Goal: Task Accomplishment & Management: Manage account settings

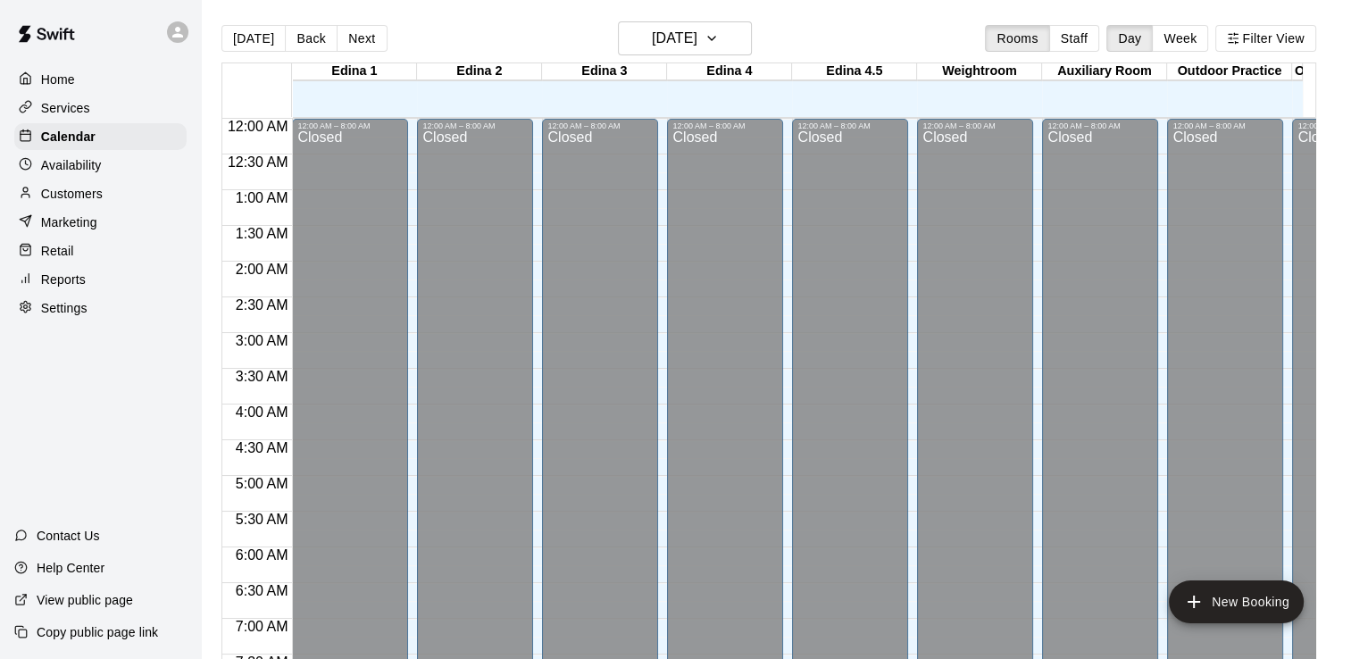
scroll to position [1037, 0]
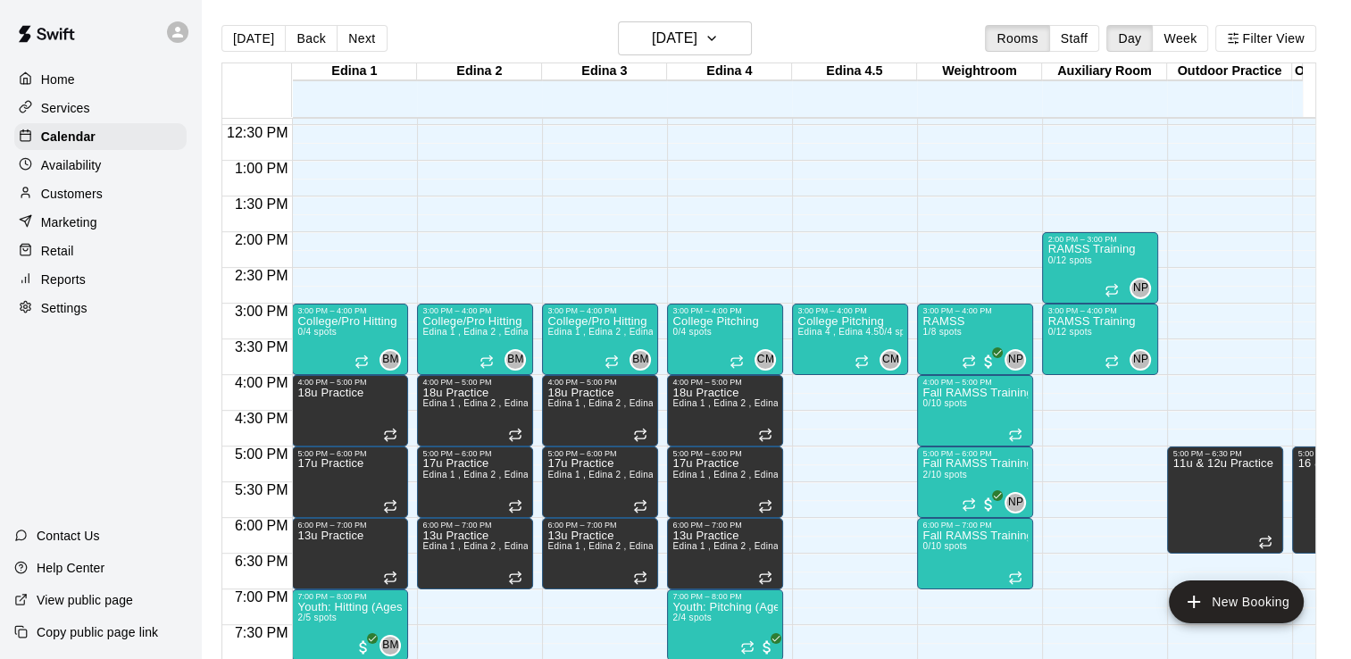
scroll to position [843, 0]
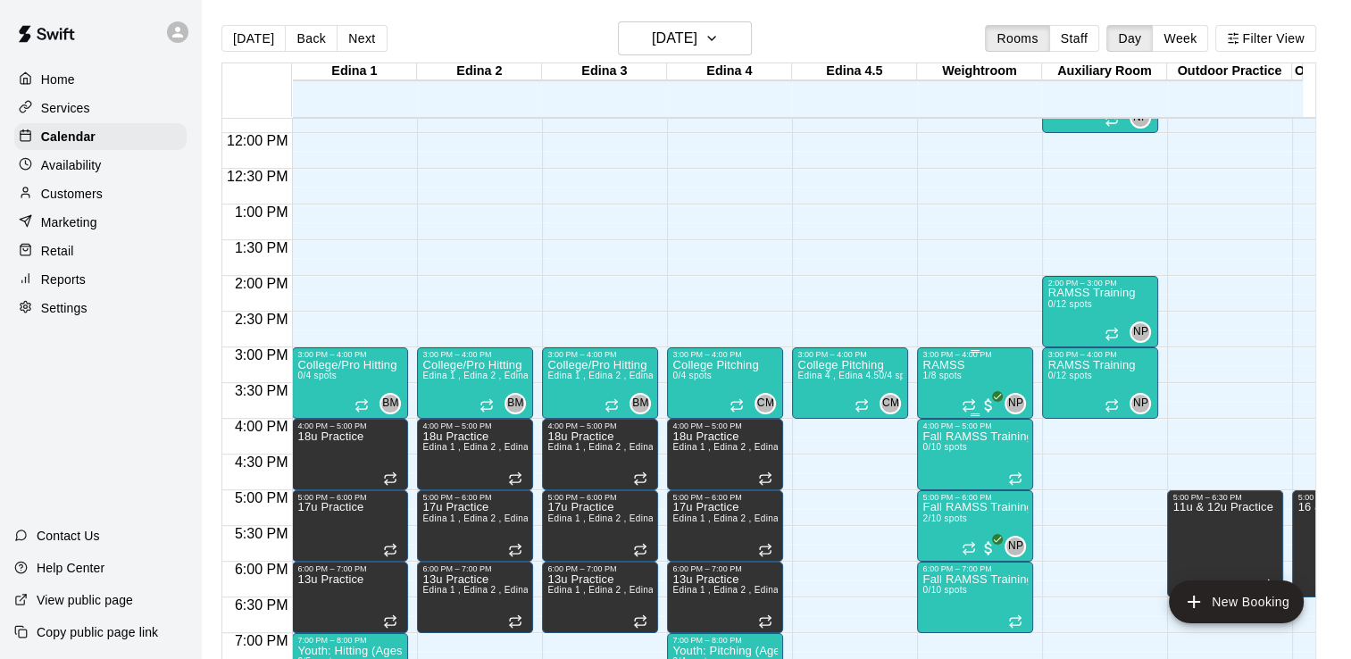
click at [945, 365] on p "RAMSS" at bounding box center [943, 365] width 42 height 0
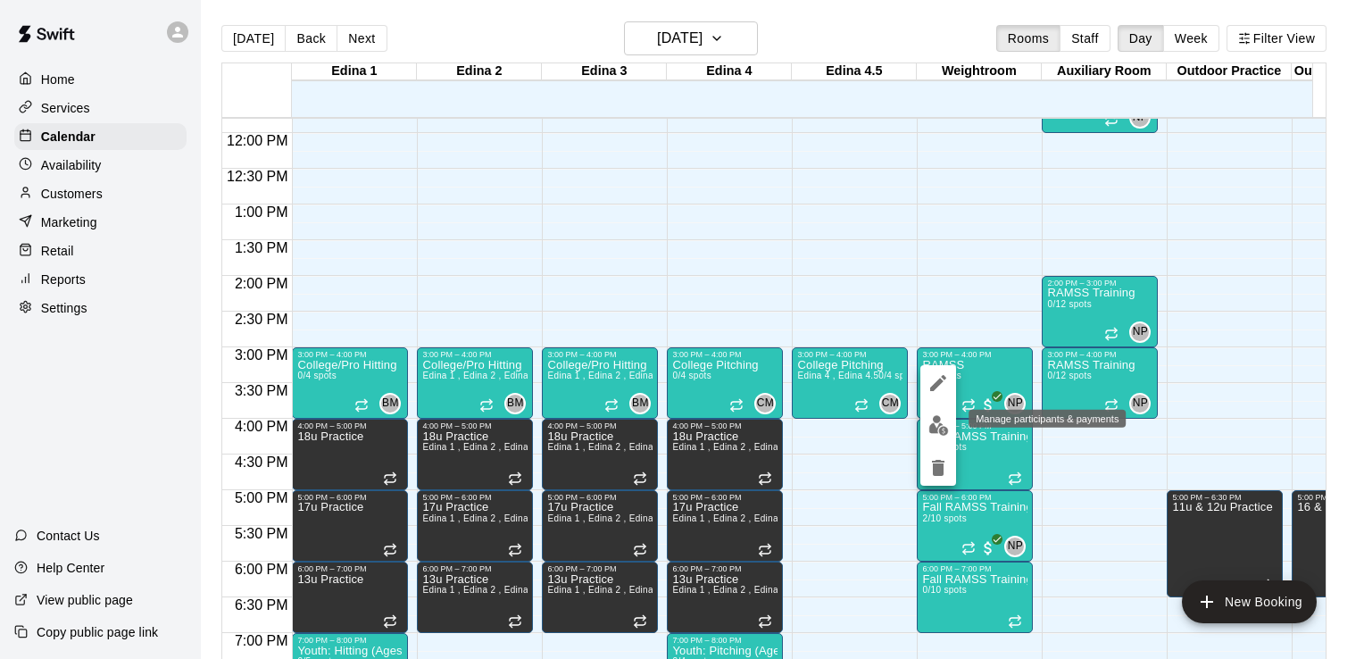
click at [932, 420] on img "edit" at bounding box center [939, 425] width 21 height 21
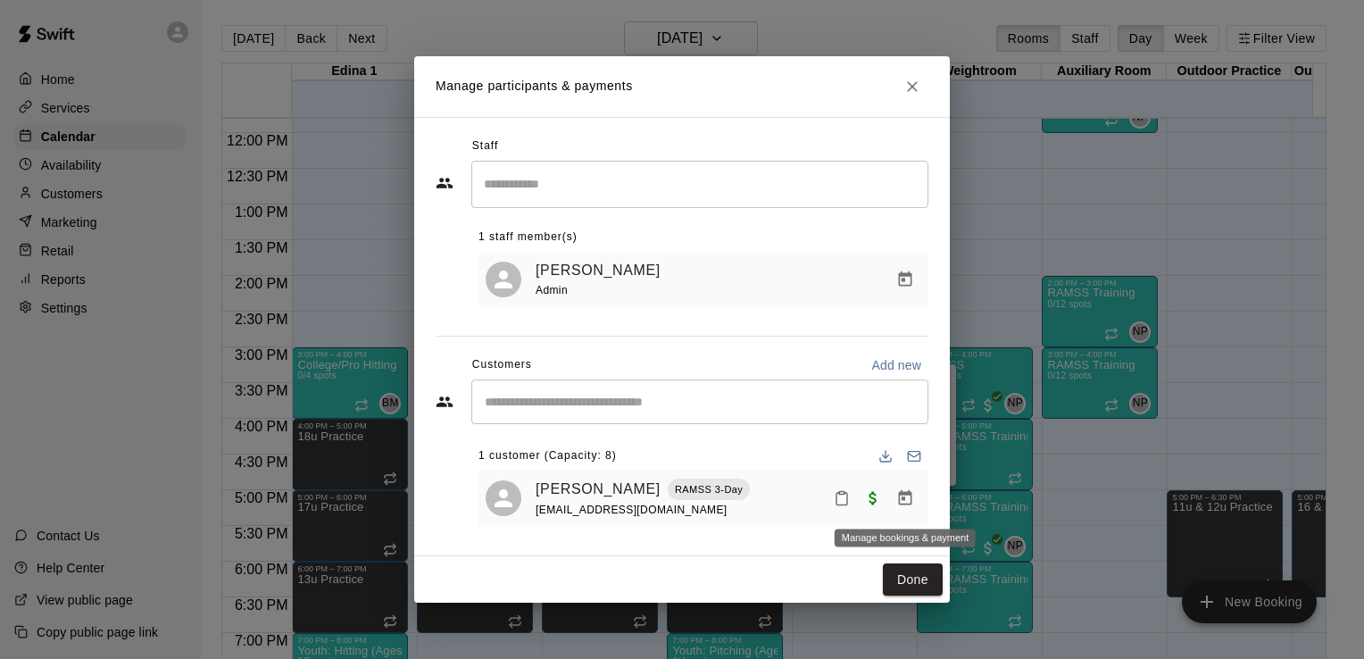
click at [910, 502] on icon "Manage bookings & payment" at bounding box center [905, 498] width 18 height 18
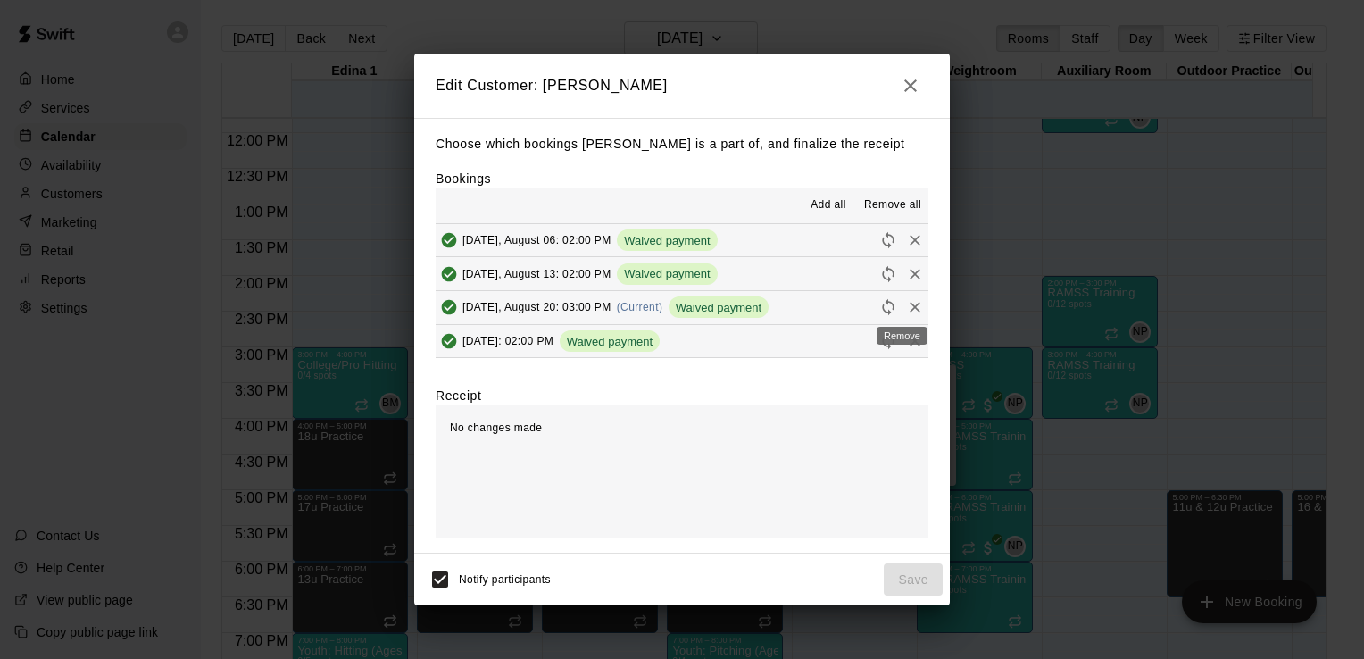
click at [906, 305] on icon "Remove" at bounding box center [915, 307] width 18 height 18
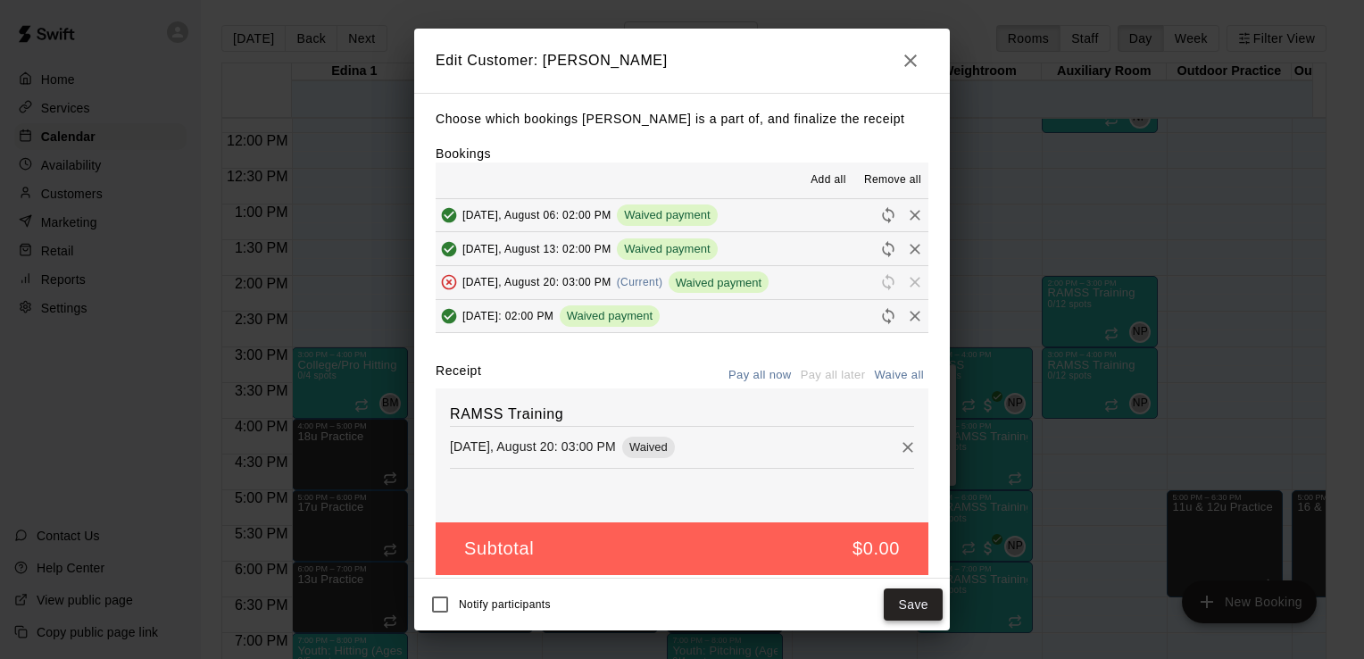
click at [917, 610] on button "Save" at bounding box center [913, 604] width 59 height 33
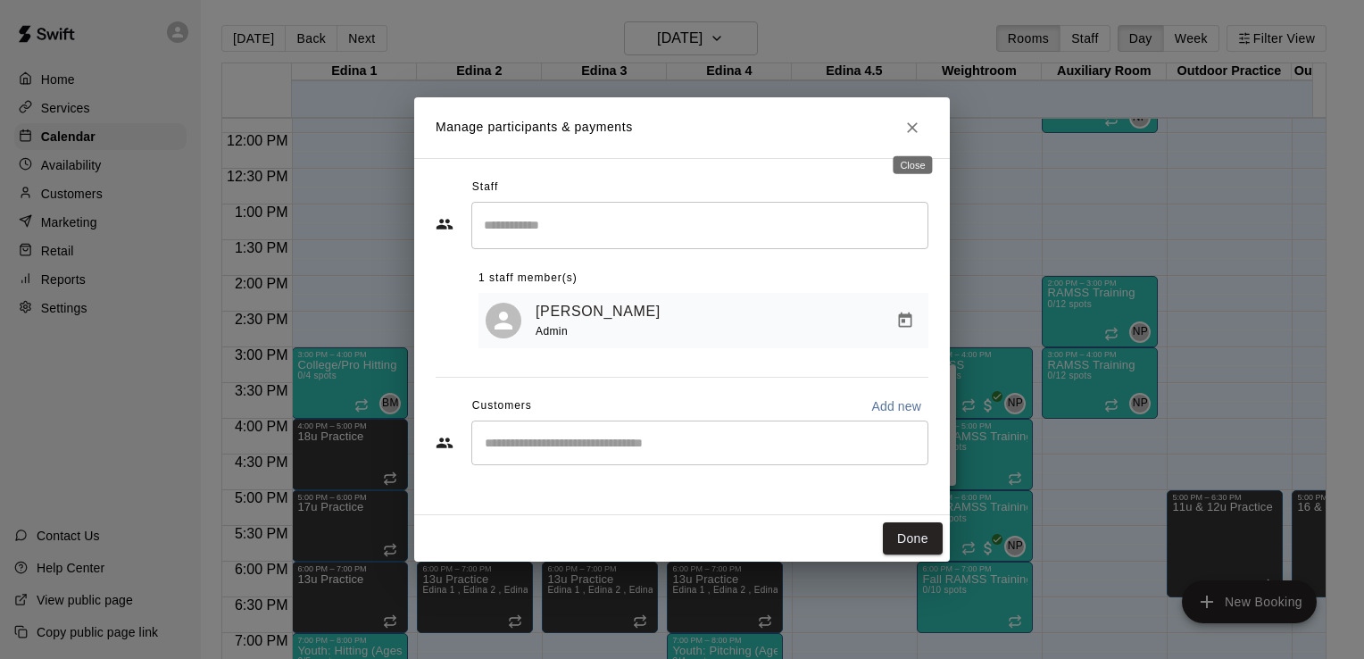
click at [912, 123] on icon "Close" at bounding box center [913, 128] width 18 height 18
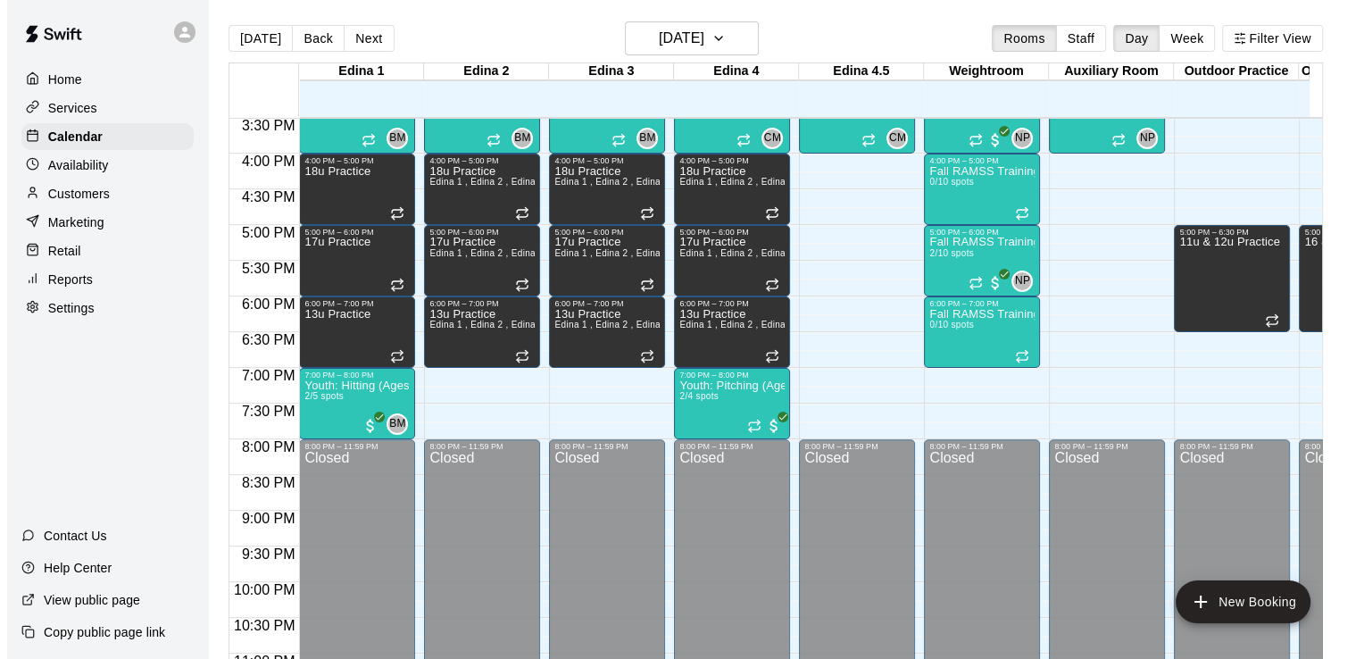
scroll to position [1115, 0]
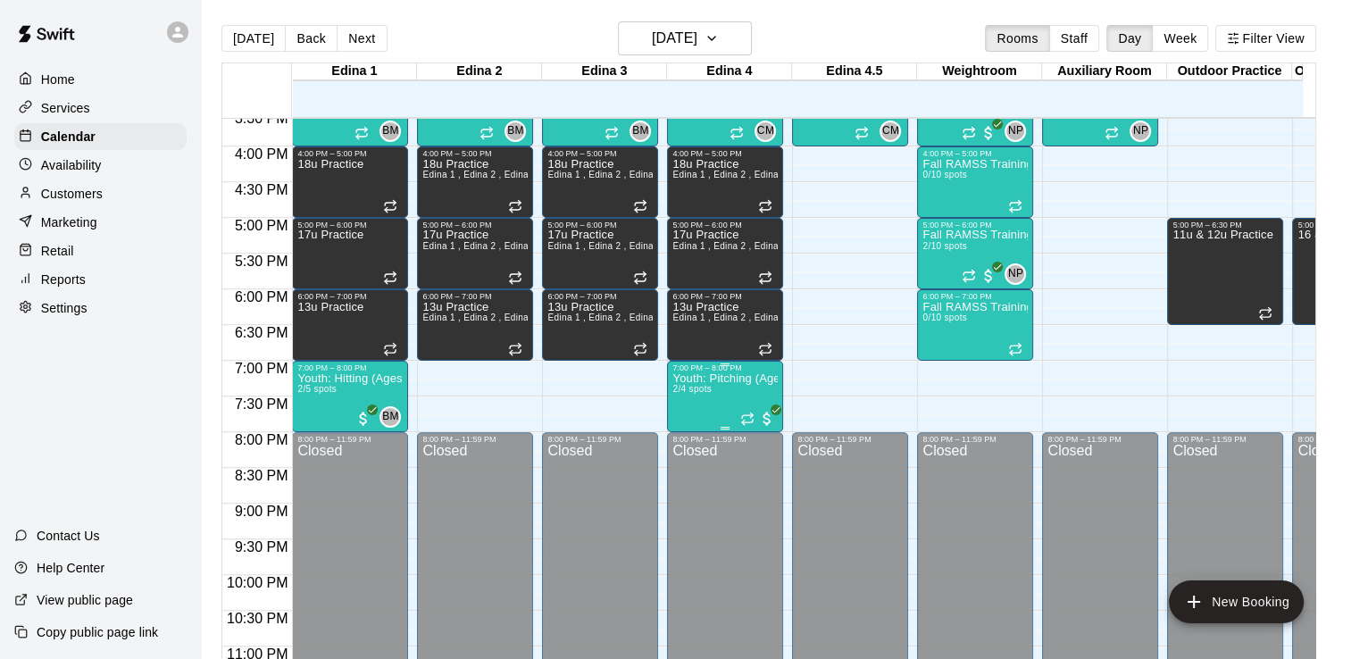
click at [712, 379] on p "Youth: Pitching (Ages 9U-13U)" at bounding box center [724, 379] width 105 height 0
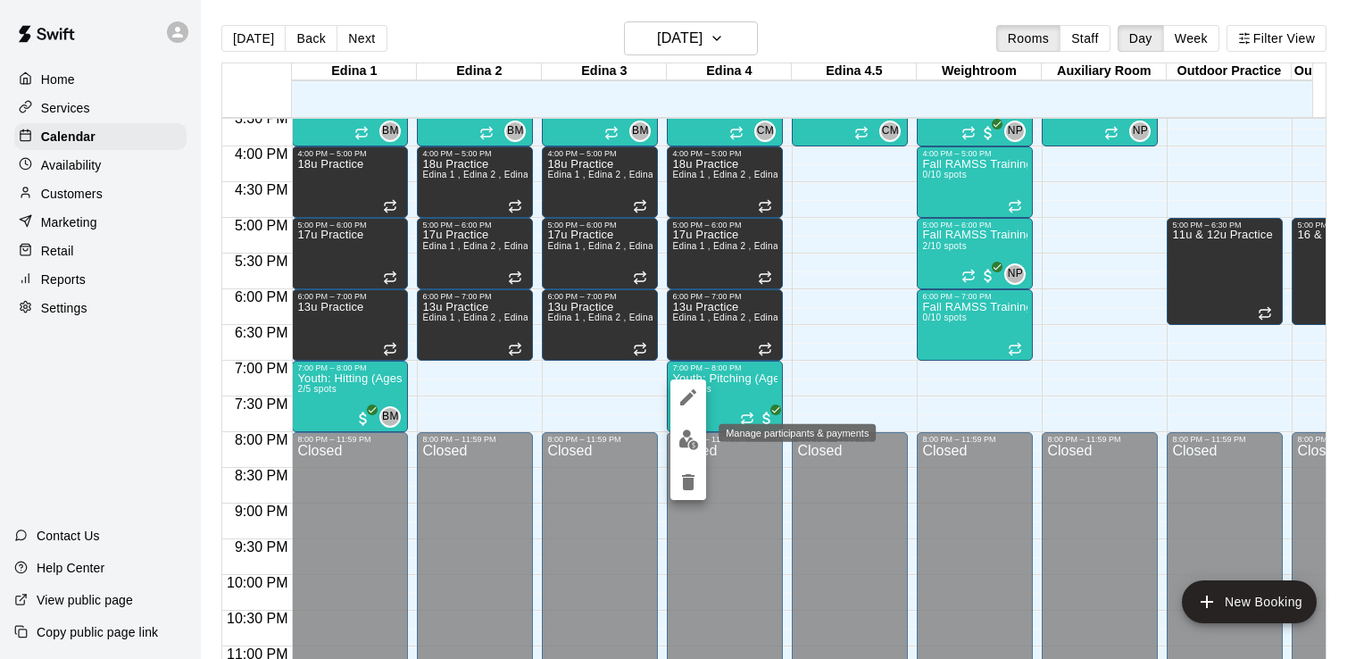
click at [690, 442] on img "edit" at bounding box center [689, 439] width 21 height 21
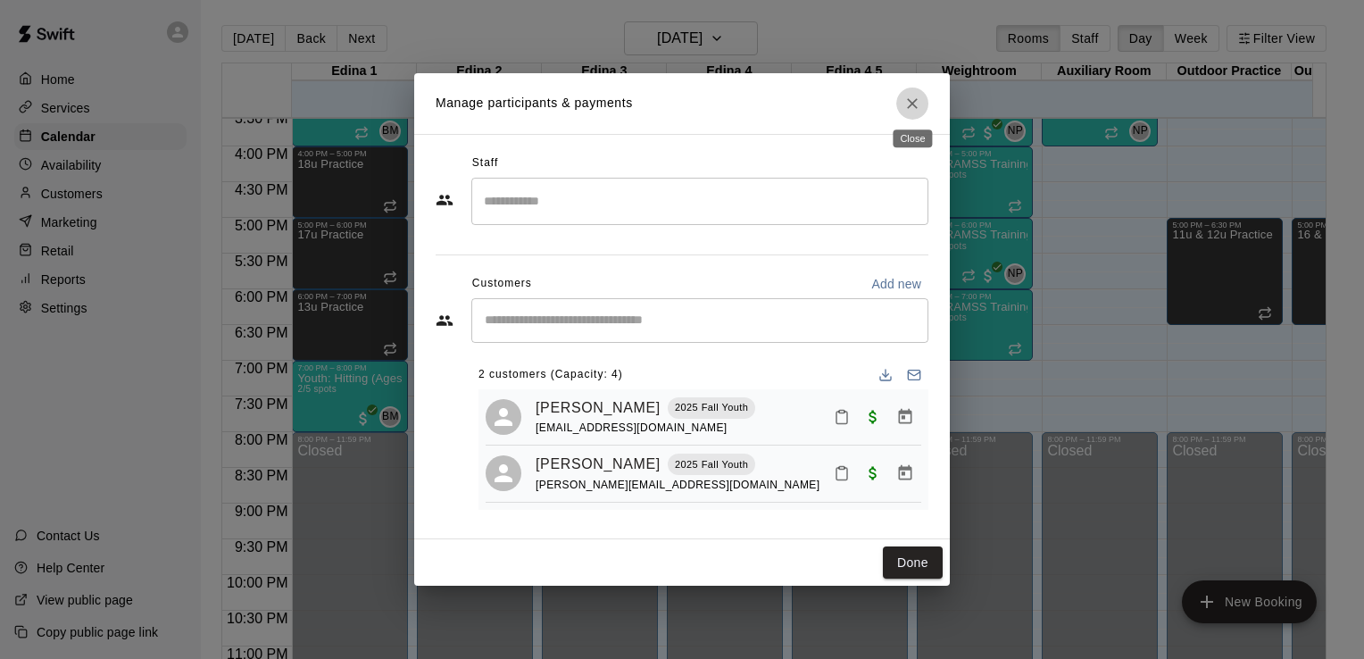
click at [915, 104] on icon "Close" at bounding box center [912, 103] width 11 height 11
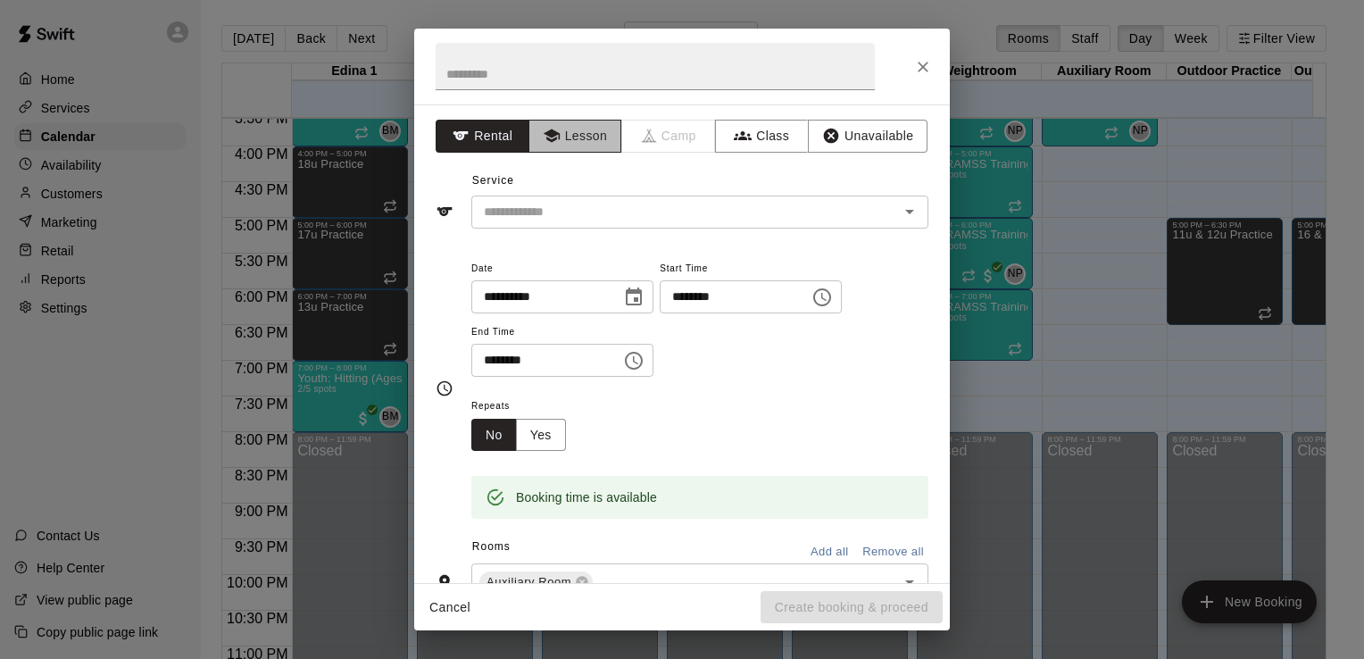
click at [584, 139] on button "Lesson" at bounding box center [576, 136] width 94 height 33
click at [899, 219] on icon "Open" at bounding box center [909, 211] width 21 height 21
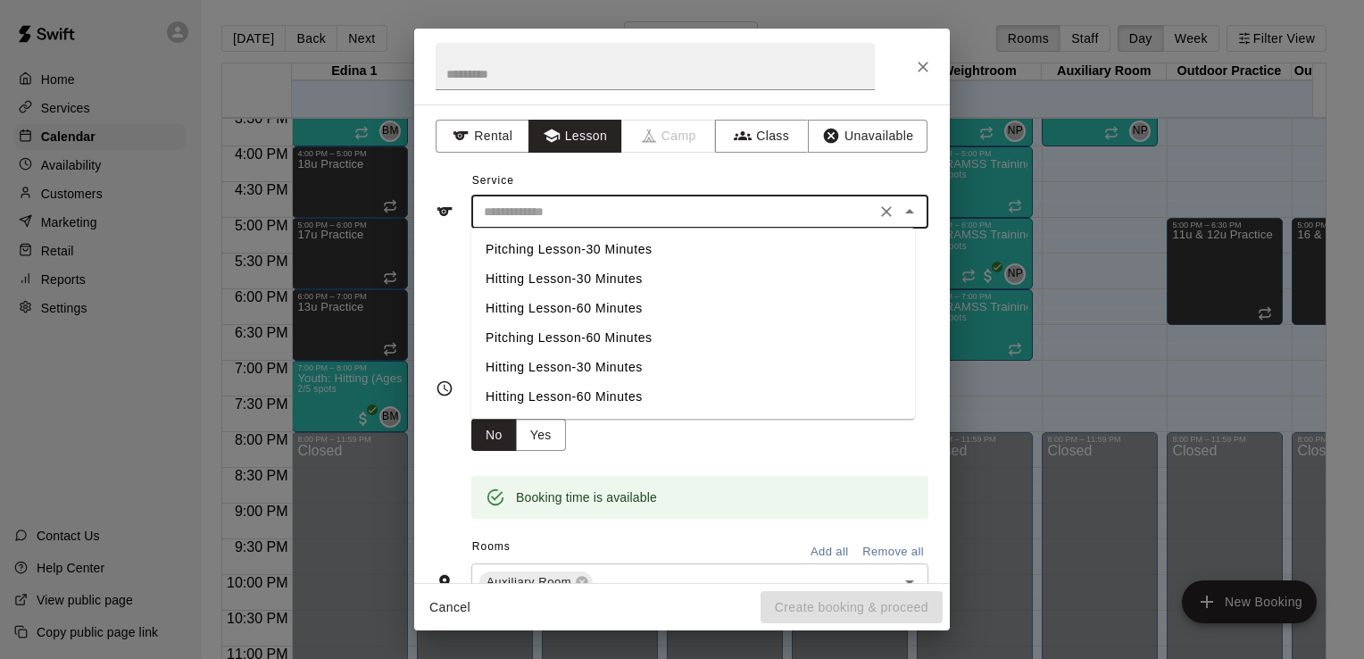
click at [637, 306] on li "Hitting Lesson-60 Minutes" at bounding box center [693, 308] width 444 height 29
type input "**********"
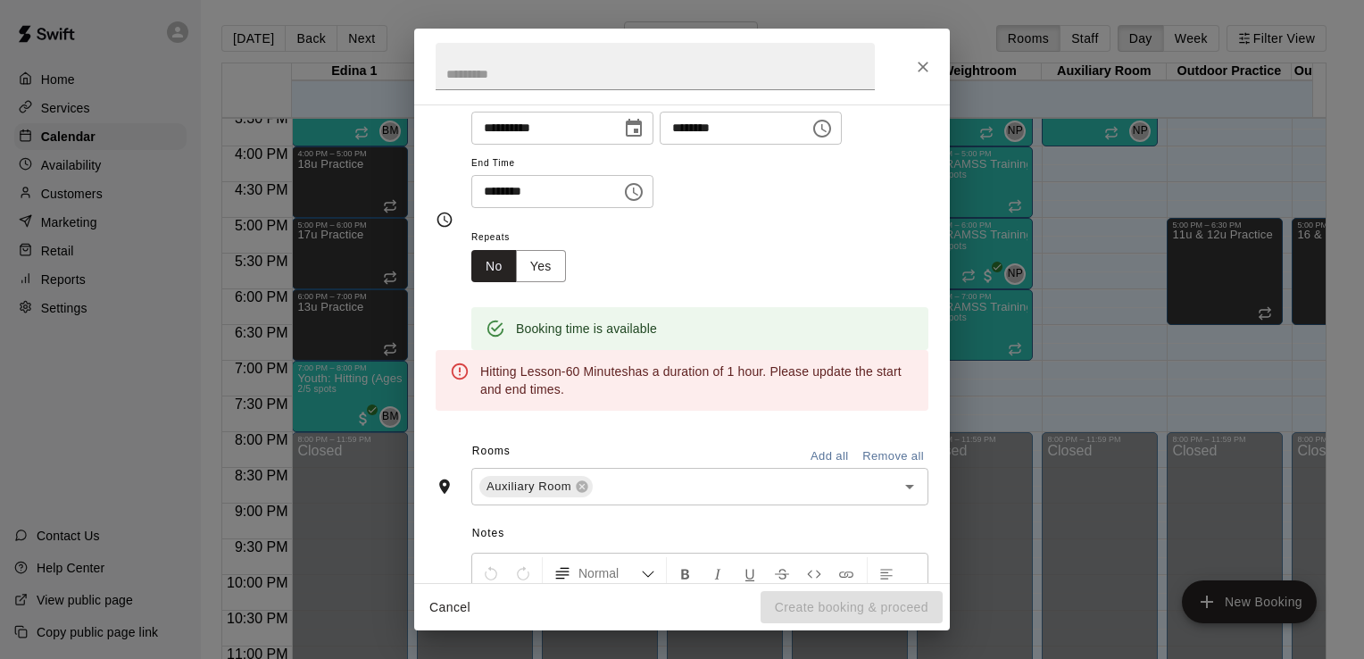
scroll to position [139, 0]
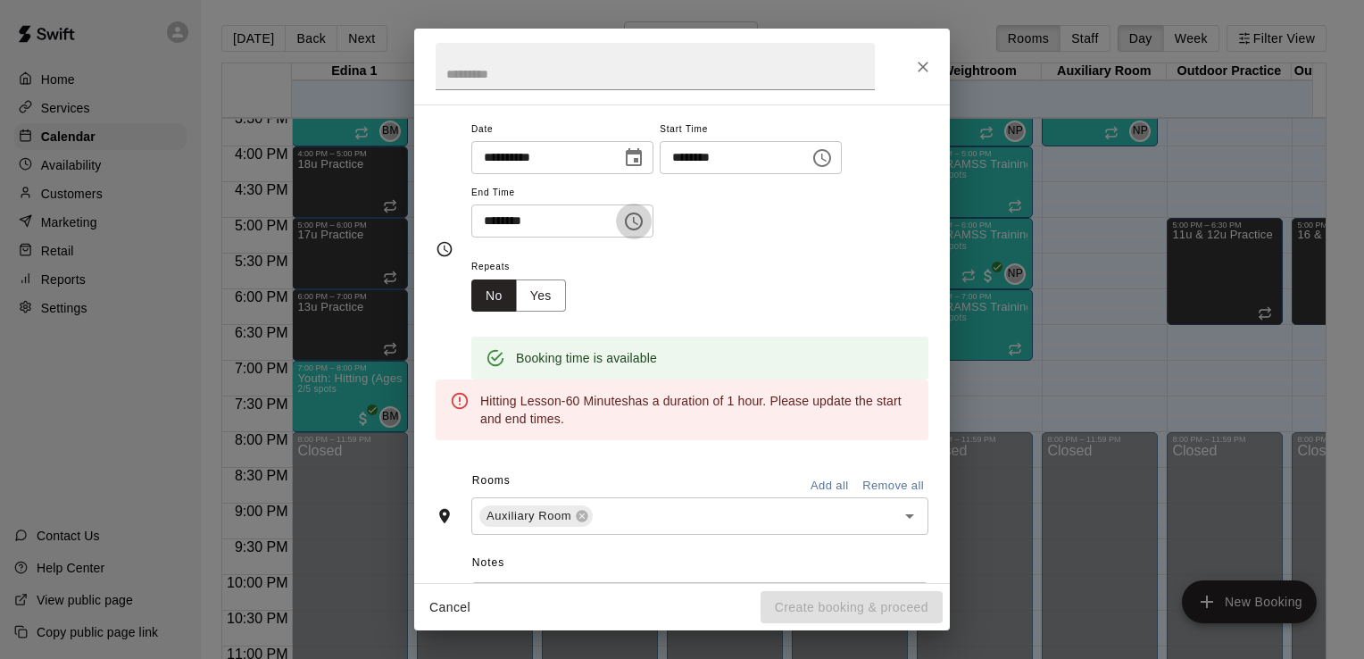
click at [645, 223] on icon "Choose time, selected time is 7:30 PM" at bounding box center [633, 221] width 21 height 21
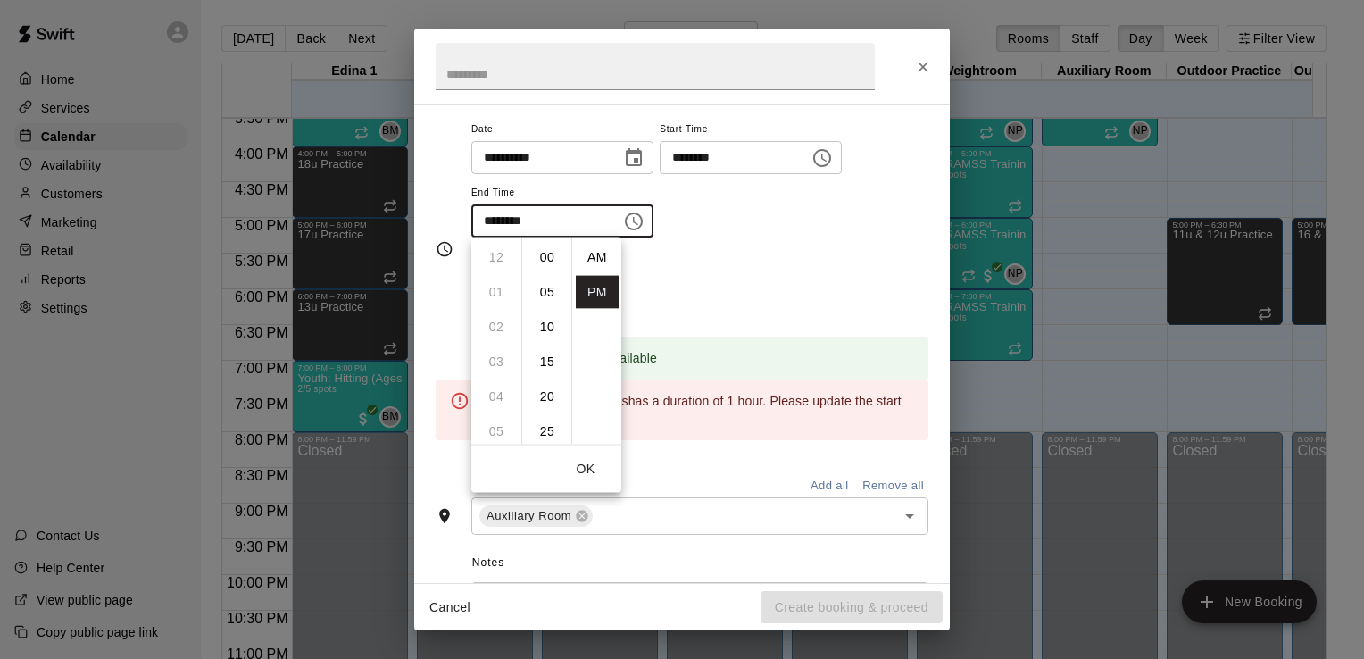
scroll to position [32, 0]
click at [496, 287] on li "08" at bounding box center [496, 293] width 43 height 33
click at [549, 256] on li "00" at bounding box center [547, 257] width 43 height 33
type input "********"
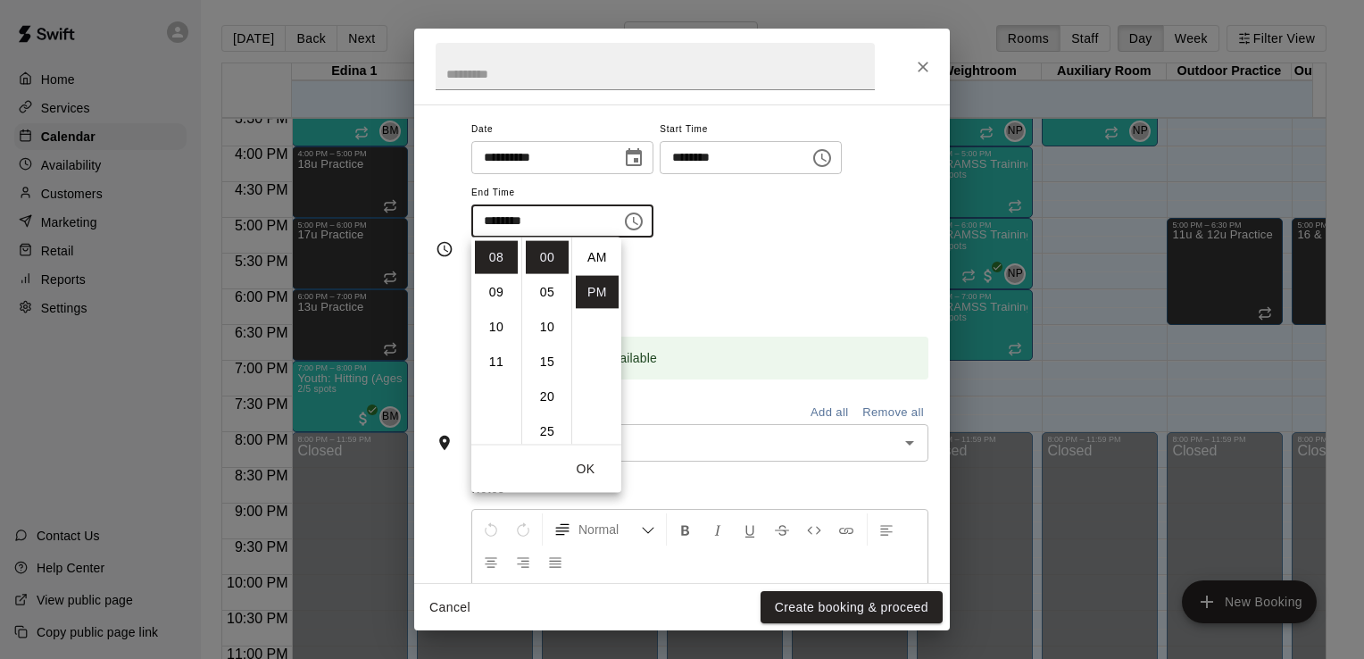
click at [757, 280] on div "Repeats No Yes" at bounding box center [699, 283] width 457 height 56
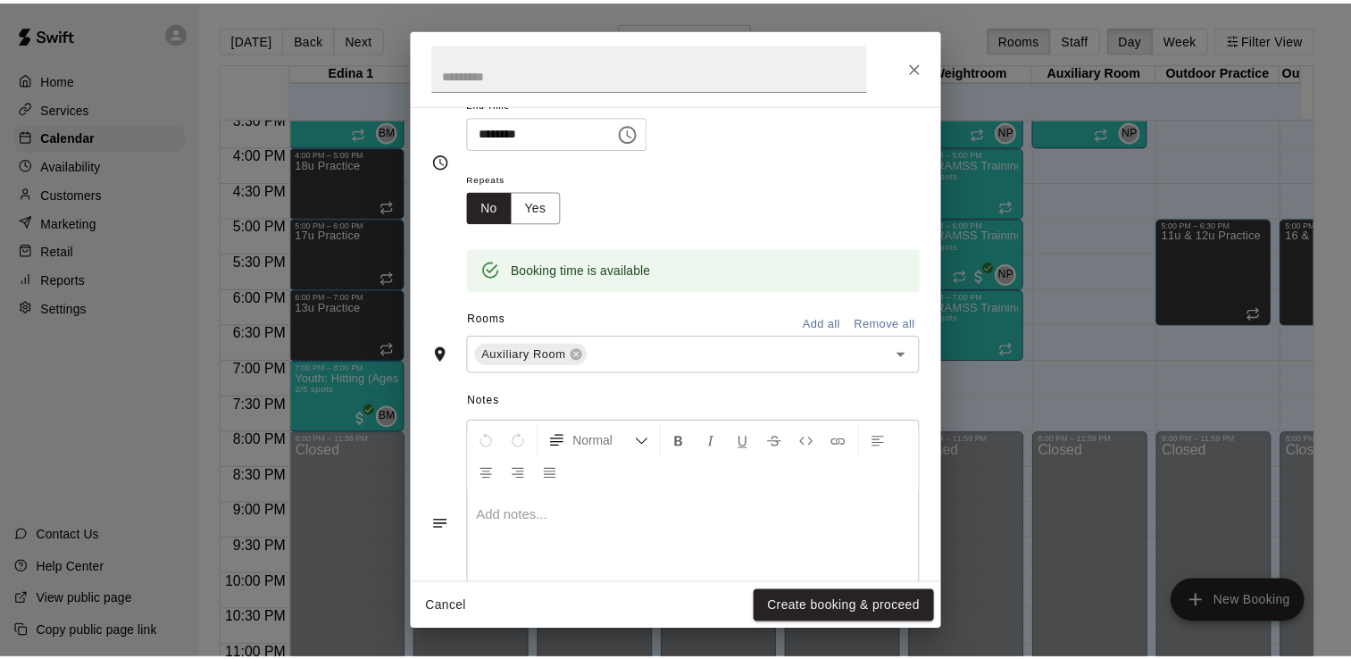
scroll to position [212, 0]
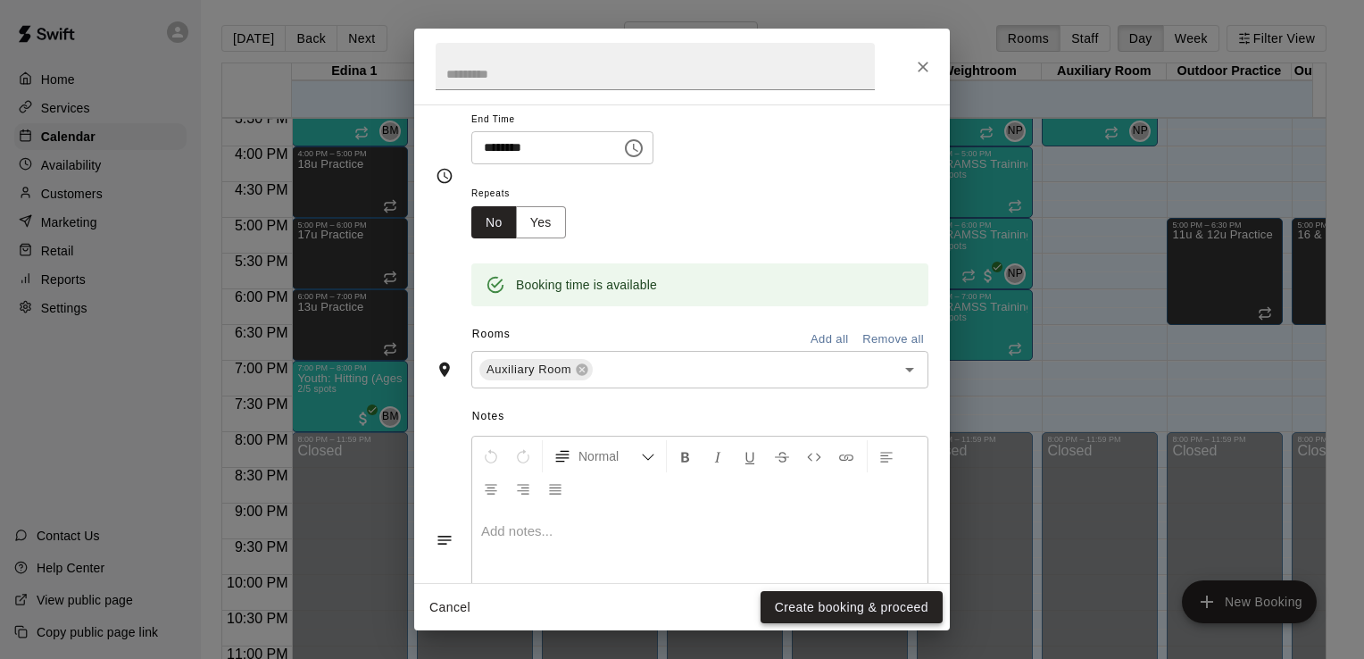
click at [861, 607] on button "Create booking & proceed" at bounding box center [852, 607] width 182 height 33
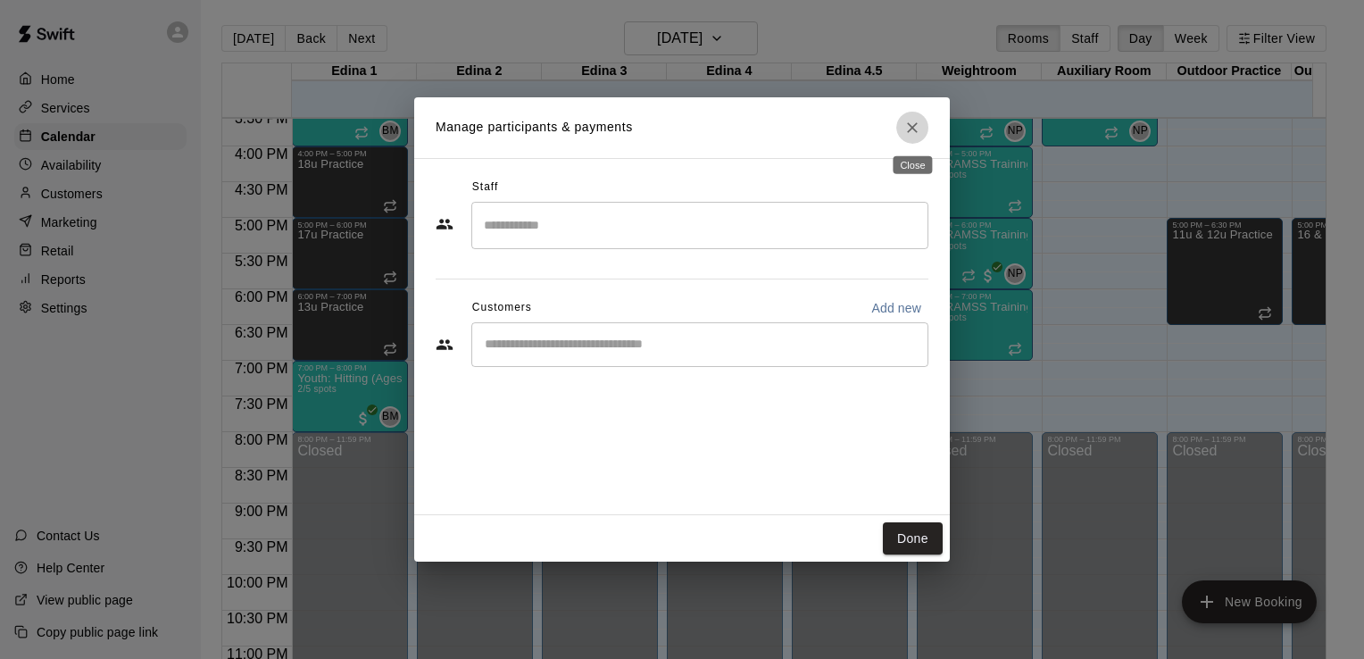
click at [914, 137] on button "Close" at bounding box center [912, 128] width 32 height 32
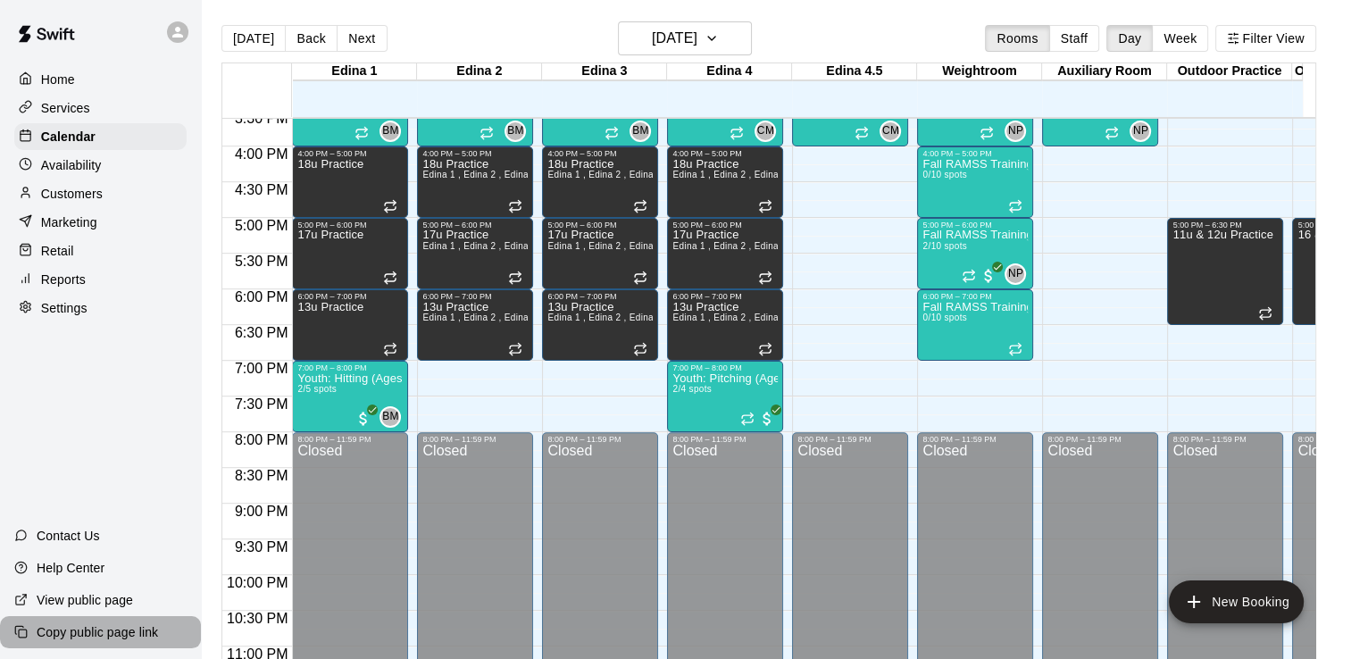
click at [78, 631] on p "Copy public page link" at bounding box center [97, 632] width 121 height 18
click at [54, 601] on p "View public page" at bounding box center [85, 600] width 96 height 18
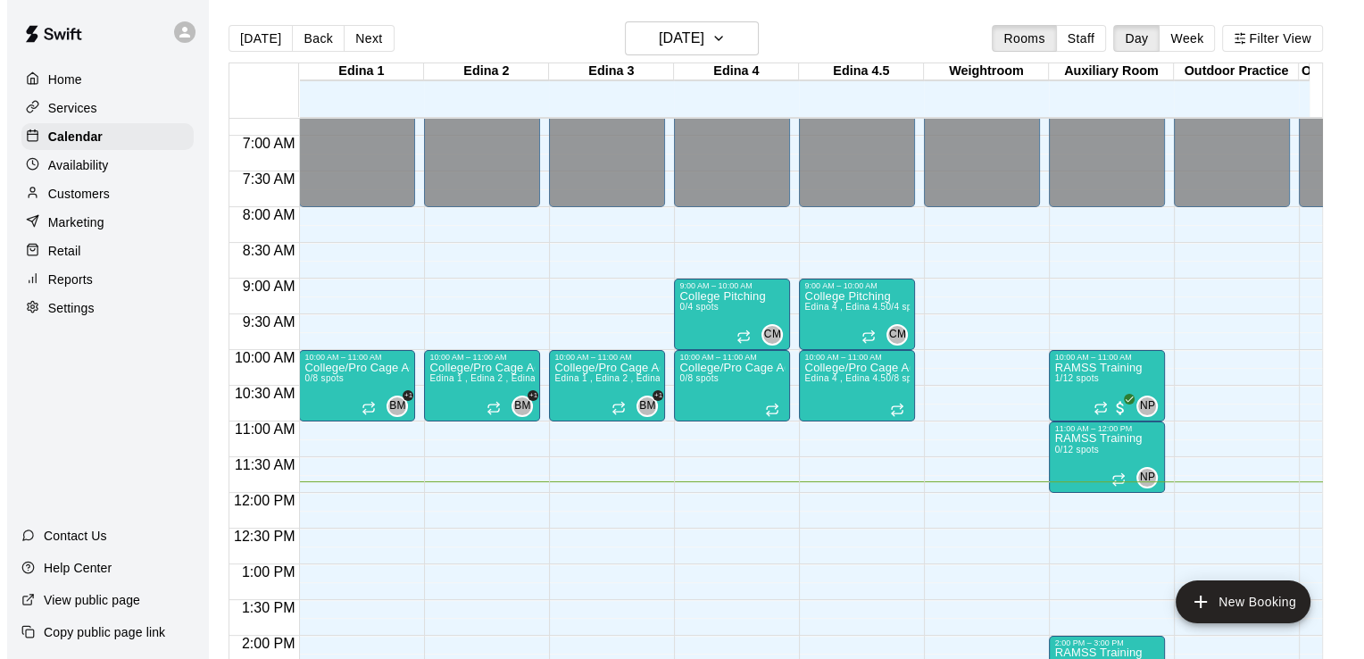
scroll to position [457, 0]
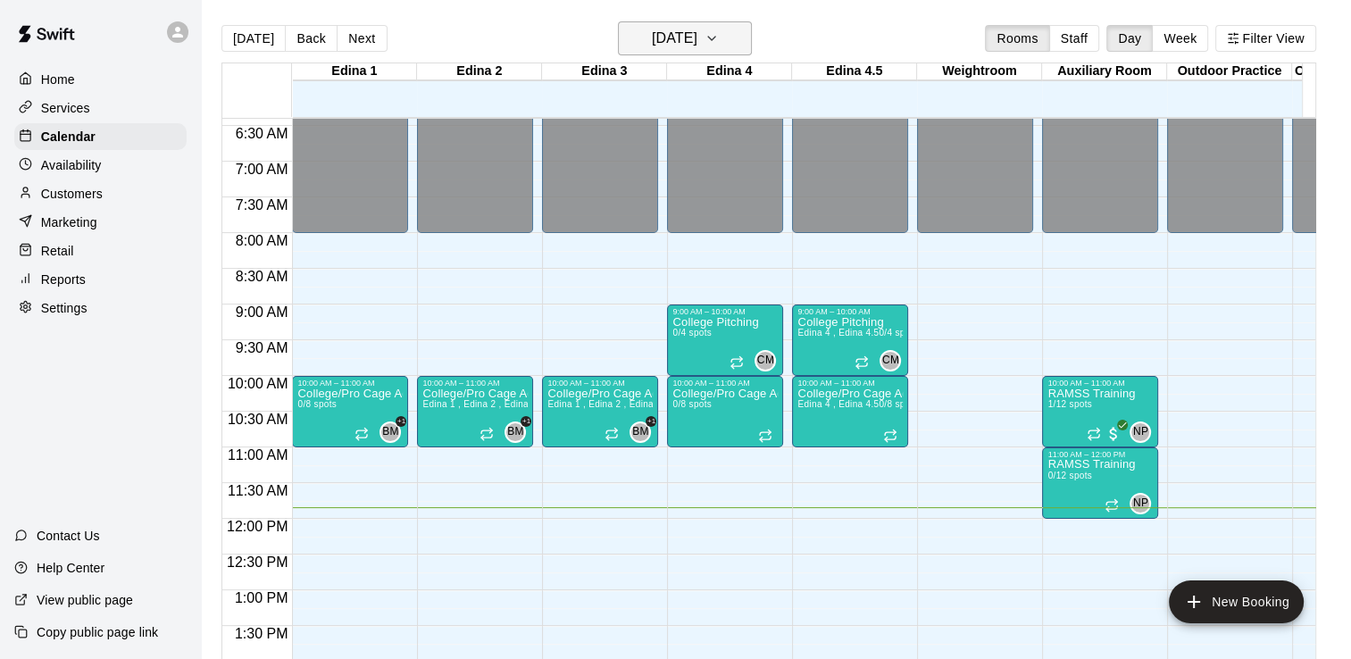
click at [719, 40] on icon "button" at bounding box center [711, 38] width 14 height 21
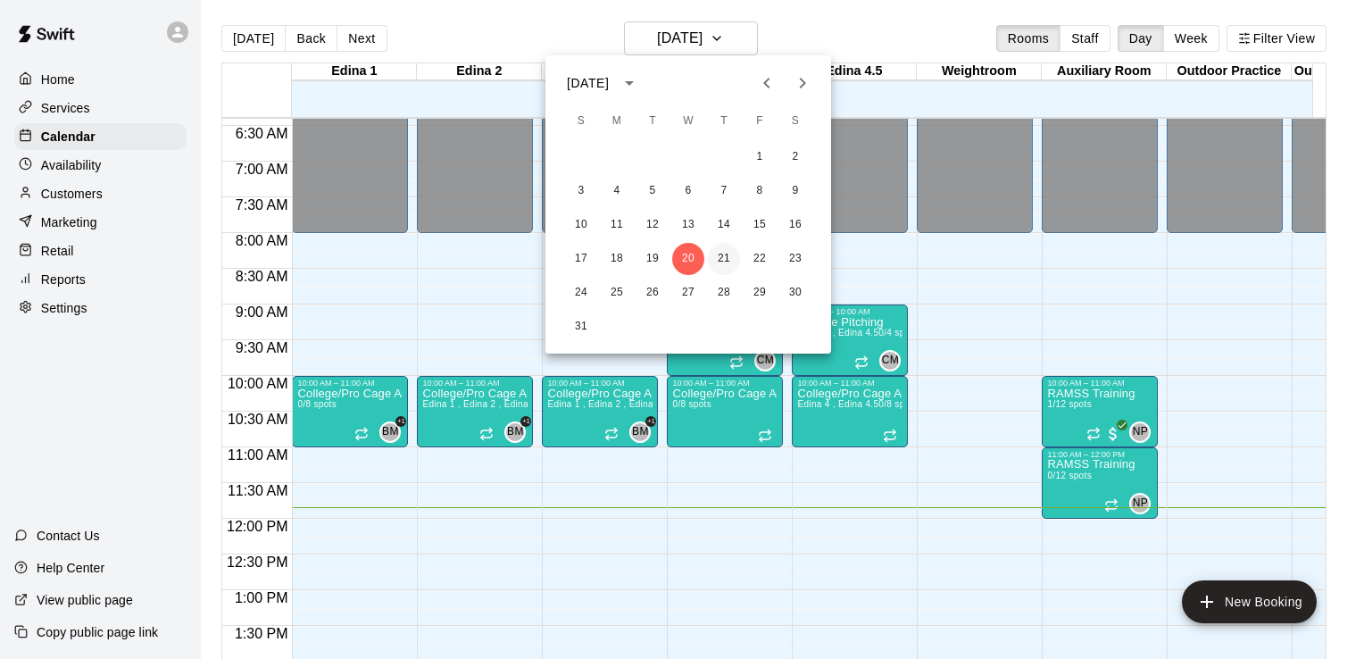
click at [723, 259] on button "21" at bounding box center [724, 259] width 32 height 32
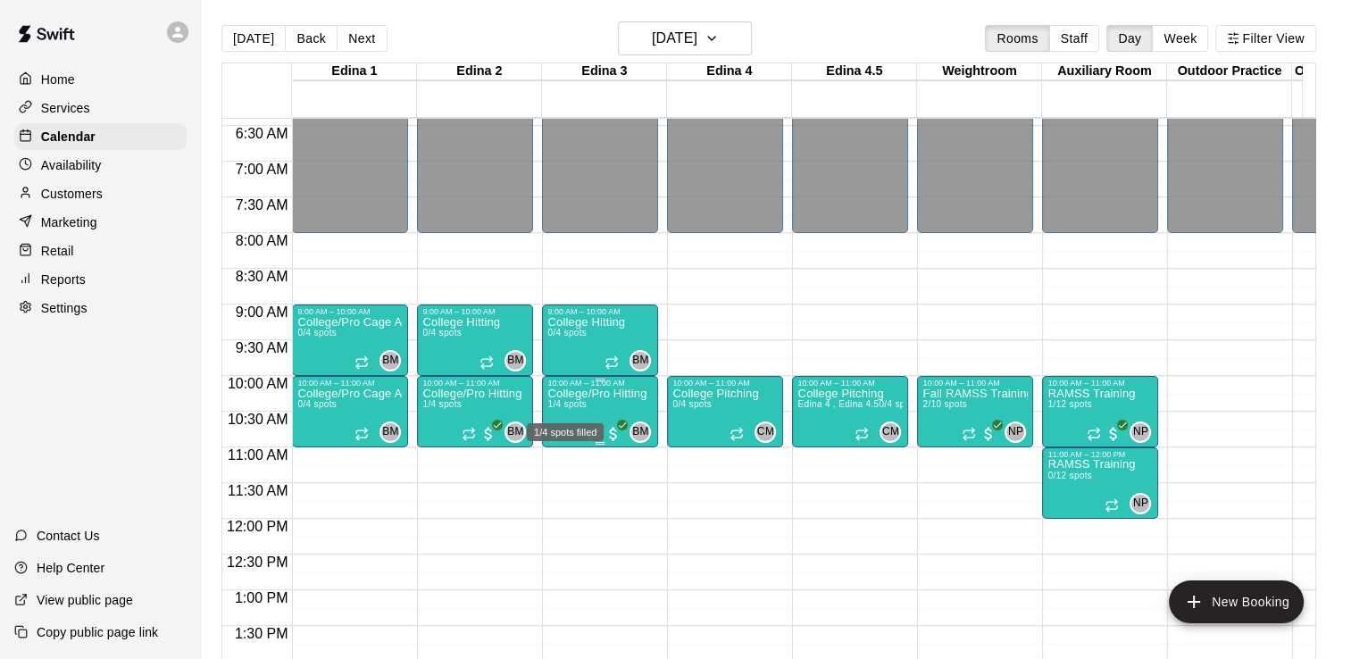
click at [579, 399] on span "1/4 spots" at bounding box center [566, 404] width 39 height 10
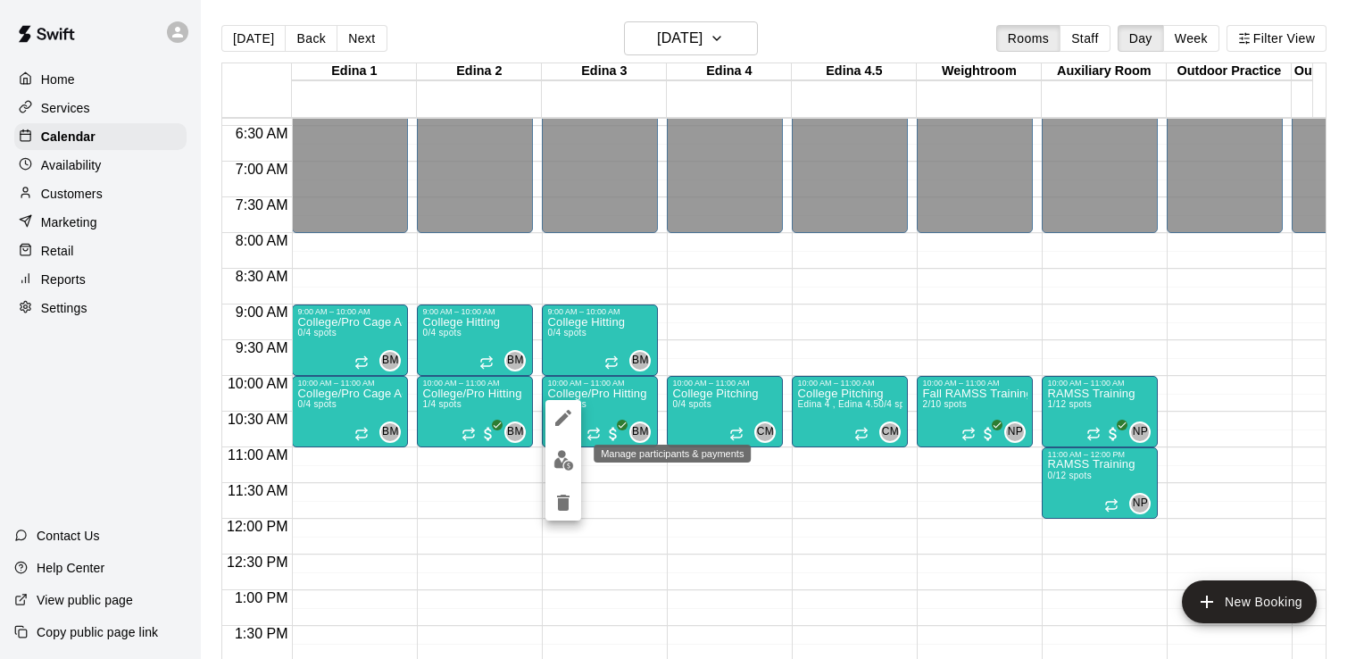
click at [562, 462] on img "edit" at bounding box center [564, 460] width 21 height 21
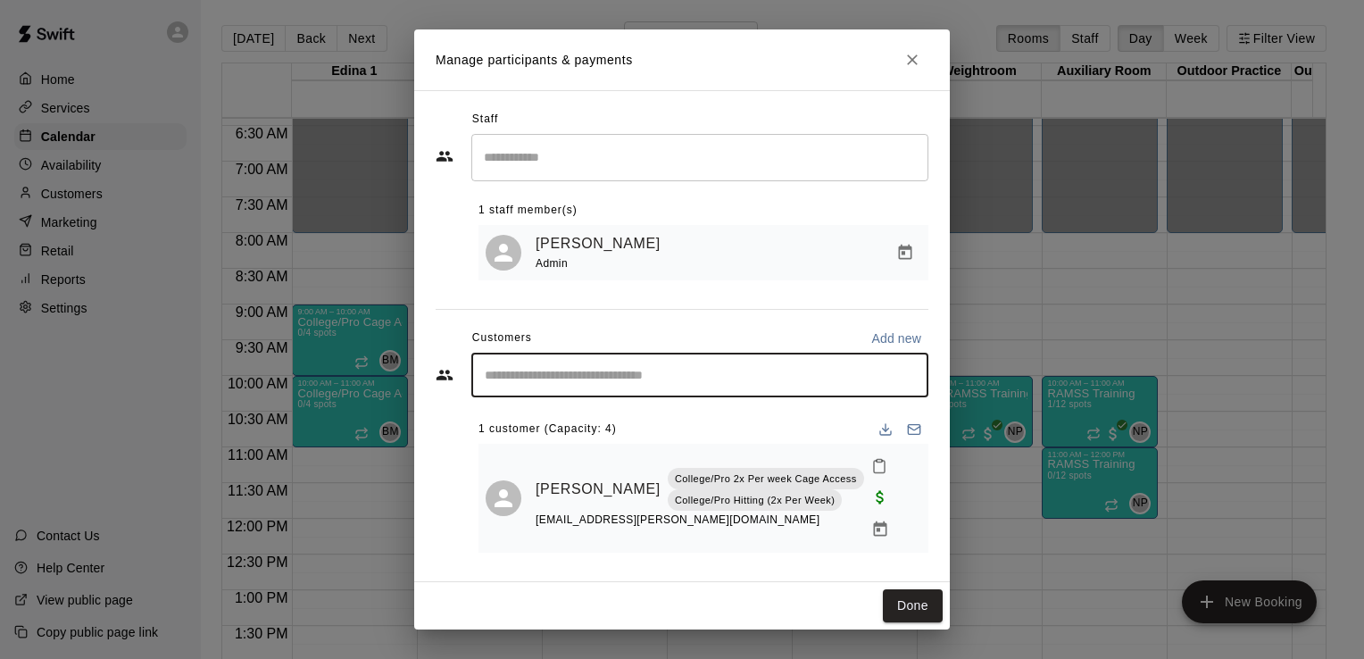
click at [693, 381] on input "Start typing to search customers..." at bounding box center [699, 375] width 441 height 18
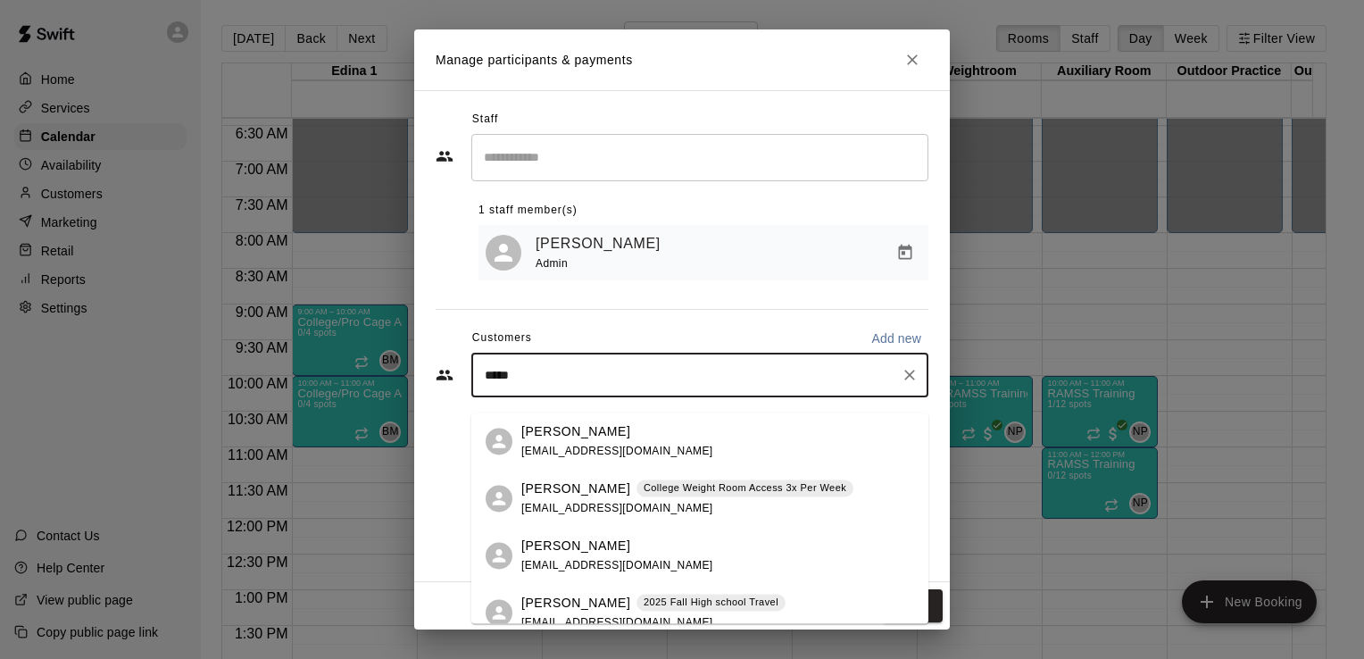
type input "*****"
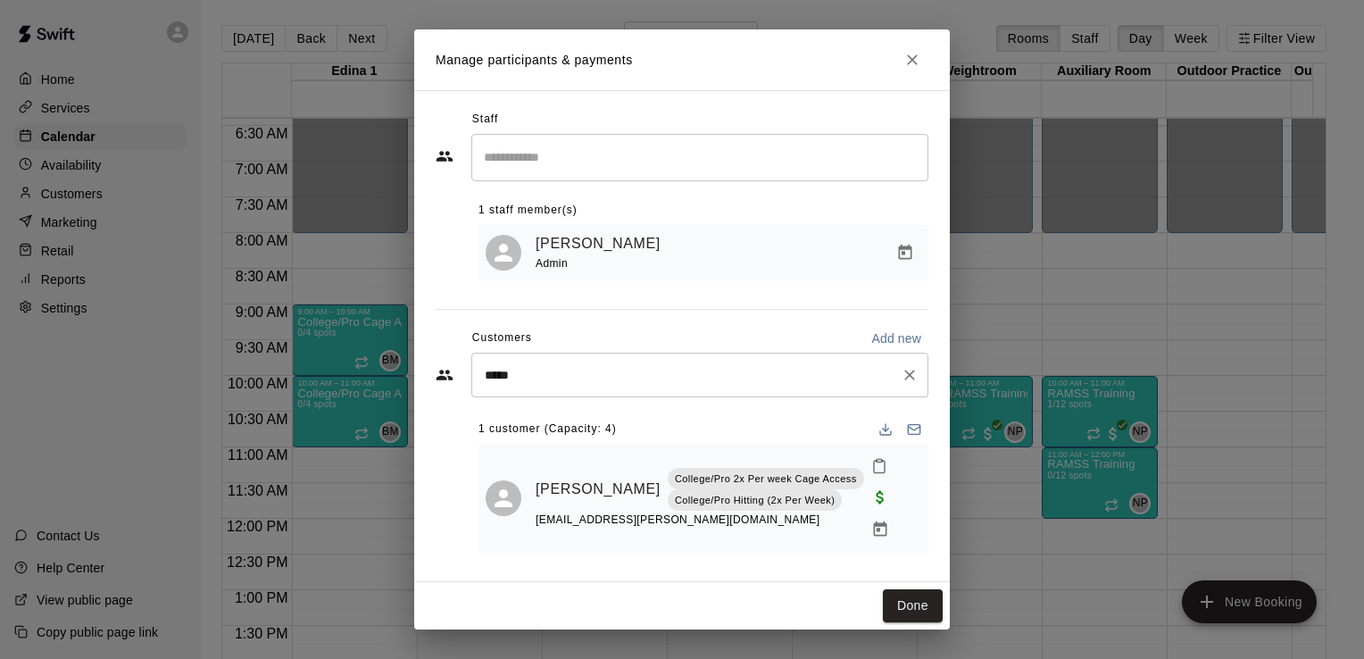
click at [574, 384] on input "*****" at bounding box center [686, 375] width 414 height 18
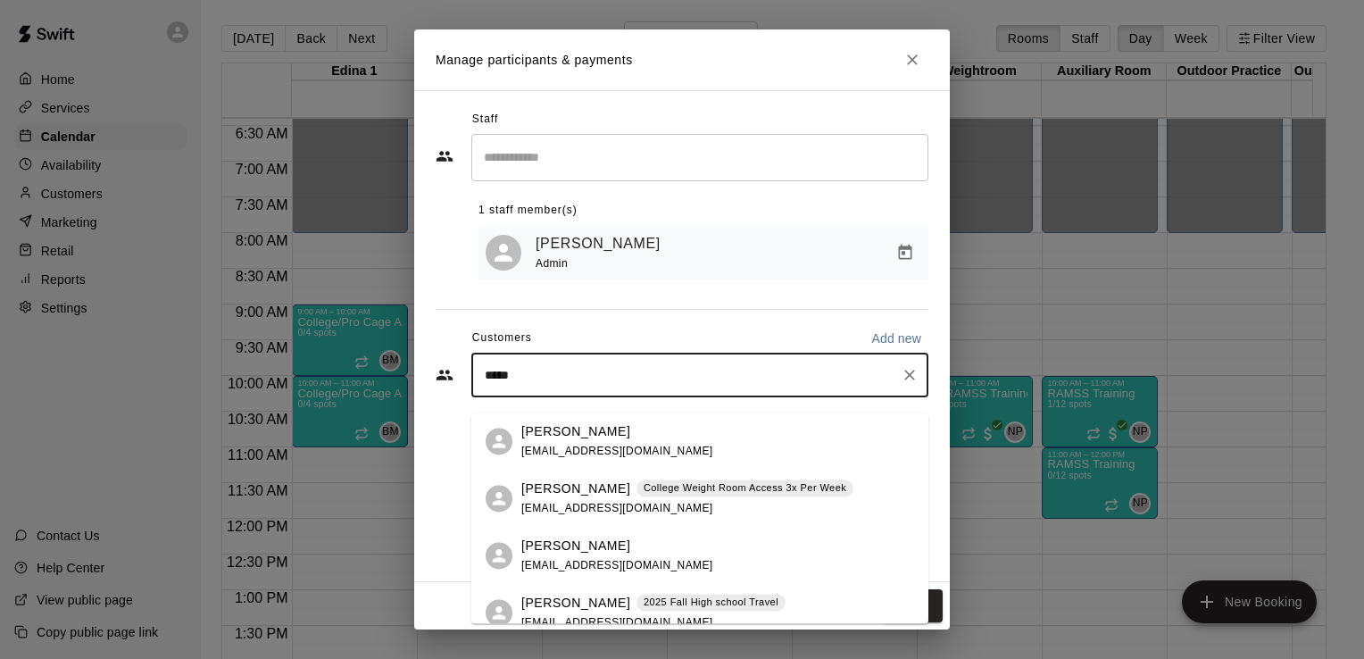
click at [556, 492] on p "[PERSON_NAME]" at bounding box center [575, 488] width 109 height 19
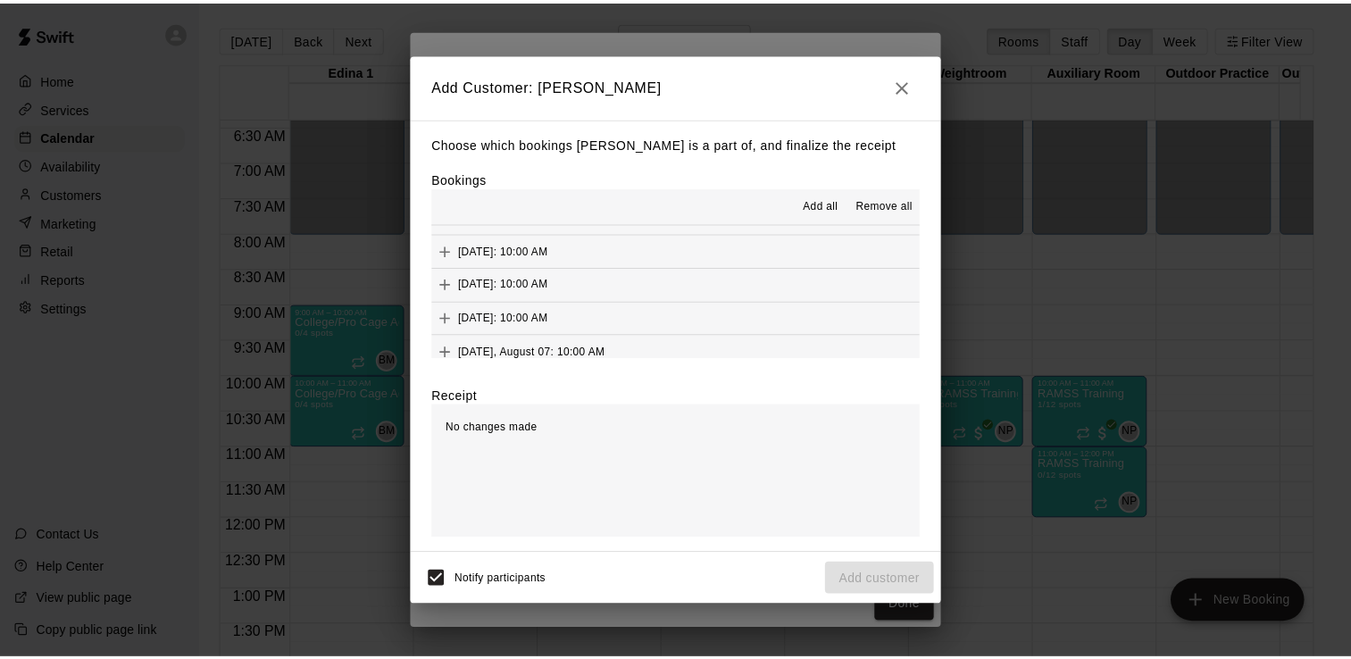
scroll to position [200, 0]
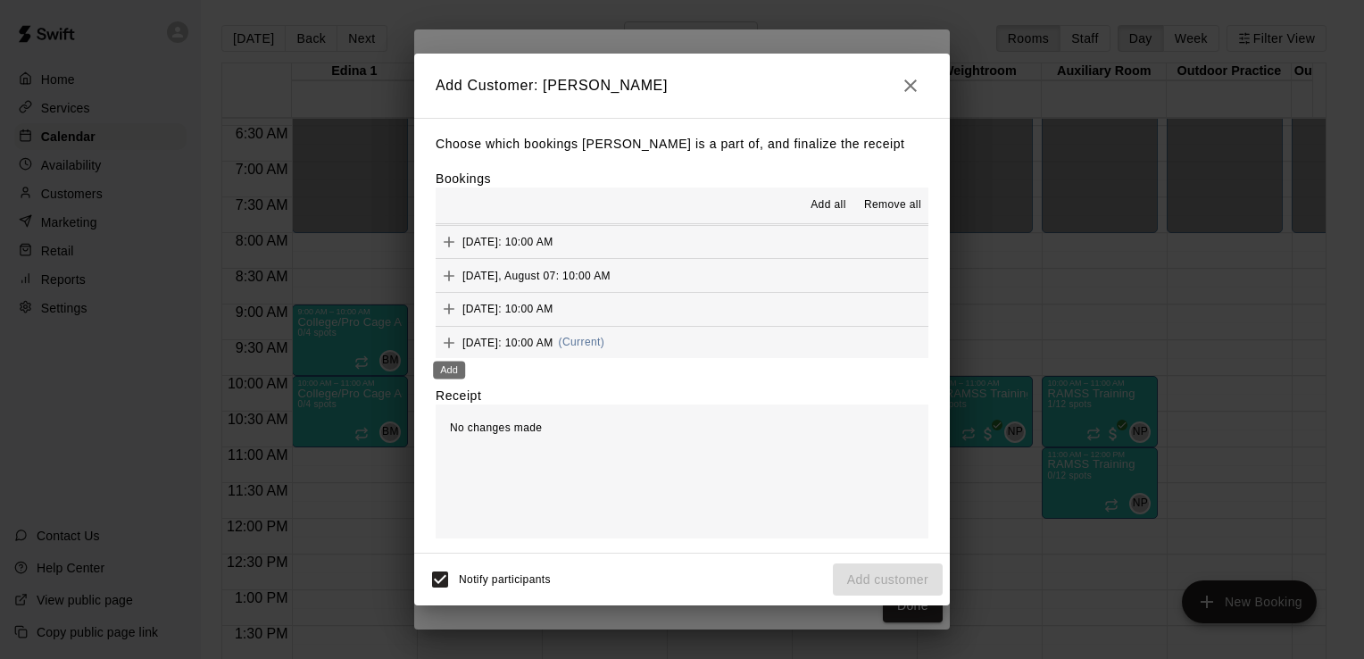
click at [449, 345] on icon "Add" at bounding box center [449, 342] width 11 height 11
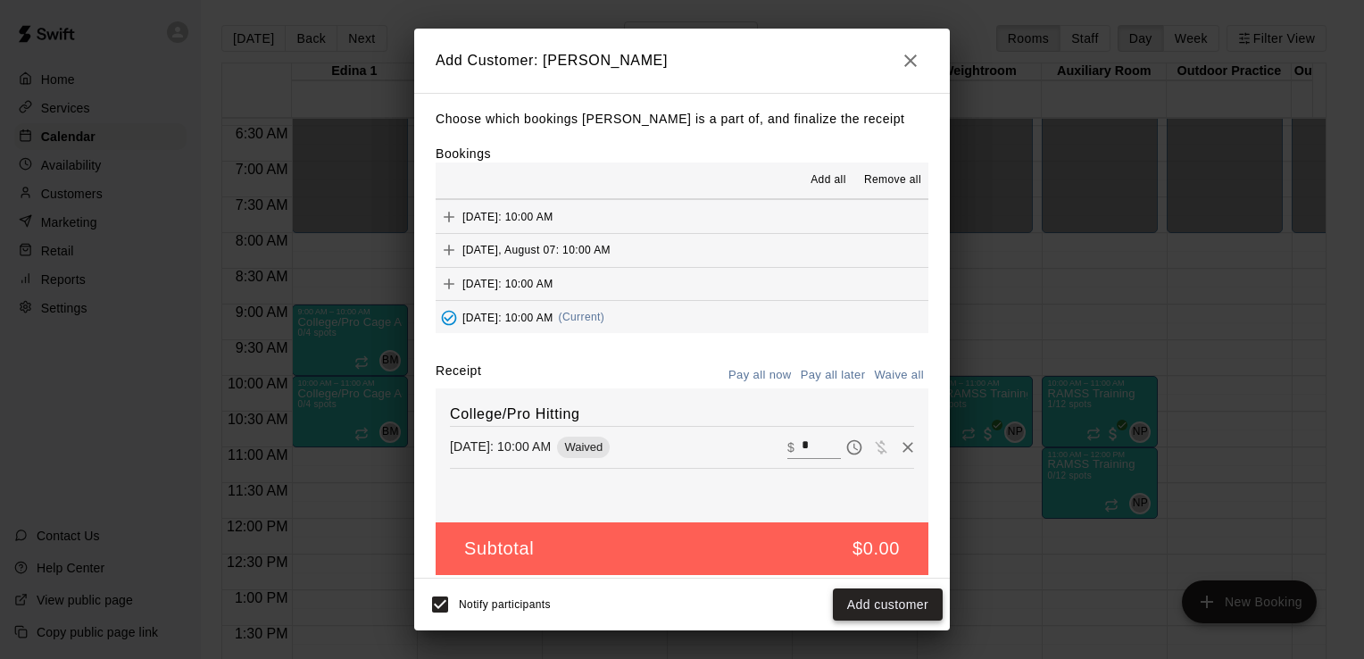
click at [875, 612] on button "Add customer" at bounding box center [888, 604] width 110 height 33
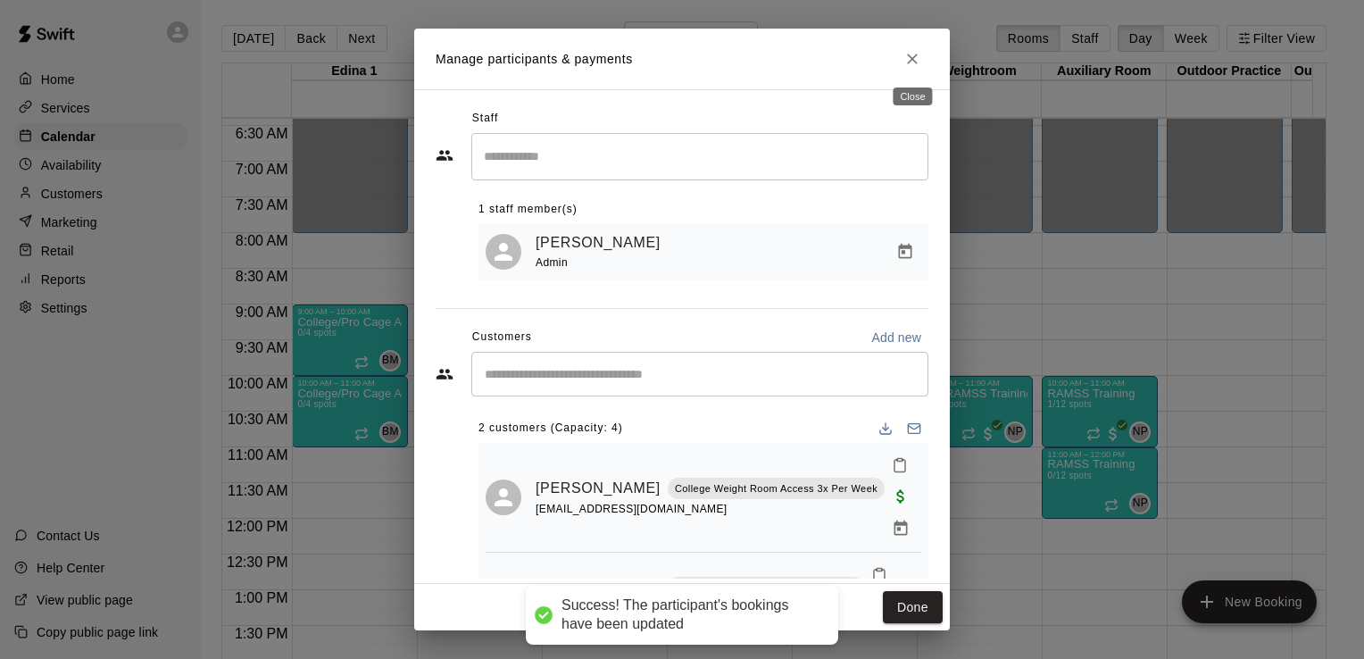
click at [913, 62] on icon "Close" at bounding box center [913, 59] width 18 height 18
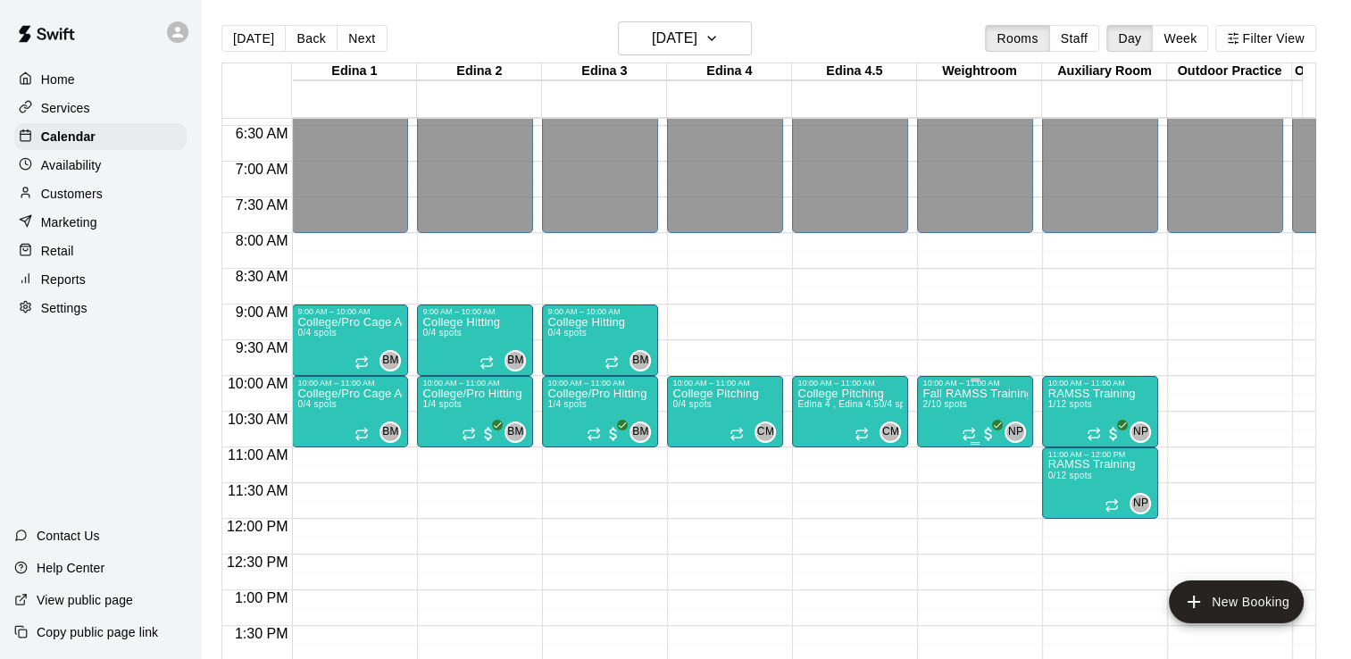
click at [964, 394] on p "Fall RAMSS Training" at bounding box center [974, 394] width 105 height 0
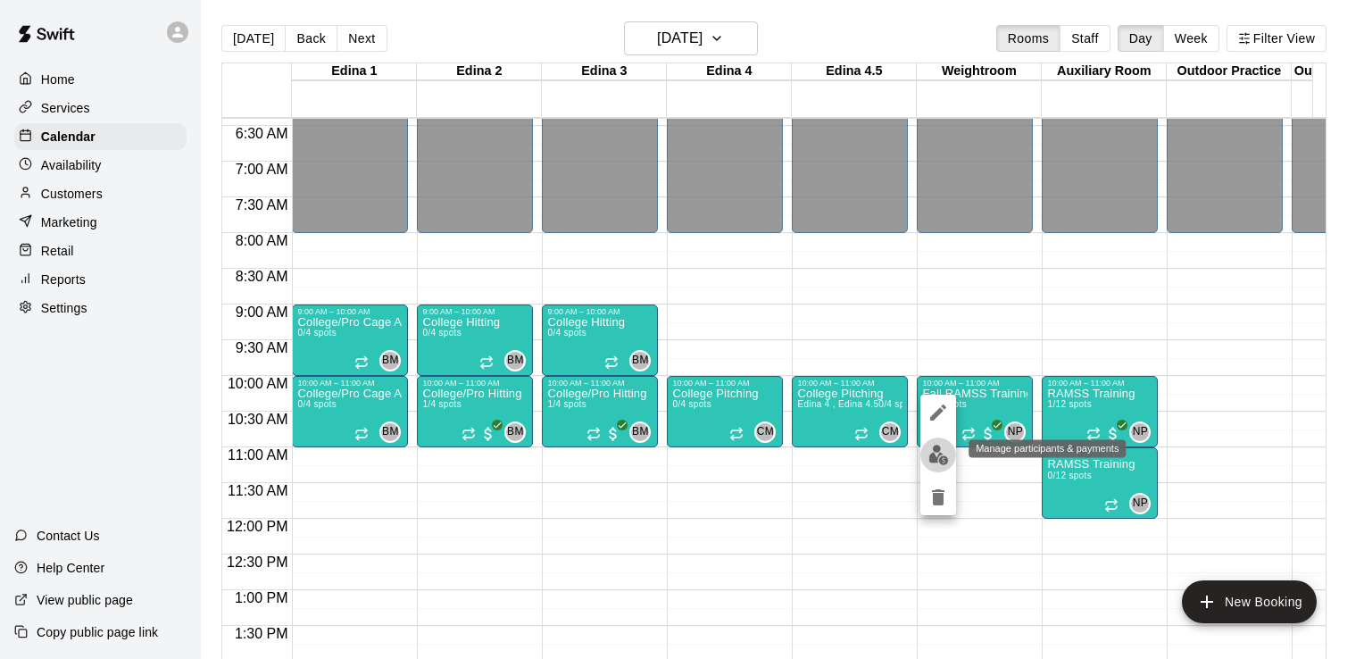
click at [936, 455] on img "edit" at bounding box center [939, 455] width 21 height 21
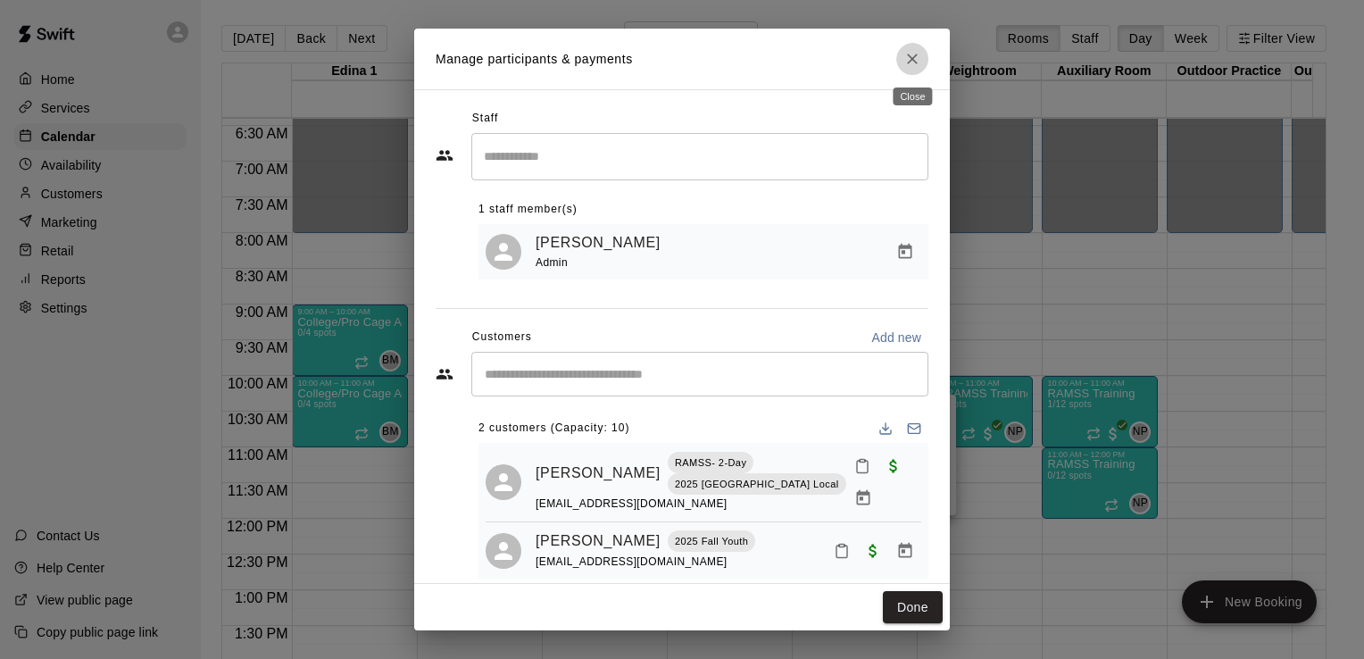
click at [914, 62] on icon "Close" at bounding box center [913, 59] width 18 height 18
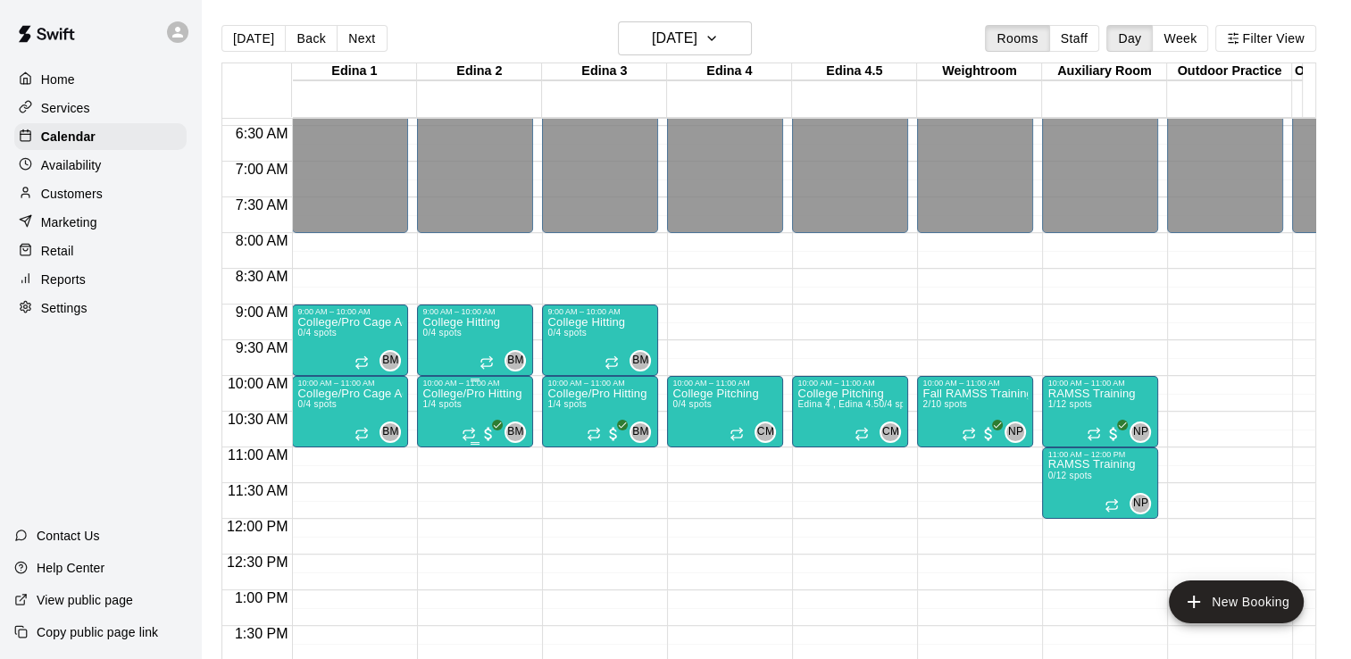
click at [442, 394] on p "College/Pro Hitting" at bounding box center [471, 394] width 99 height 0
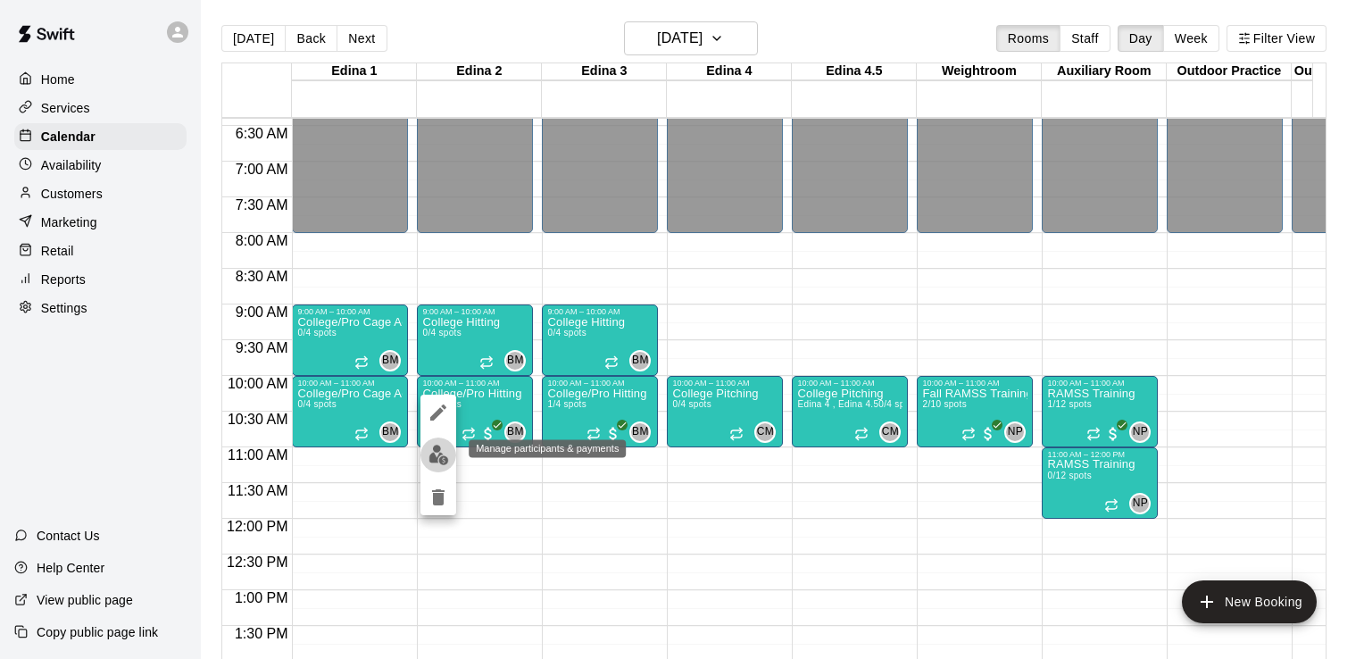
click at [443, 451] on img "edit" at bounding box center [439, 455] width 21 height 21
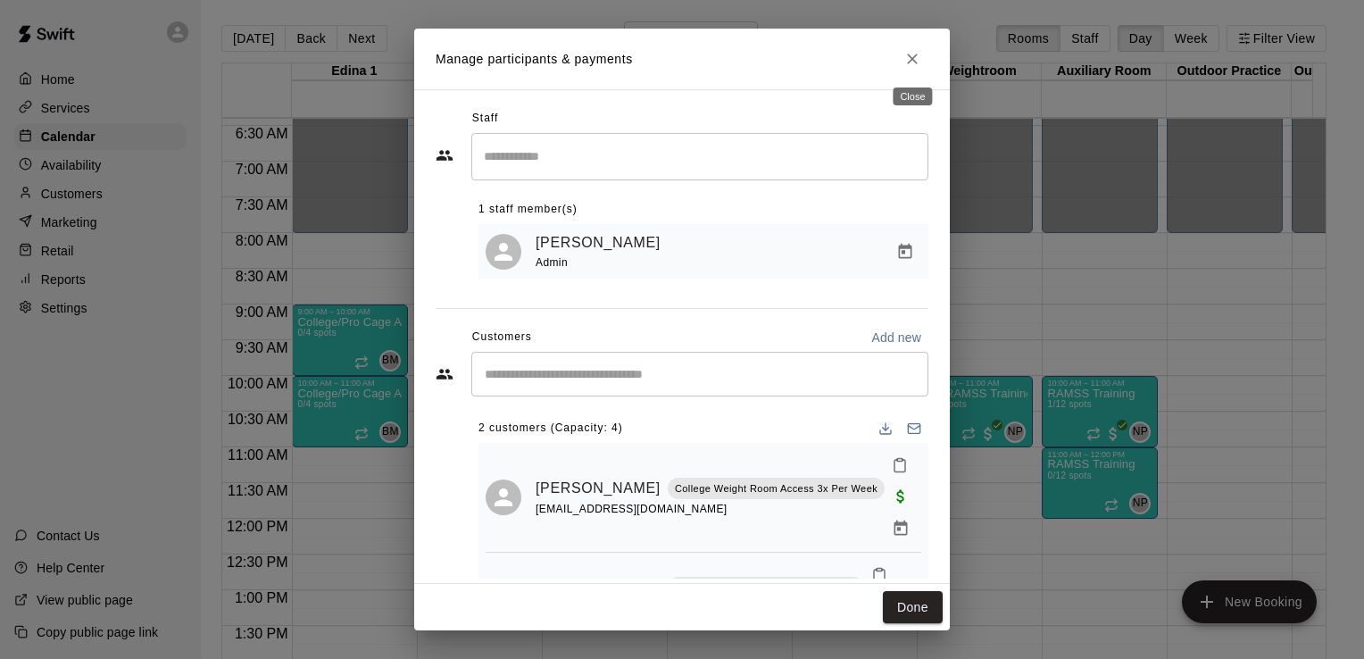
click at [910, 56] on icon "Close" at bounding box center [912, 59] width 11 height 11
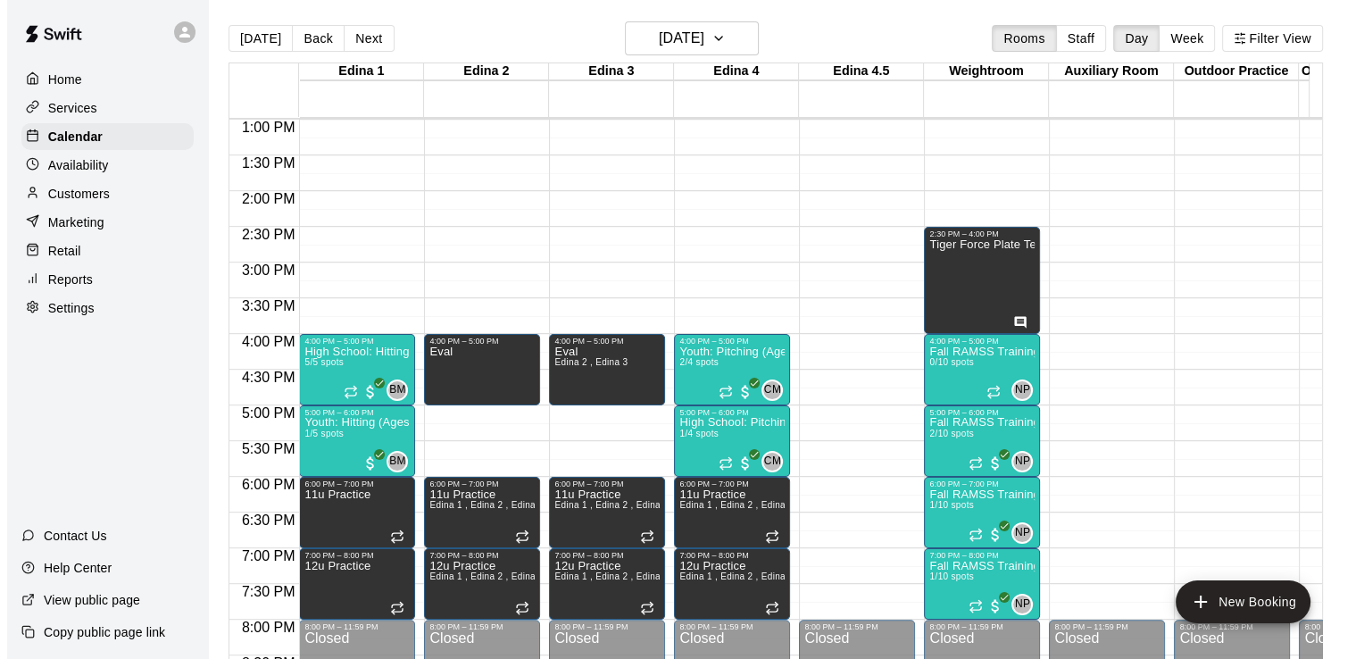
scroll to position [935, 0]
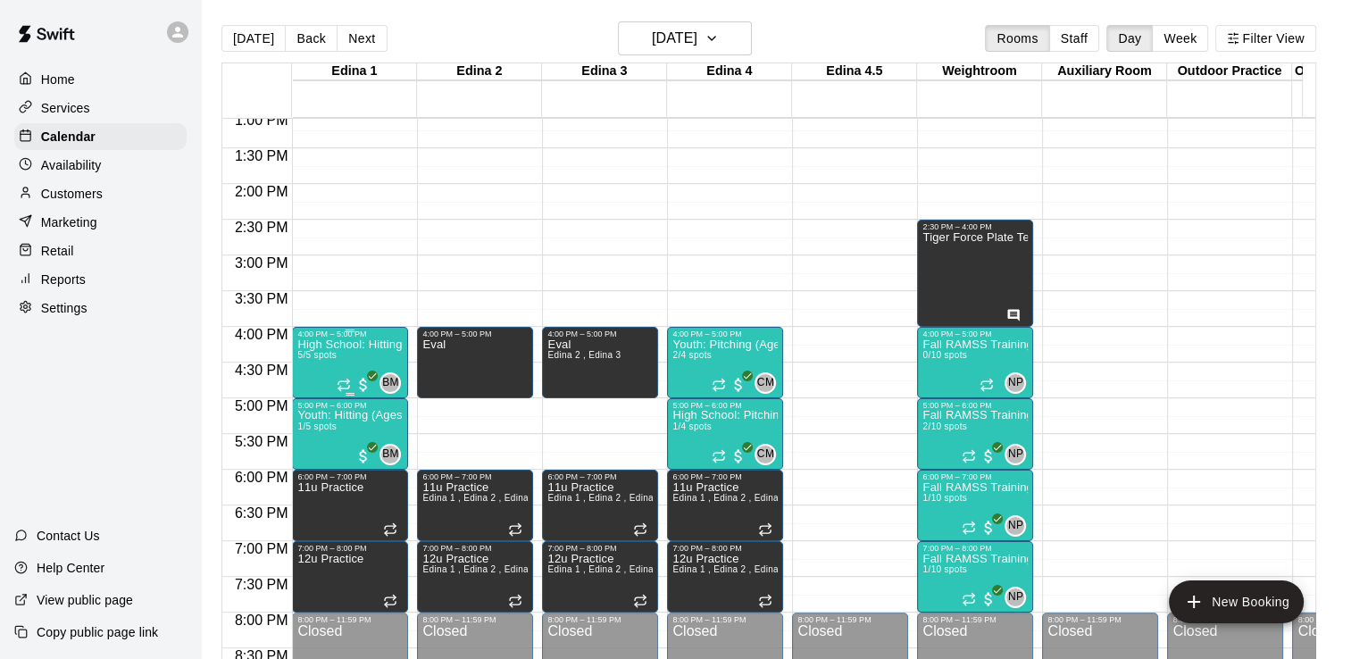
click at [332, 345] on p "High School: Hitting (Ages 14U-18U)" at bounding box center [349, 345] width 105 height 0
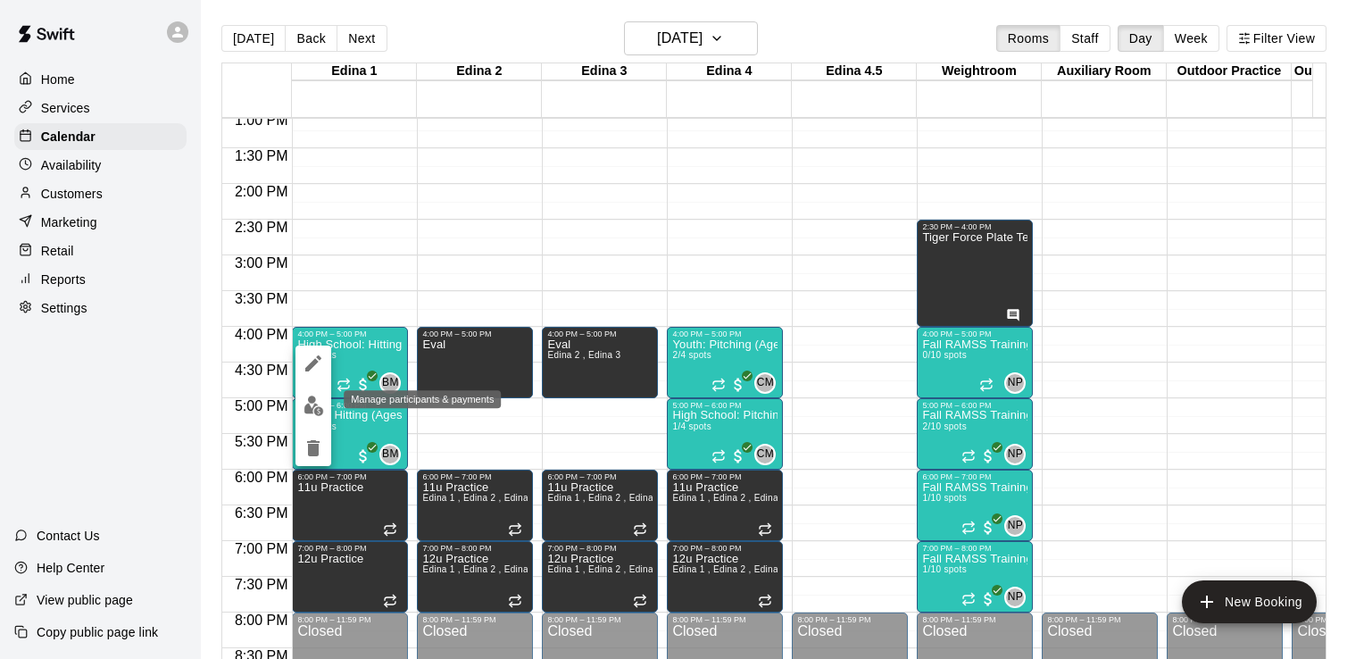
click at [312, 406] on img "edit" at bounding box center [314, 406] width 21 height 21
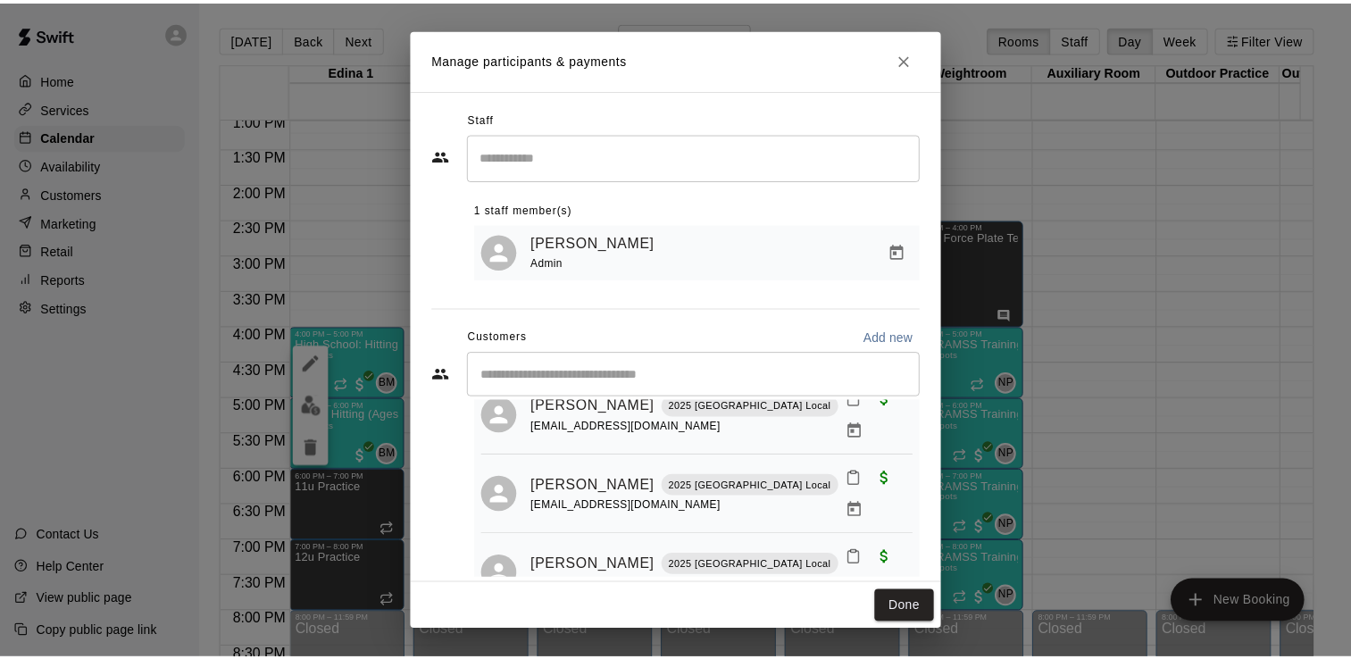
scroll to position [167, 0]
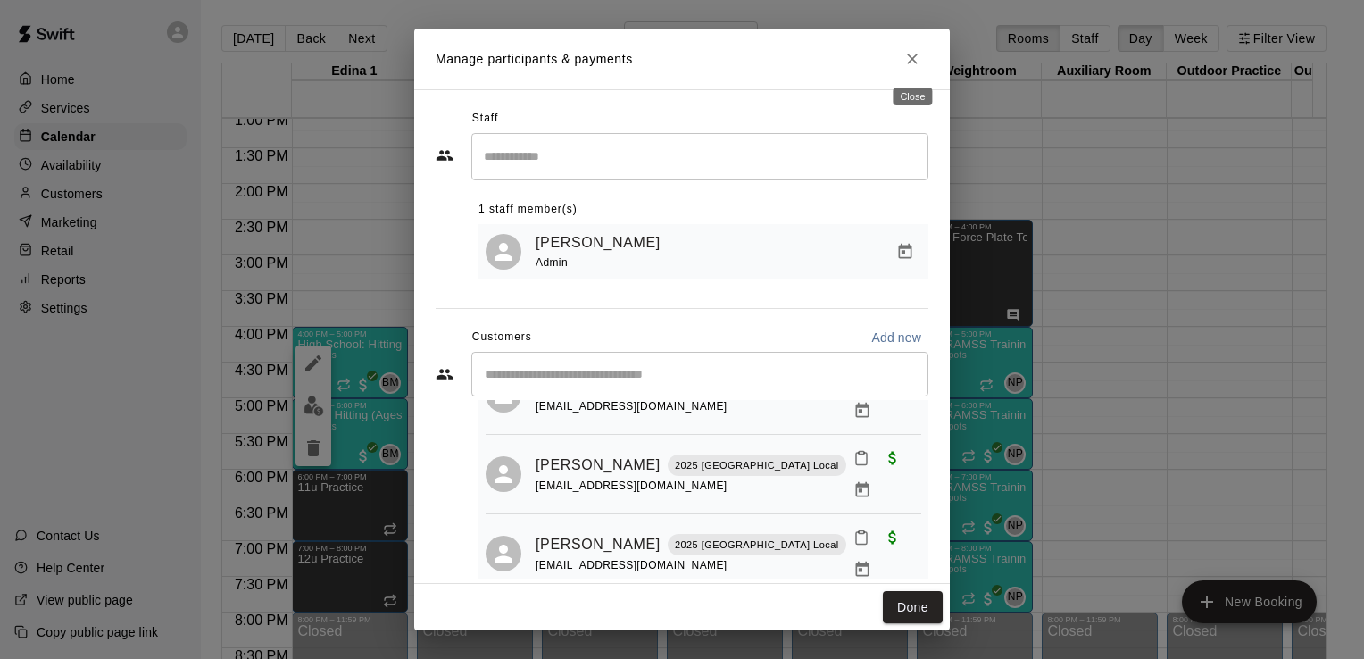
click at [911, 62] on icon "Close" at bounding box center [913, 59] width 18 height 18
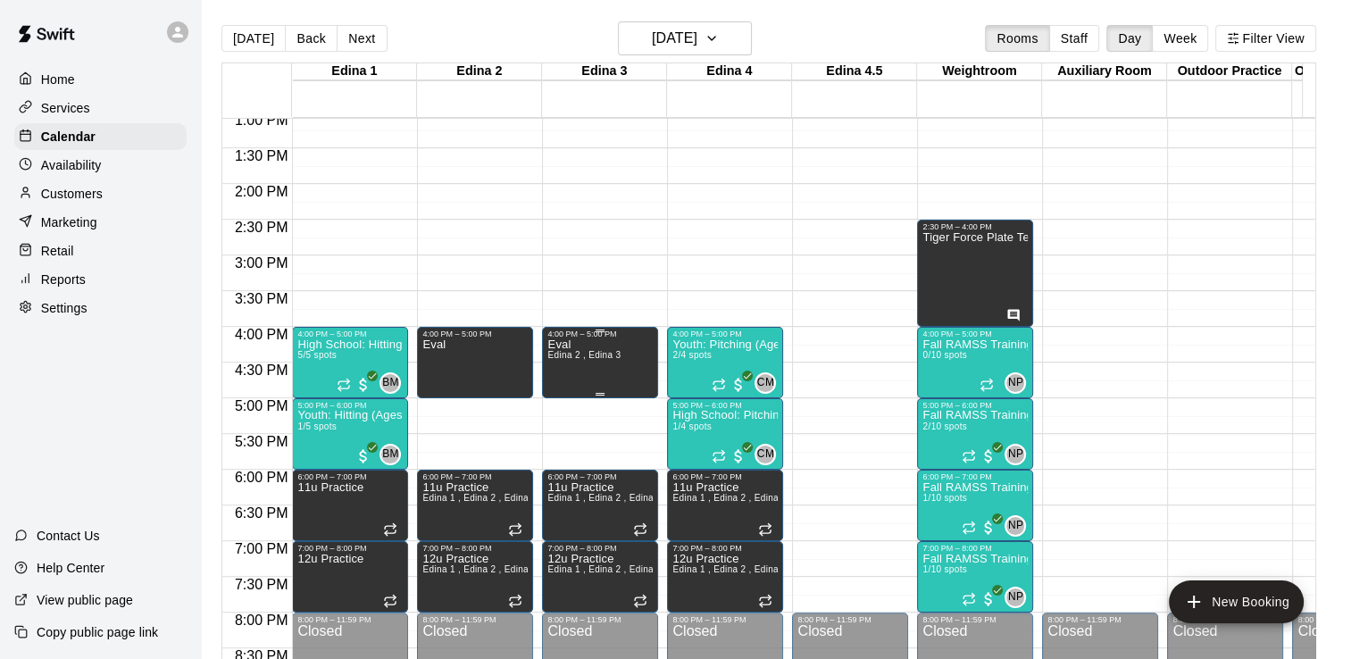
click at [581, 360] on span "Edina 2 , Edina 3" at bounding box center [583, 355] width 73 height 10
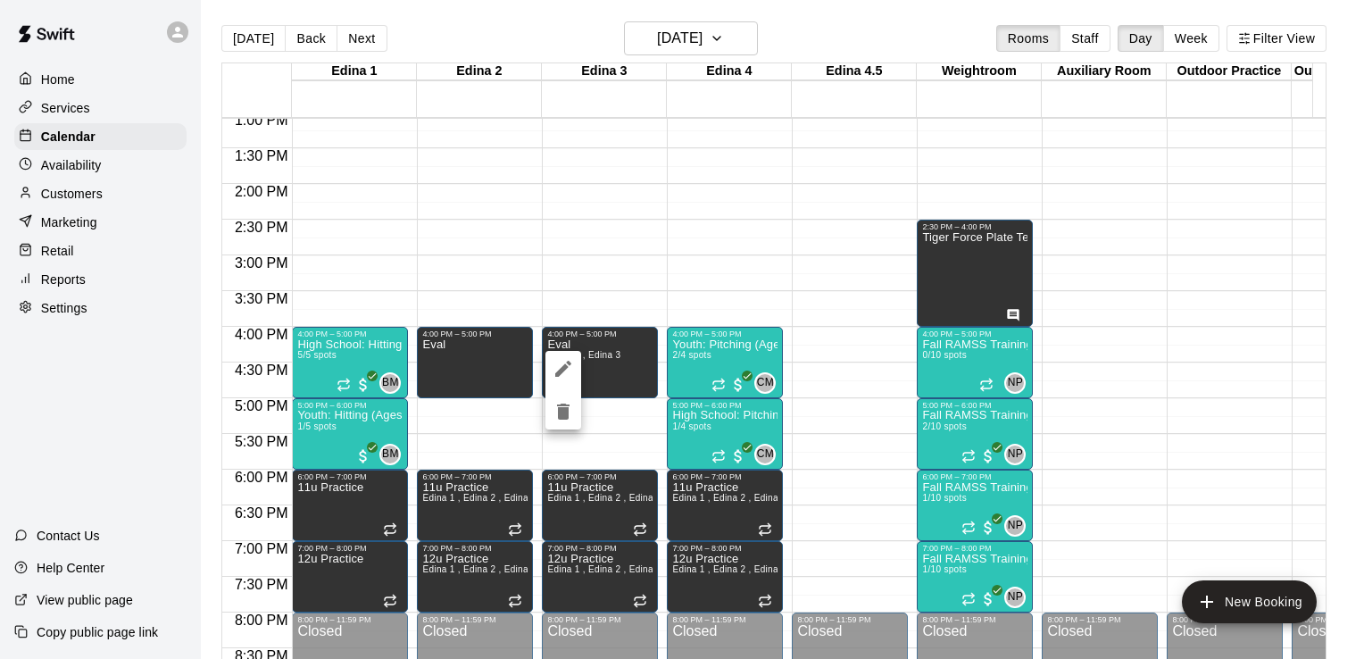
click at [619, 366] on div at bounding box center [682, 329] width 1364 height 659
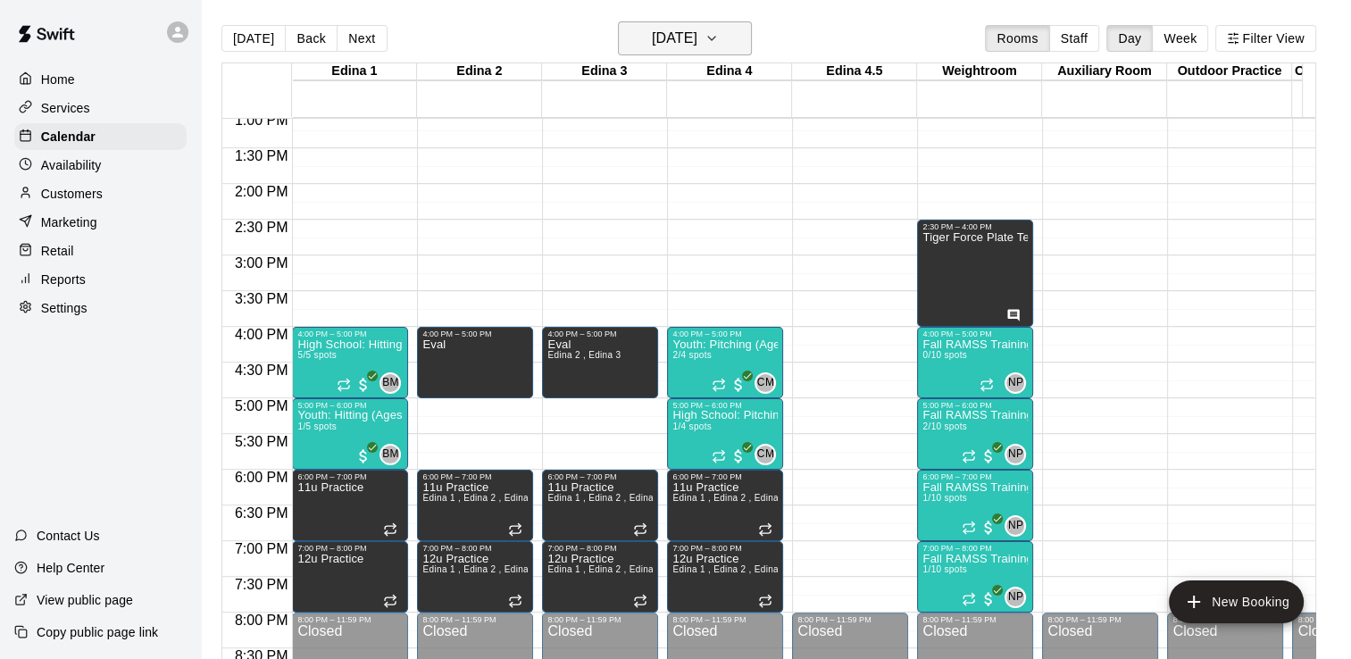
click at [752, 32] on button "[DATE]" at bounding box center [685, 38] width 134 height 34
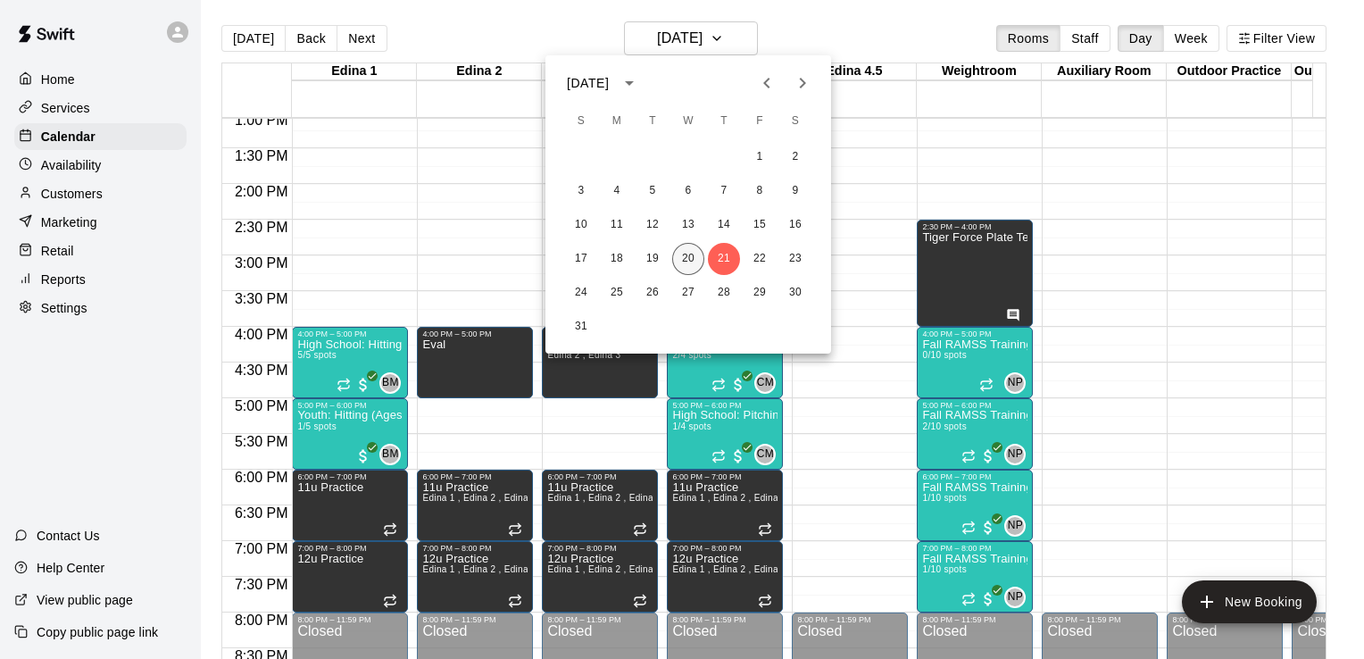
click at [686, 259] on button "20" at bounding box center [688, 259] width 32 height 32
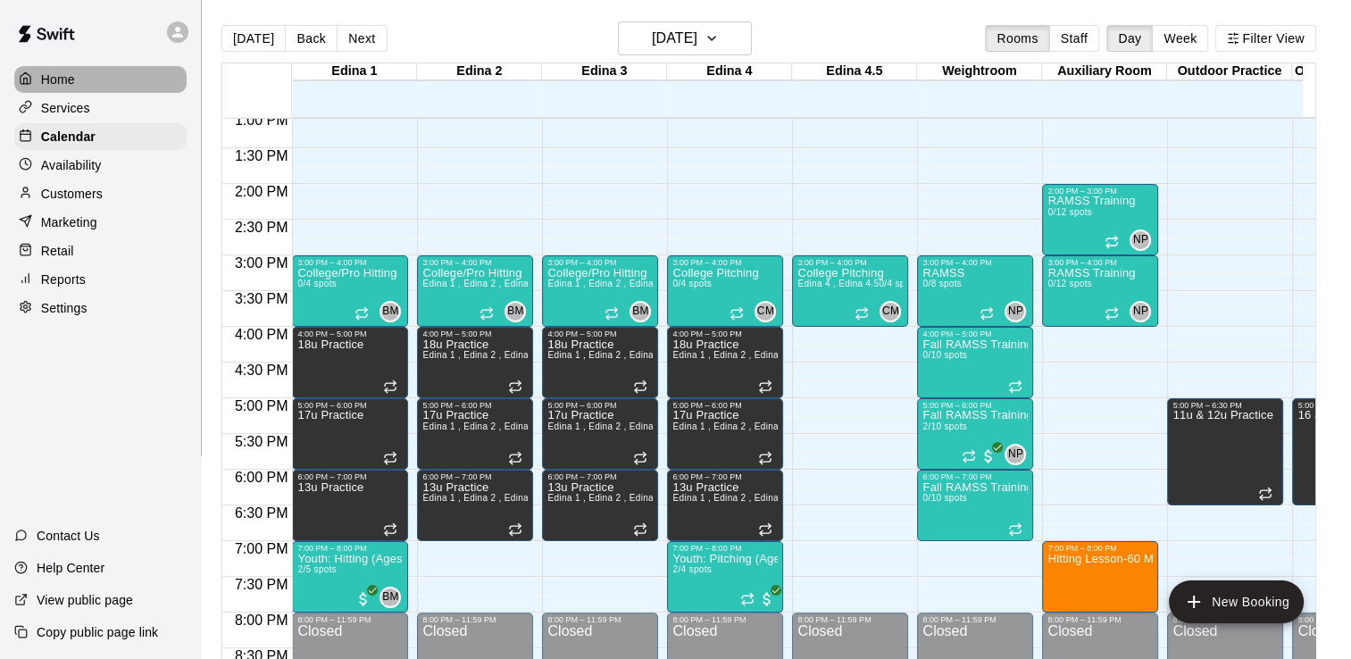
click at [53, 78] on p "Home" at bounding box center [58, 80] width 34 height 18
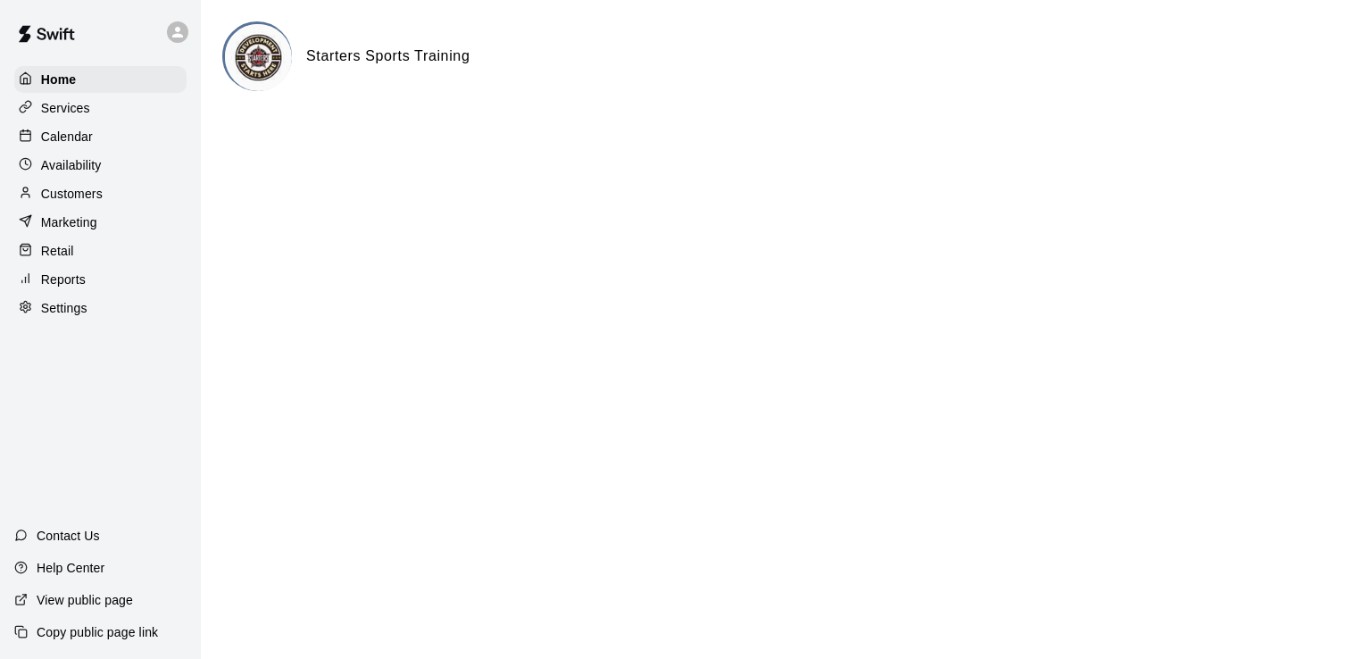
click at [81, 199] on p "Customers" at bounding box center [72, 194] width 62 height 18
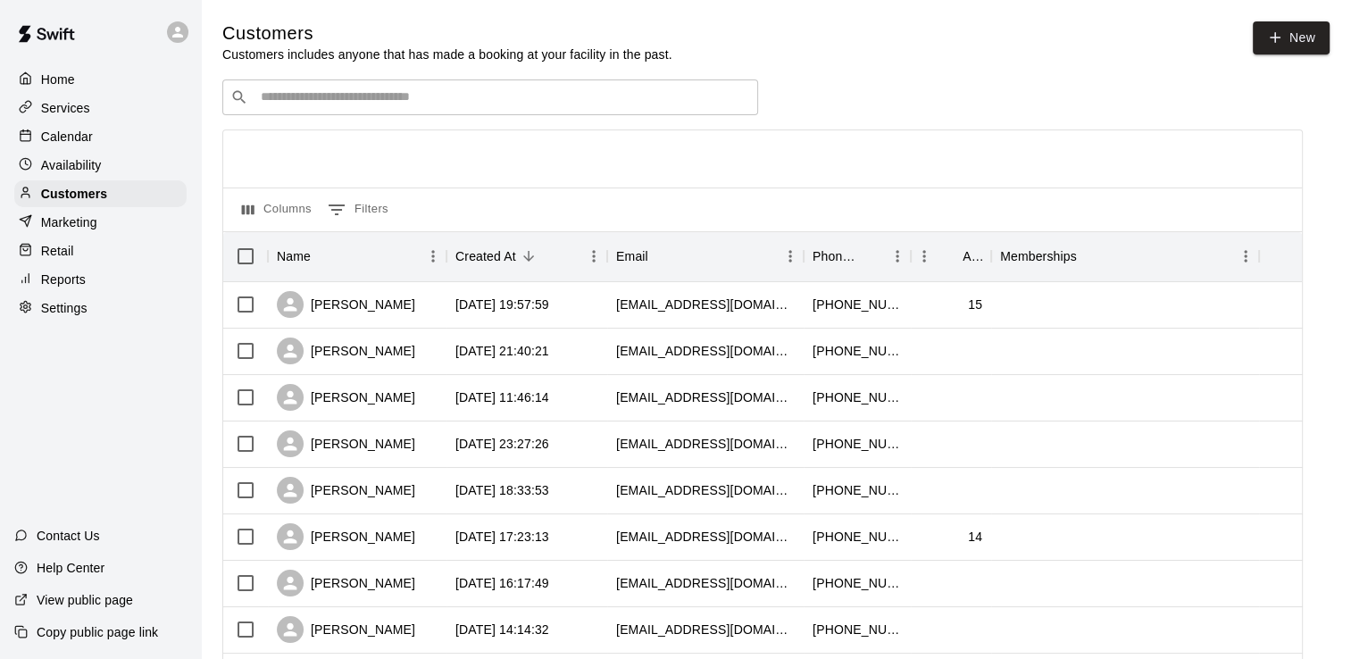
click at [407, 88] on div "​ ​" at bounding box center [490, 97] width 536 height 36
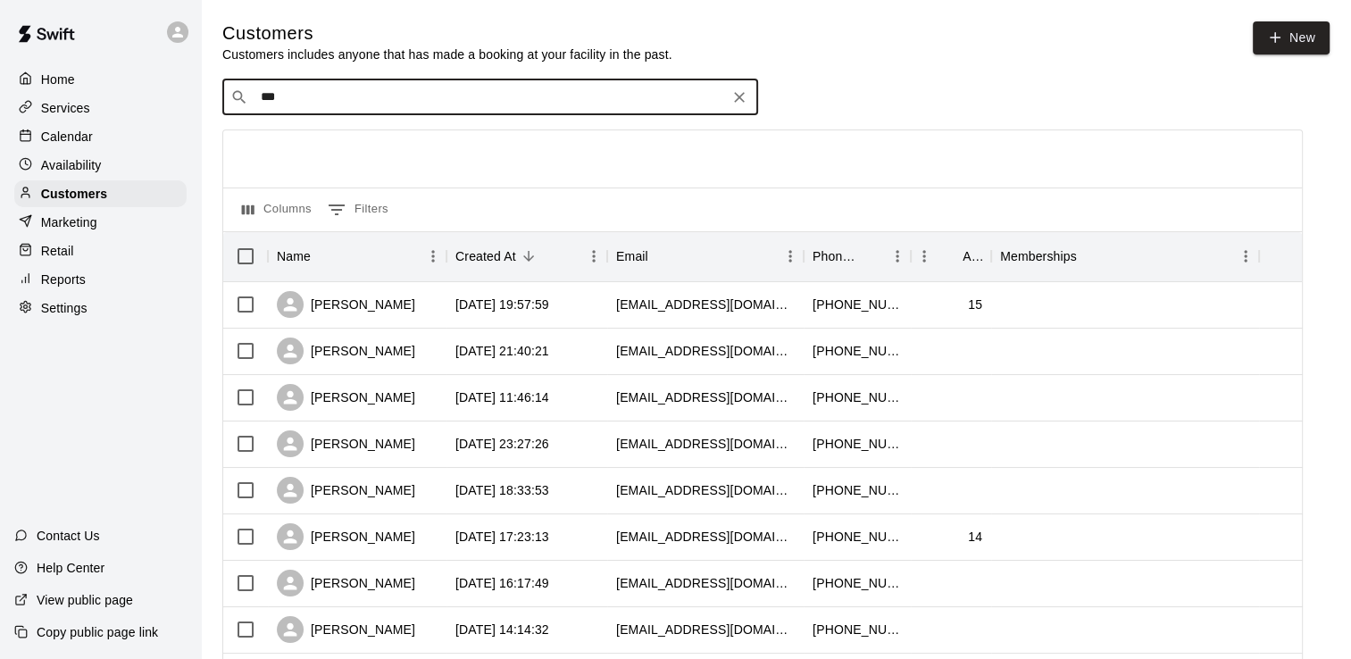
type input "****"
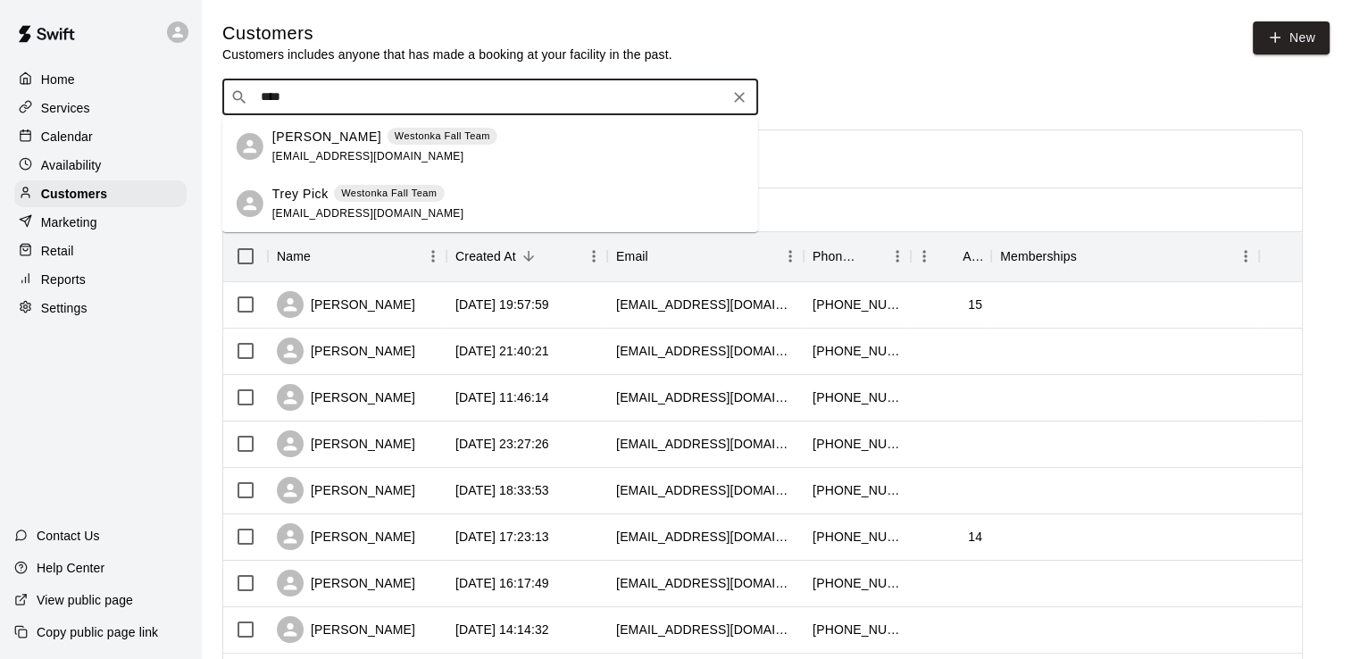
click at [312, 150] on span "[EMAIL_ADDRESS][DOMAIN_NAME]" at bounding box center [368, 156] width 192 height 12
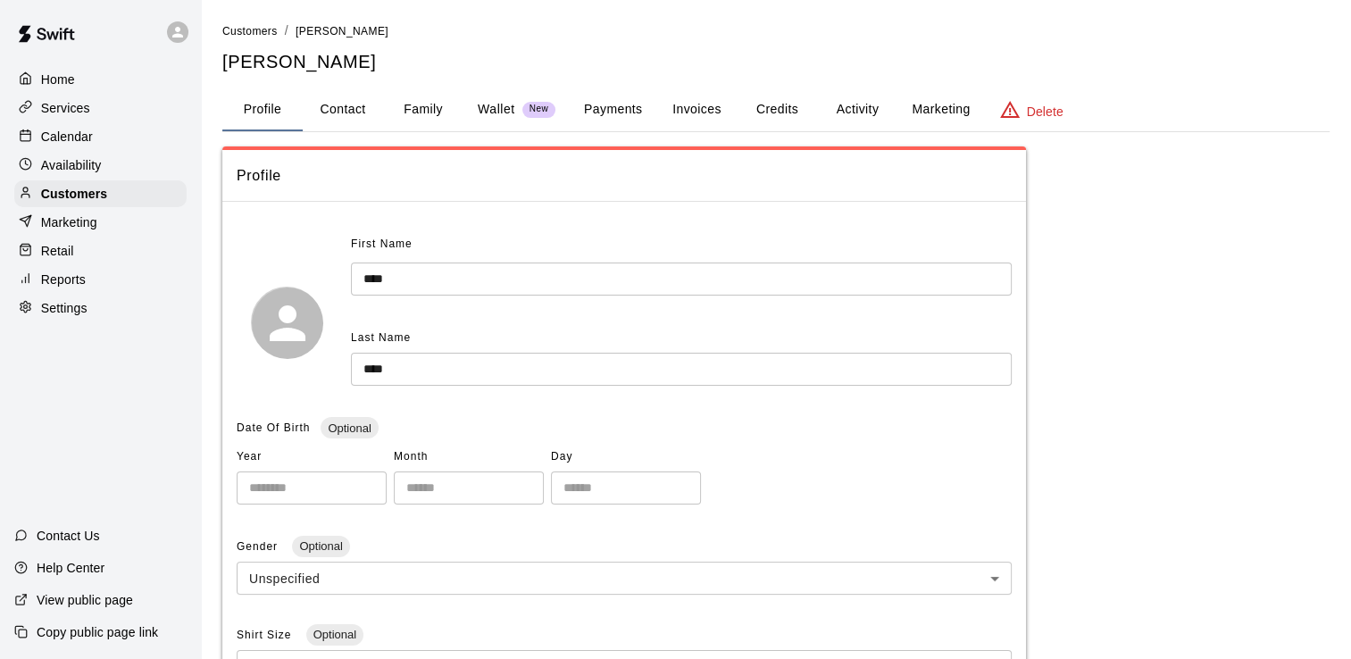
click at [788, 108] on button "Credits" at bounding box center [777, 109] width 80 height 43
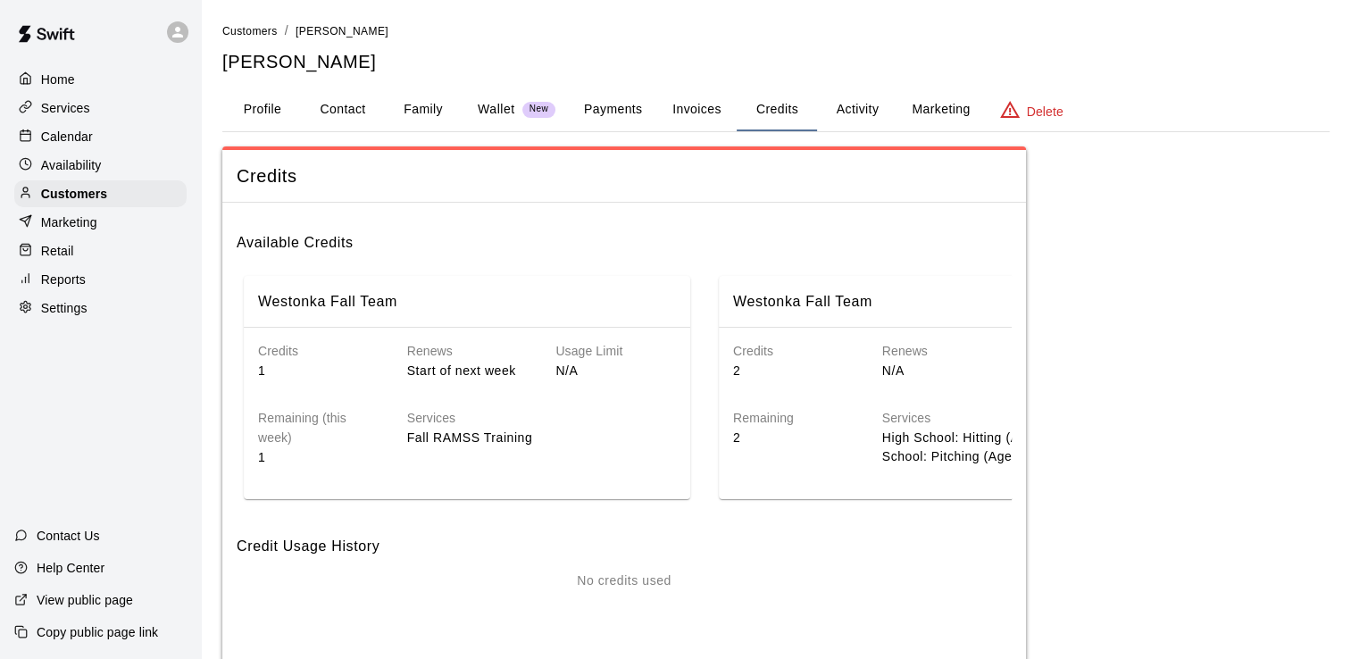
click at [618, 109] on button "Payments" at bounding box center [613, 109] width 87 height 43
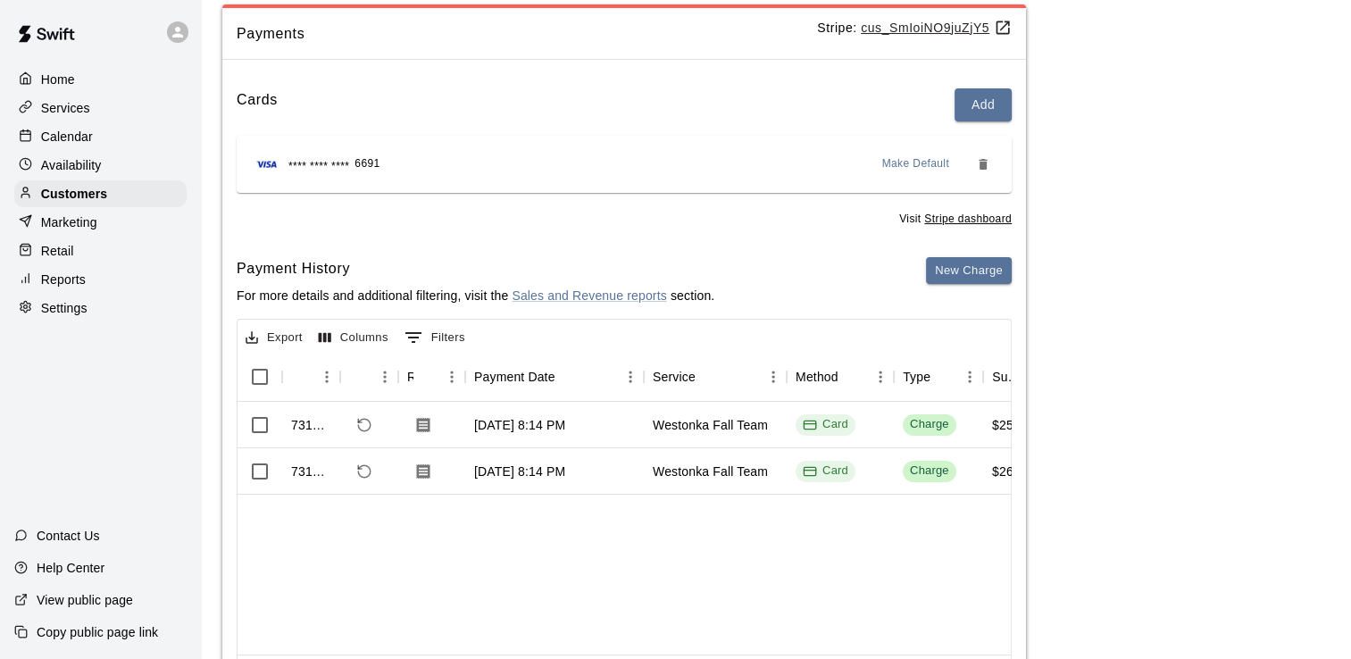
scroll to position [146, 0]
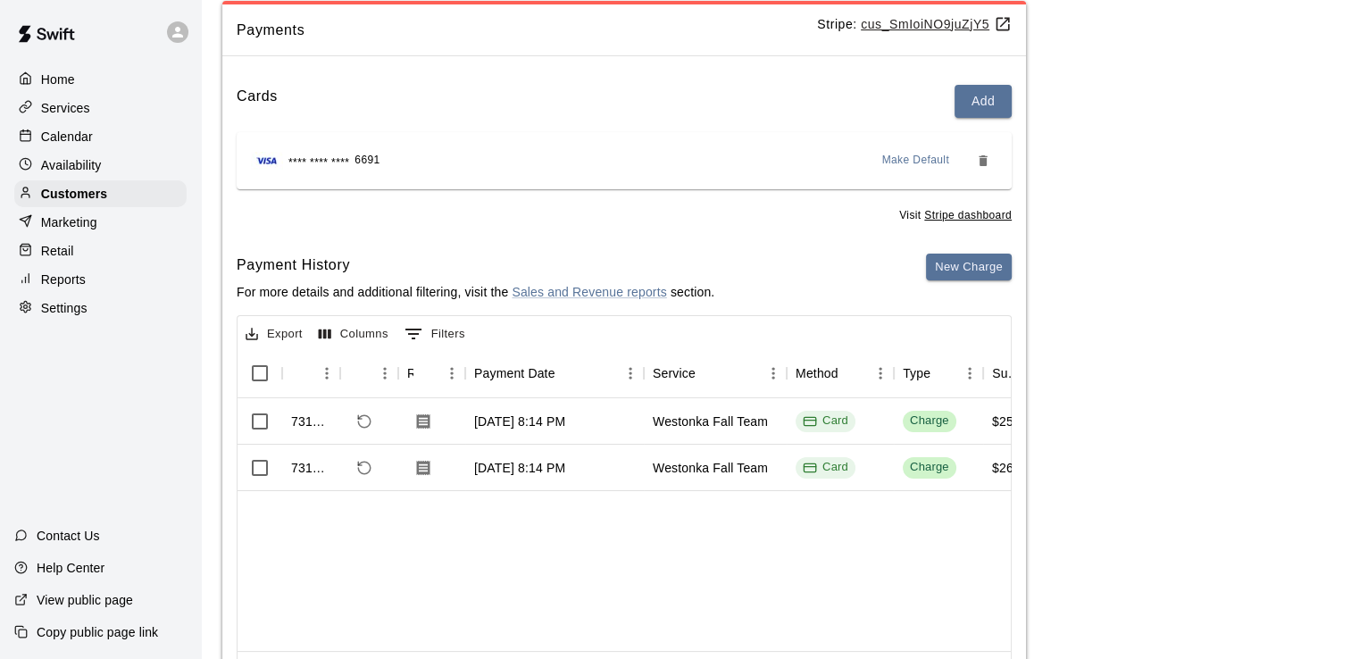
click at [70, 537] on p "Contact Us" at bounding box center [68, 536] width 63 height 18
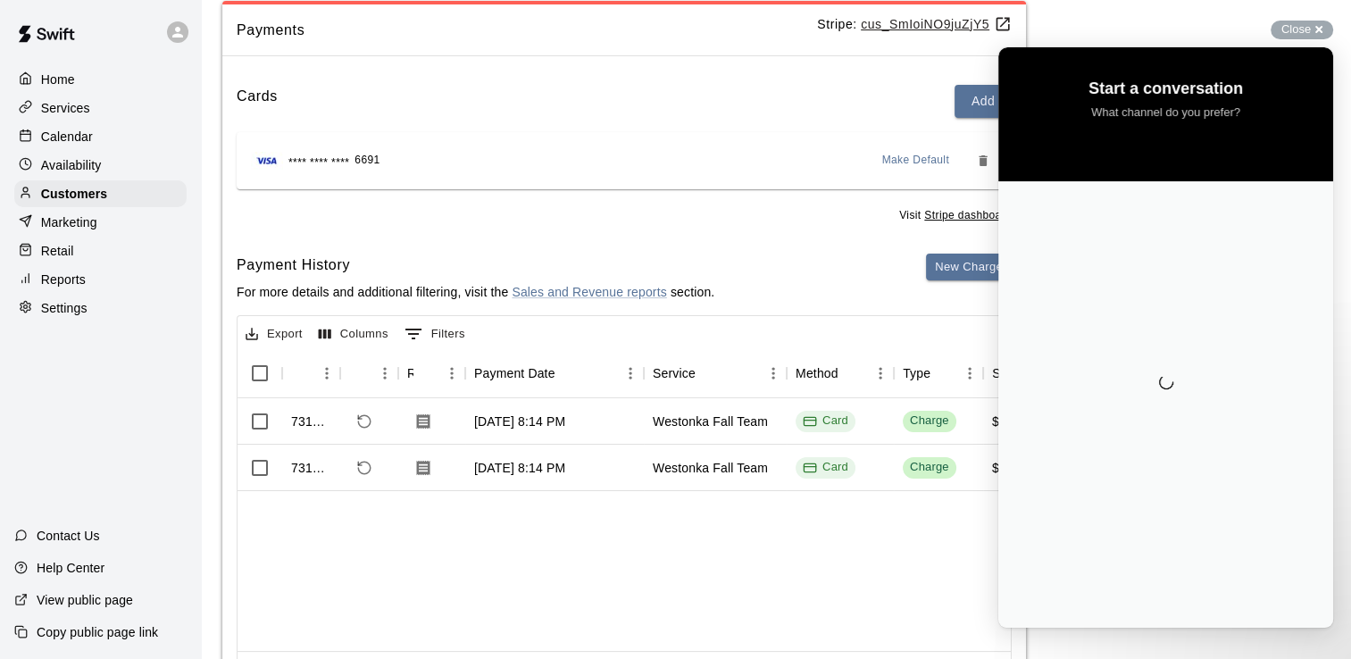
scroll to position [0, 0]
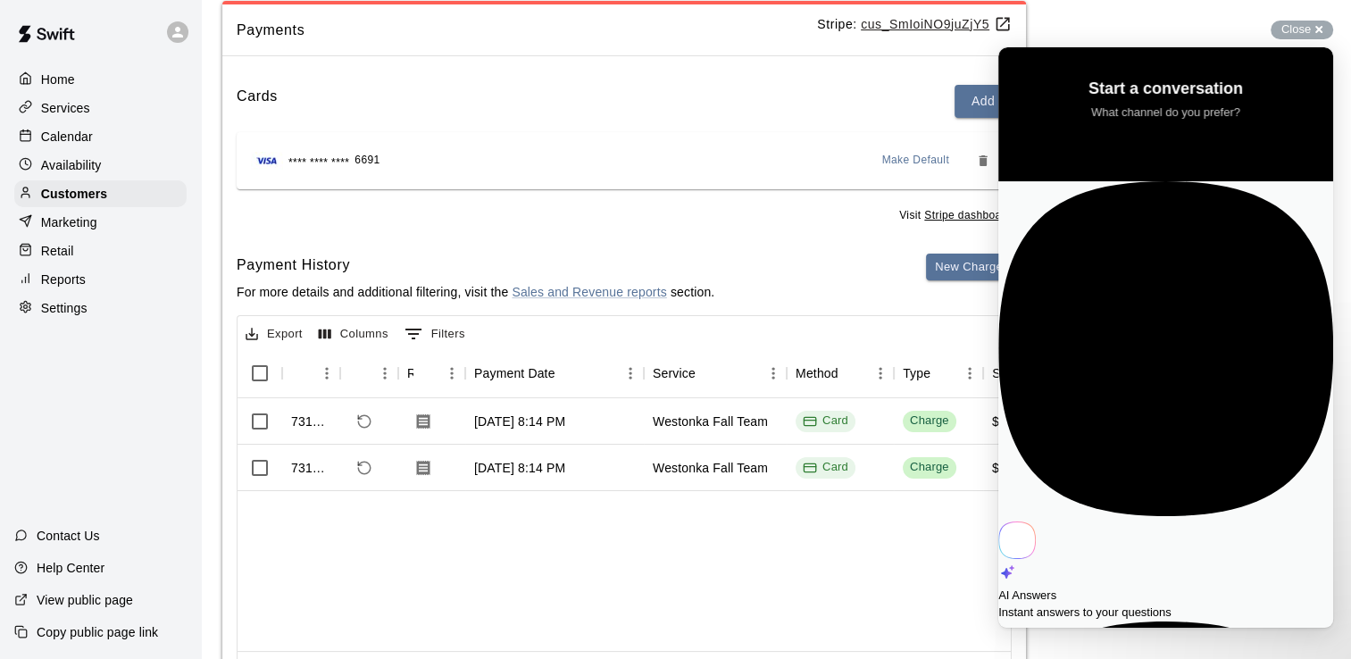
click at [1165, 587] on div "AI Answers" at bounding box center [1165, 596] width 335 height 18
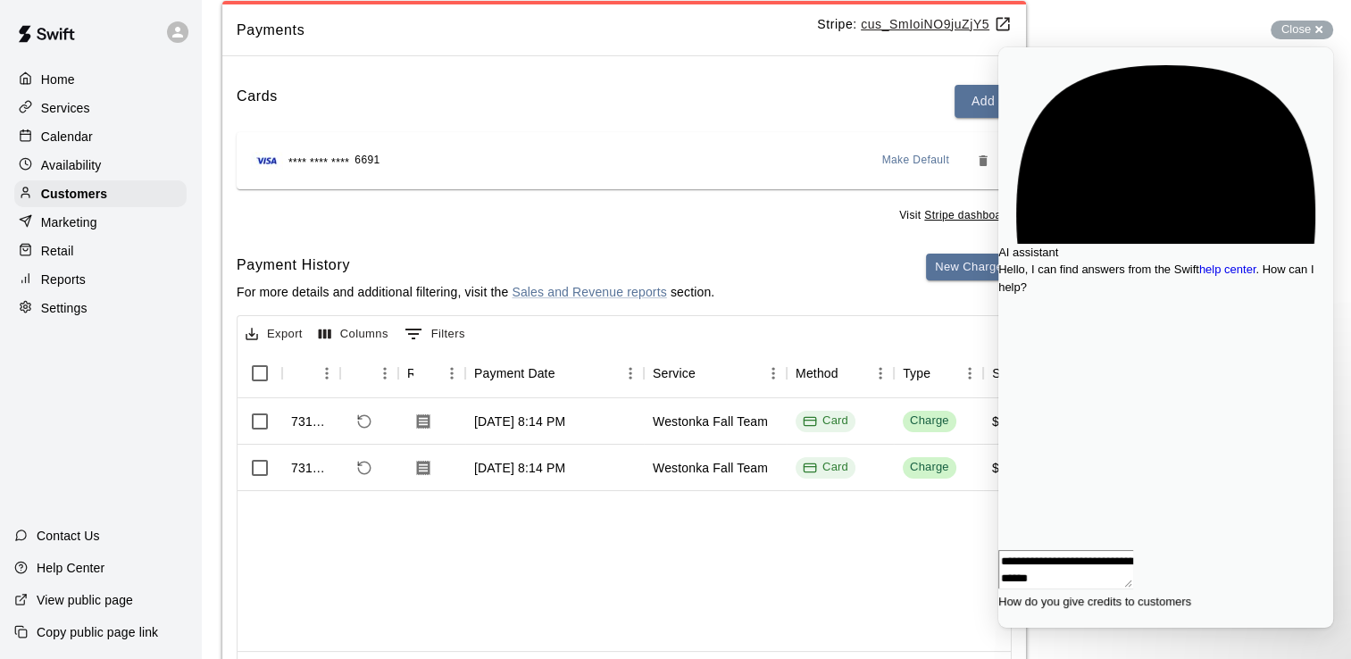
type textarea "**********"
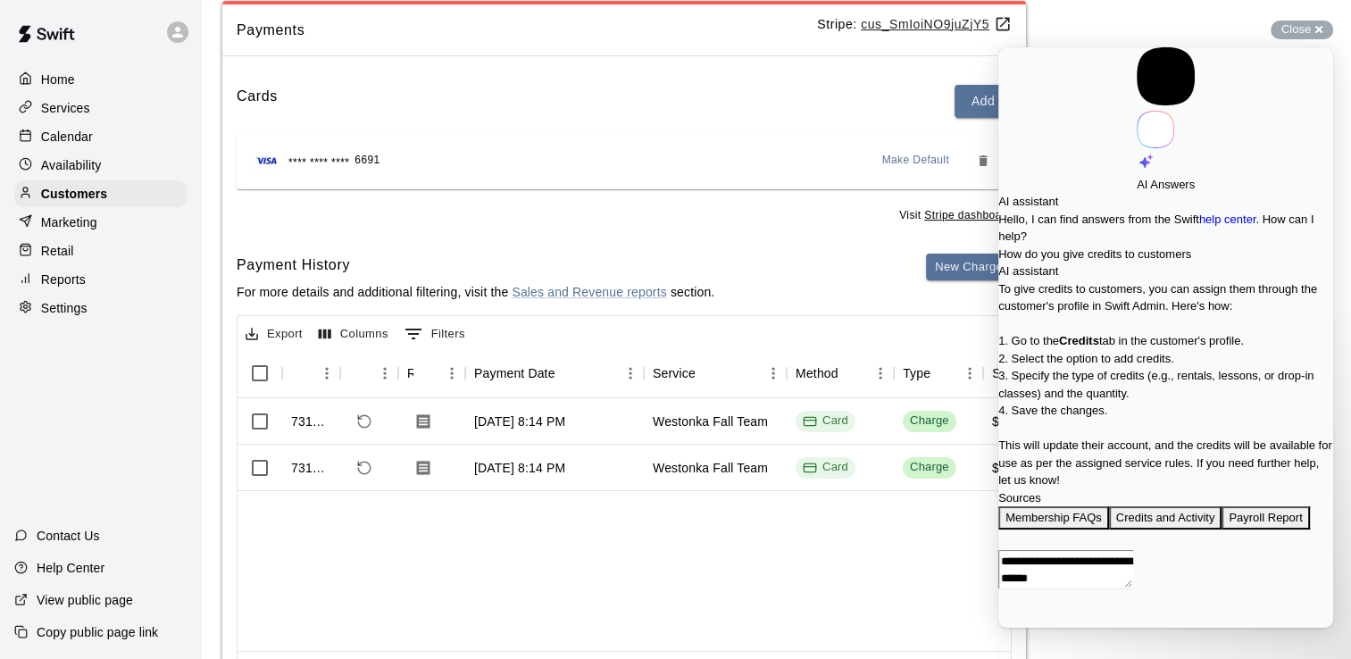
scroll to position [118, 0]
click at [795, 235] on div "Cards Add **** **** **** 6691 Make Default Visit Stripe dashboard Payment Histo…" at bounding box center [624, 396] width 804 height 650
click at [1137, 113] on span "Go back" at bounding box center [1137, 119] width 0 height 13
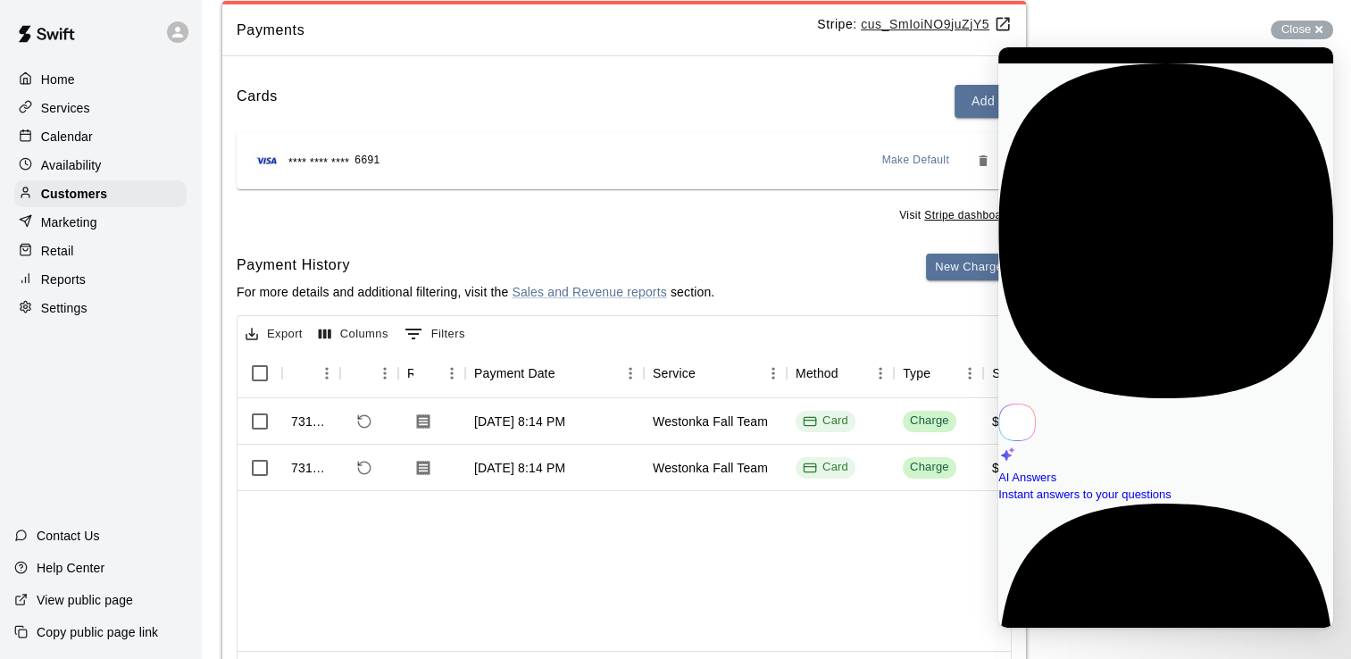
scroll to position [0, 0]
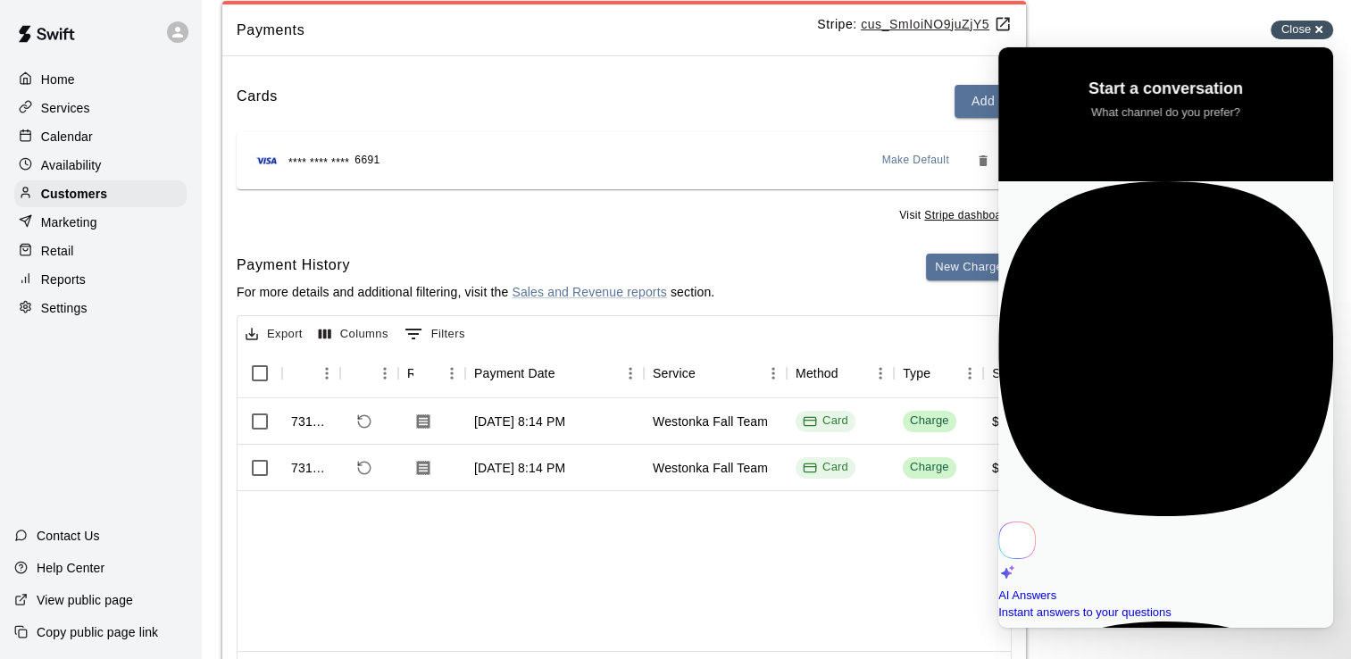
click at [1321, 31] on div "Close cross-small" at bounding box center [1302, 30] width 62 height 19
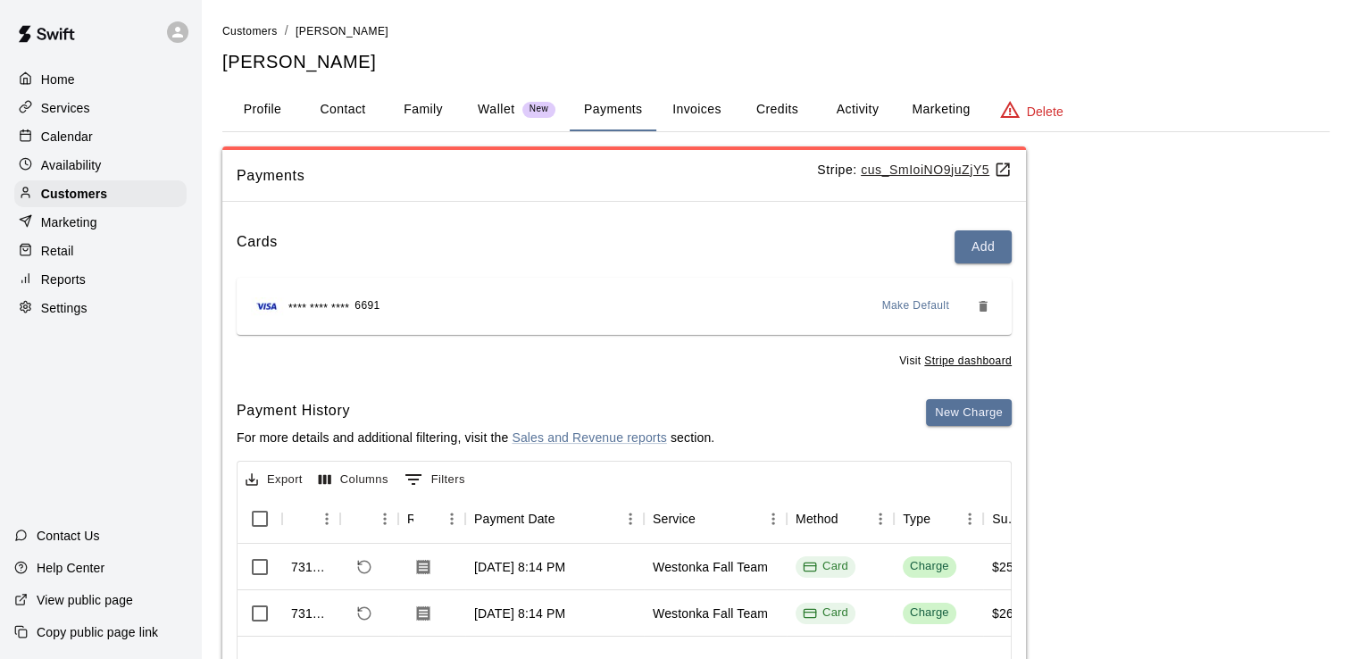
click at [782, 107] on button "Credits" at bounding box center [777, 109] width 80 height 43
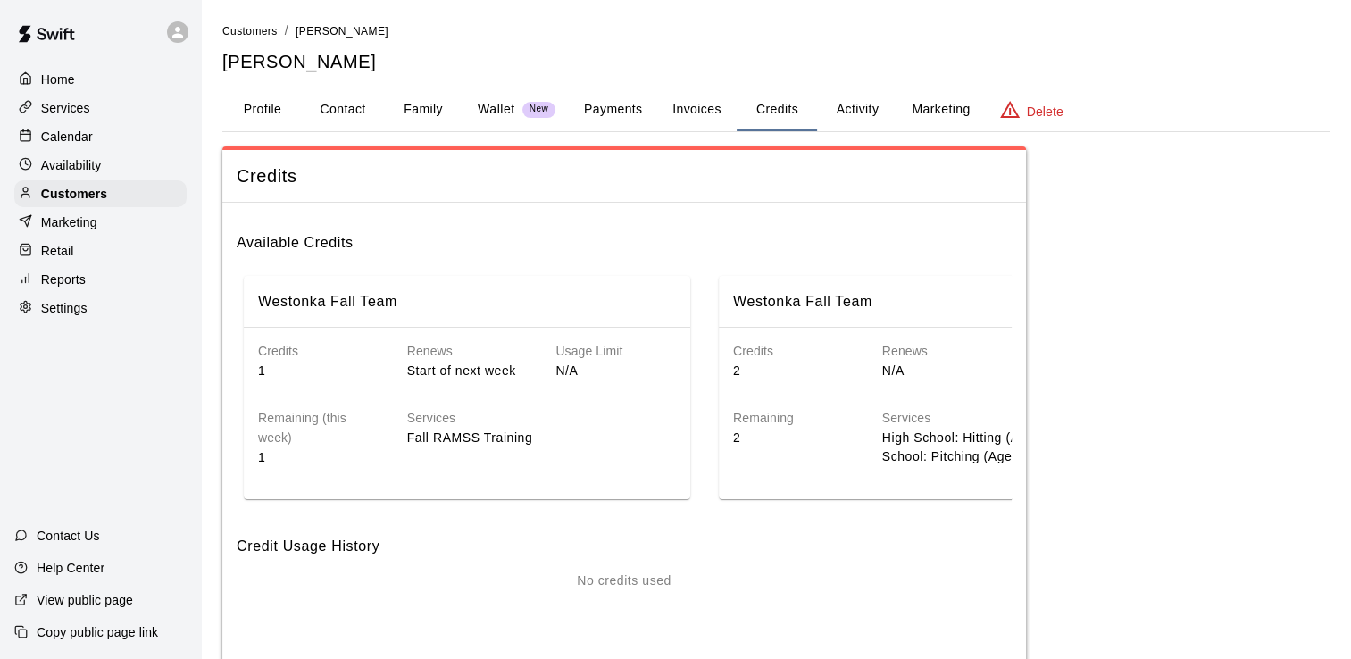
drag, startPoint x: 786, startPoint y: 121, endPoint x: 596, endPoint y: 224, distance: 216.5
click at [596, 224] on div "Customers / [PERSON_NAME] [PERSON_NAME] Pick Profile Contact Family Wallet New …" at bounding box center [775, 342] width 1107 height 643
click at [622, 109] on button "Payments" at bounding box center [613, 109] width 87 height 43
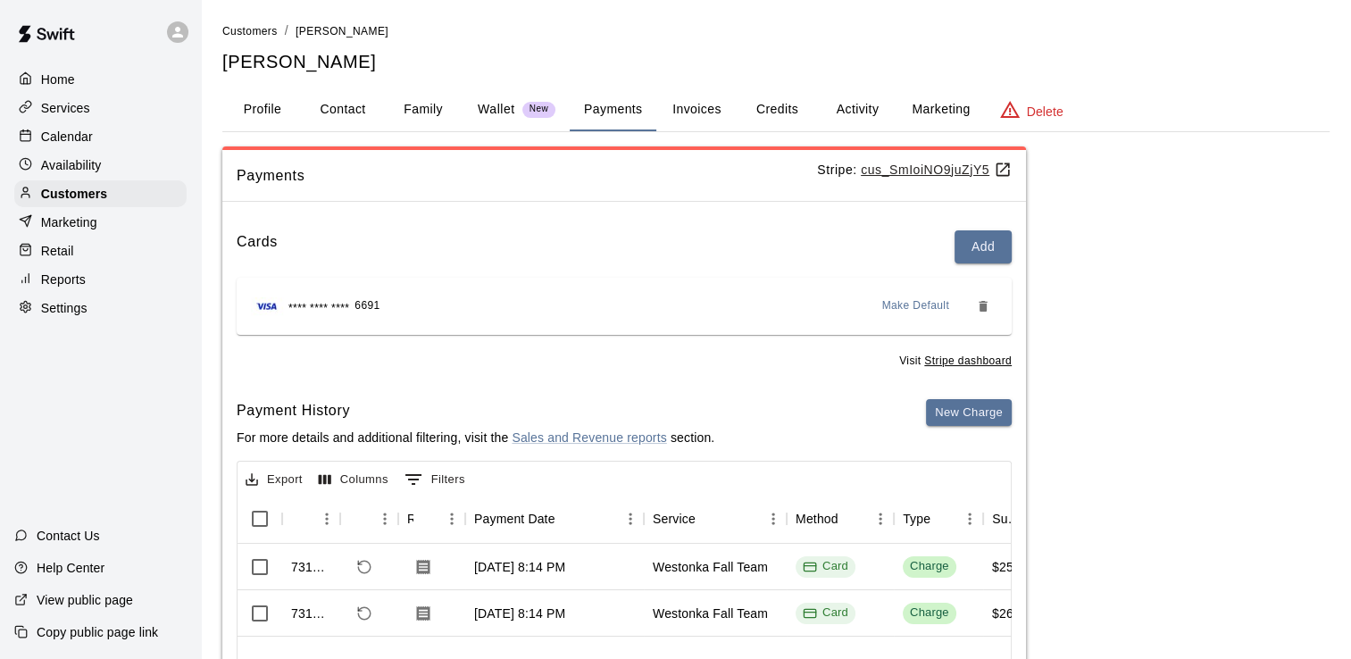
click at [769, 105] on button "Credits" at bounding box center [777, 109] width 80 height 43
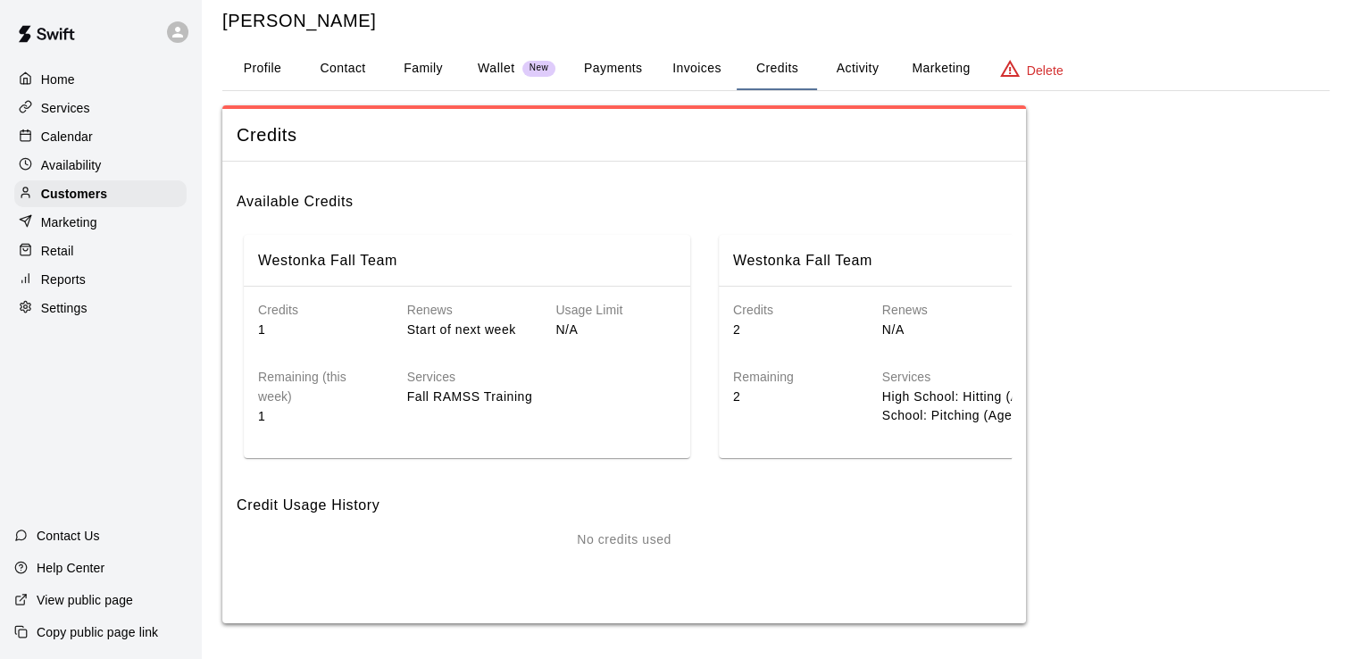
click at [82, 108] on p "Services" at bounding box center [65, 108] width 49 height 18
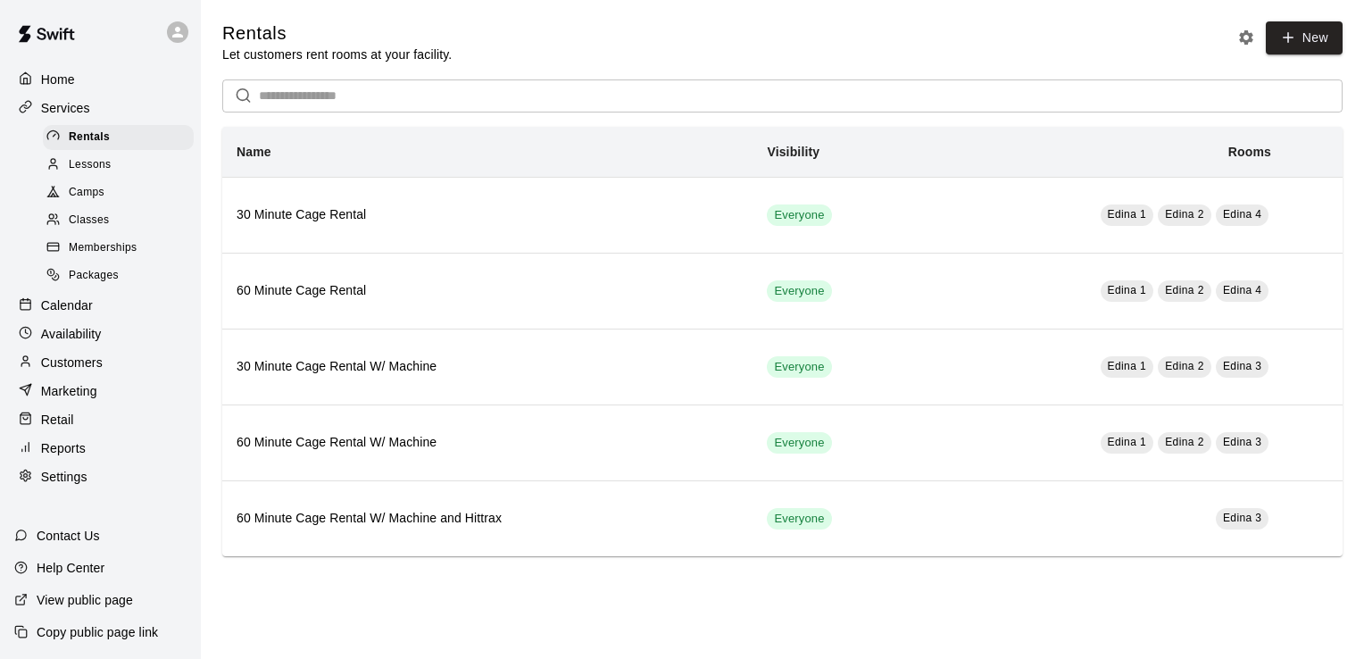
click at [89, 223] on span "Classes" at bounding box center [89, 221] width 40 height 18
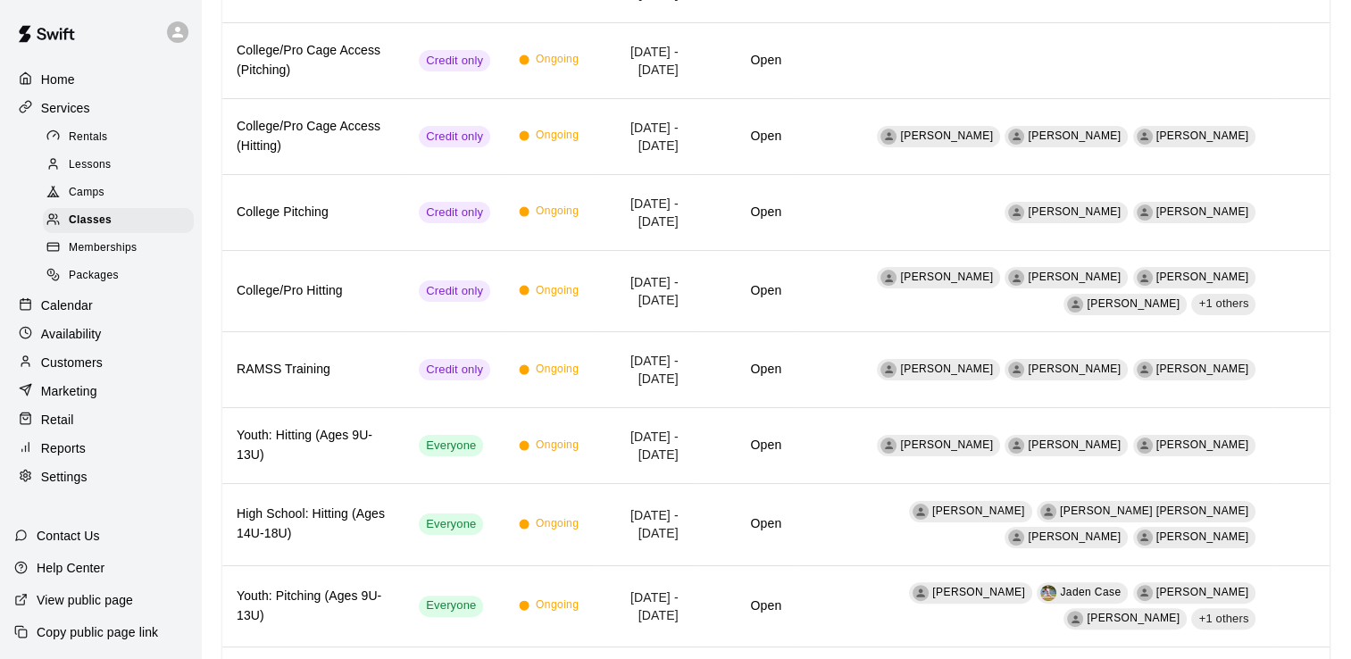
scroll to position [279, 0]
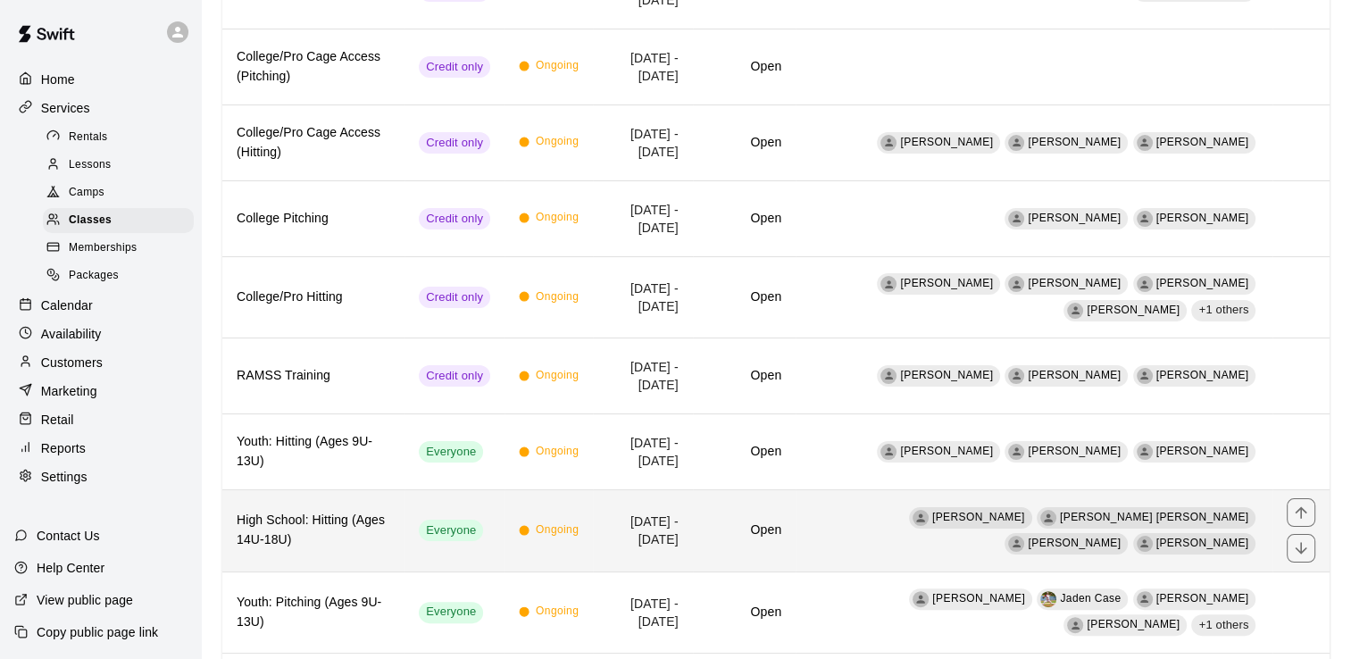
click at [325, 512] on h6 "High School: Hitting (Ages 14U-18U)" at bounding box center [314, 530] width 154 height 39
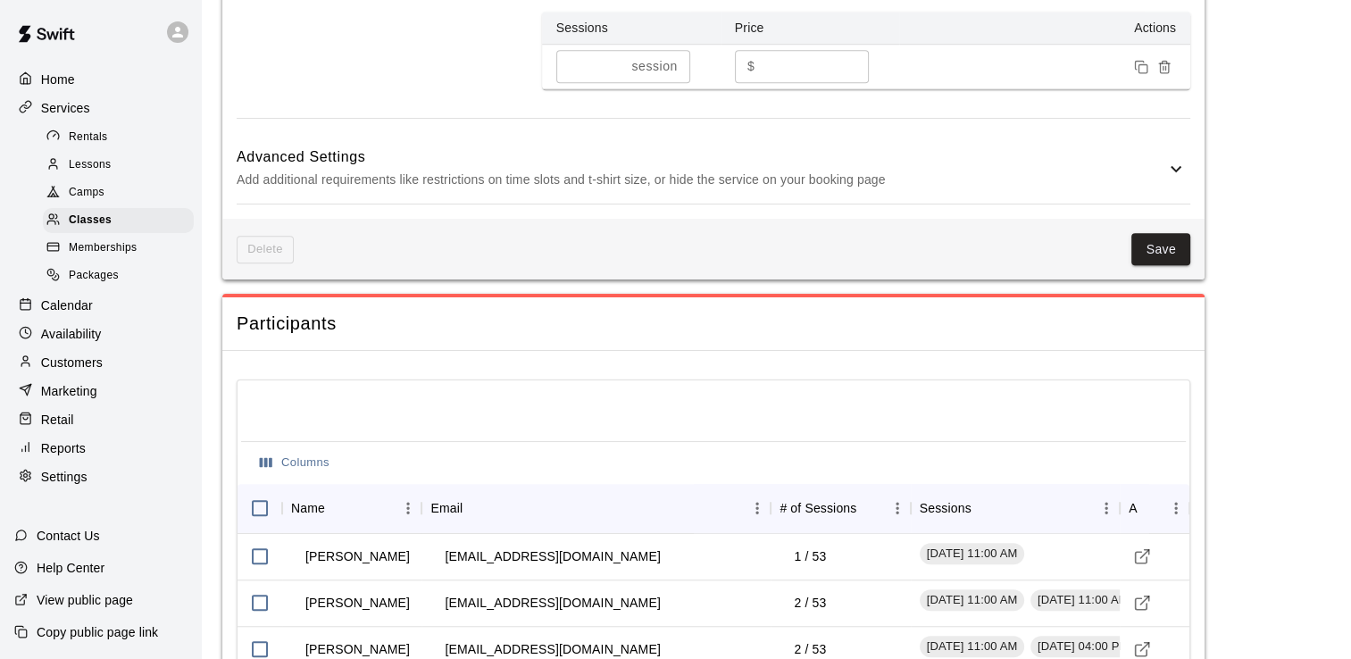
scroll to position [1228, 0]
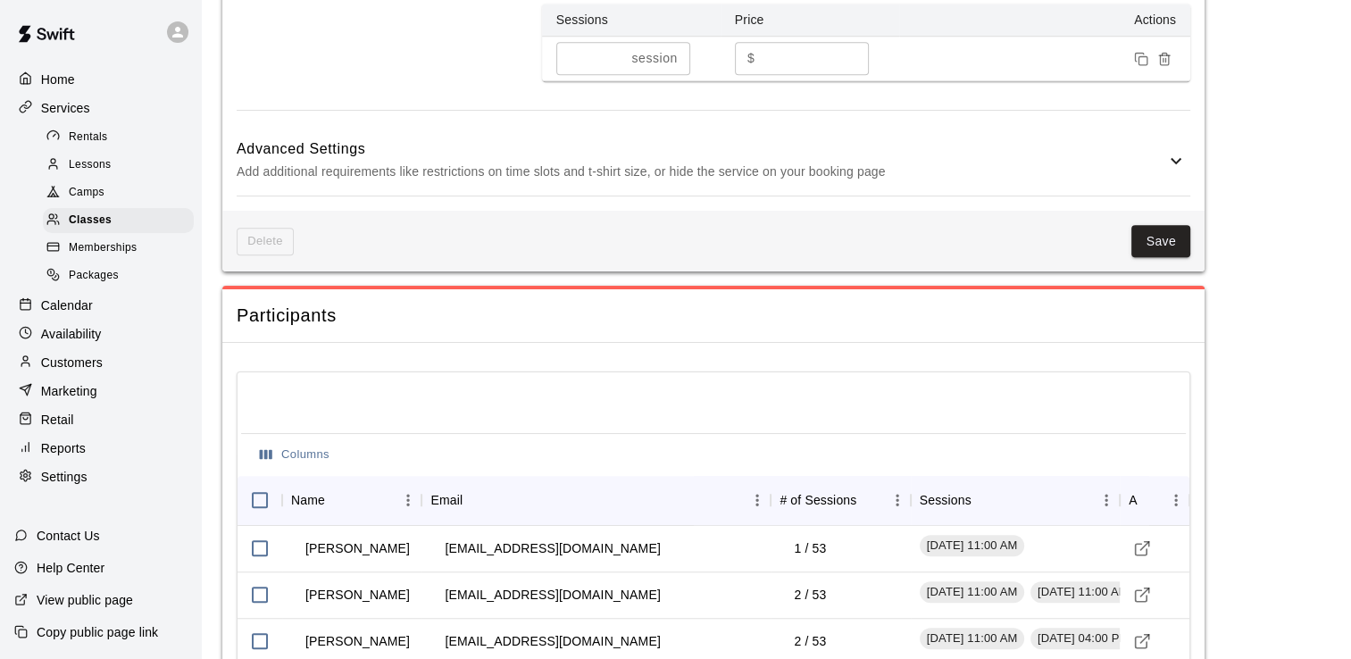
click at [1171, 157] on icon at bounding box center [1175, 160] width 21 height 21
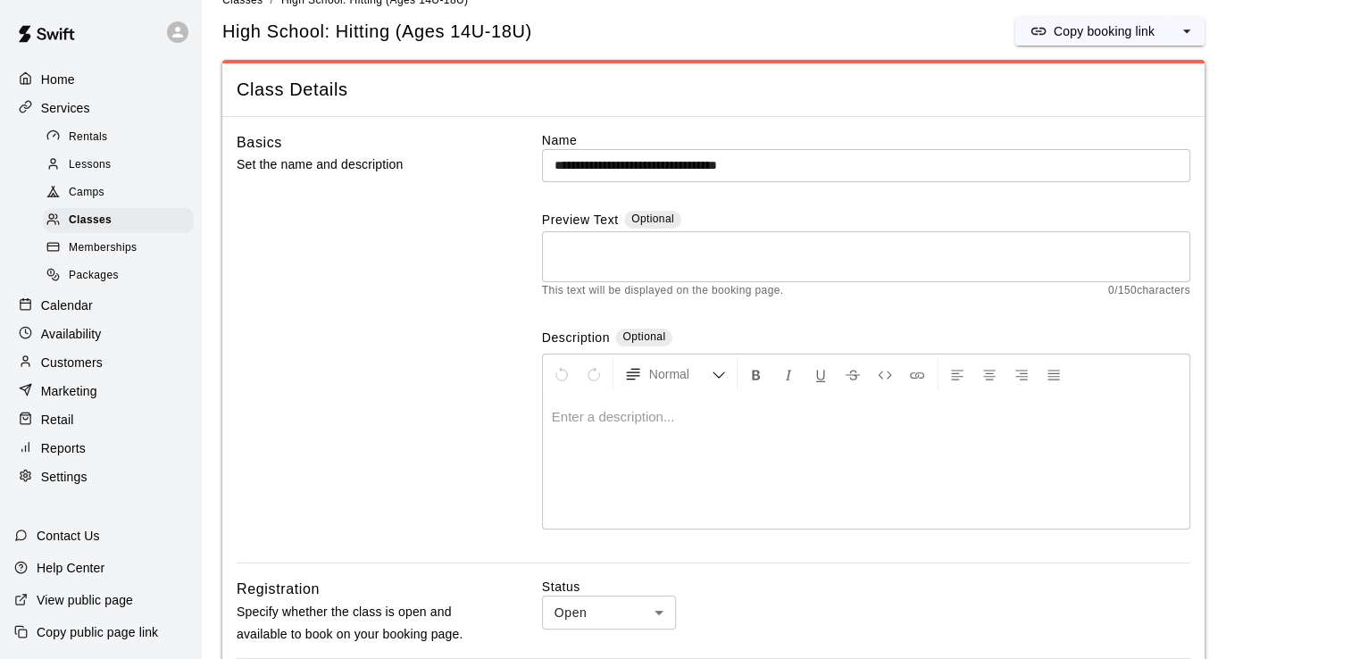
scroll to position [0, 0]
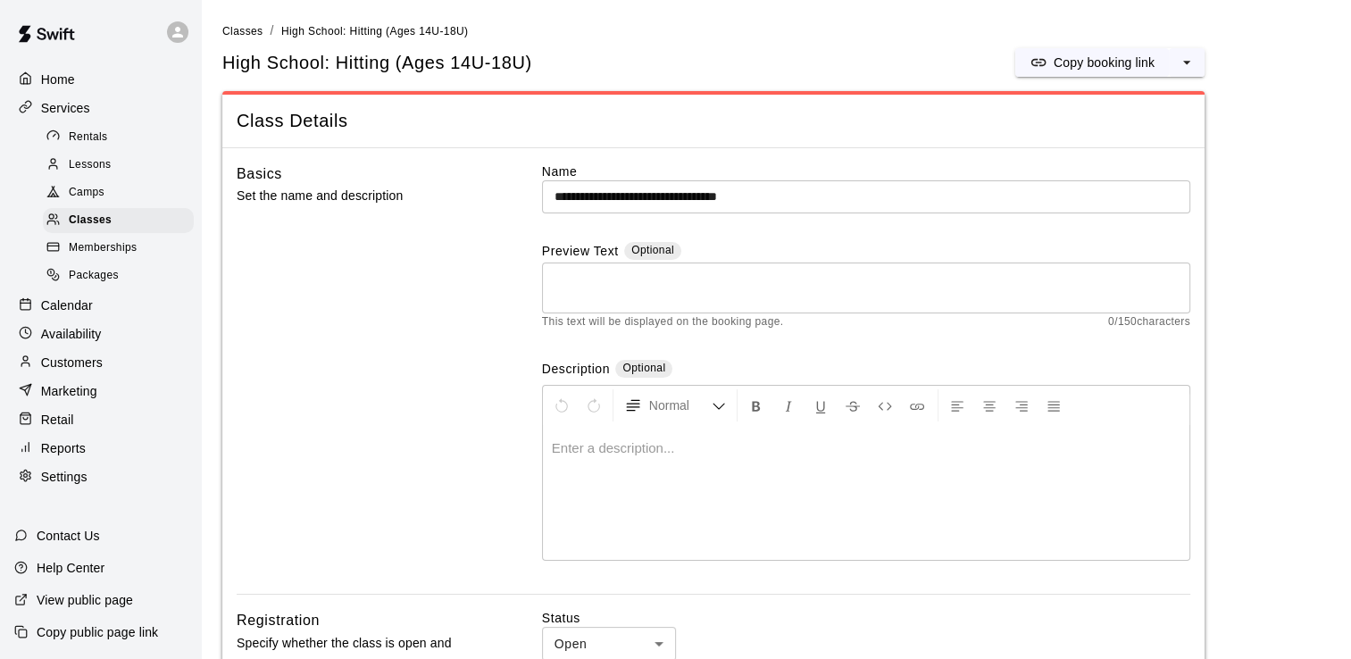
click at [104, 257] on span "Memberships" at bounding box center [103, 248] width 68 height 18
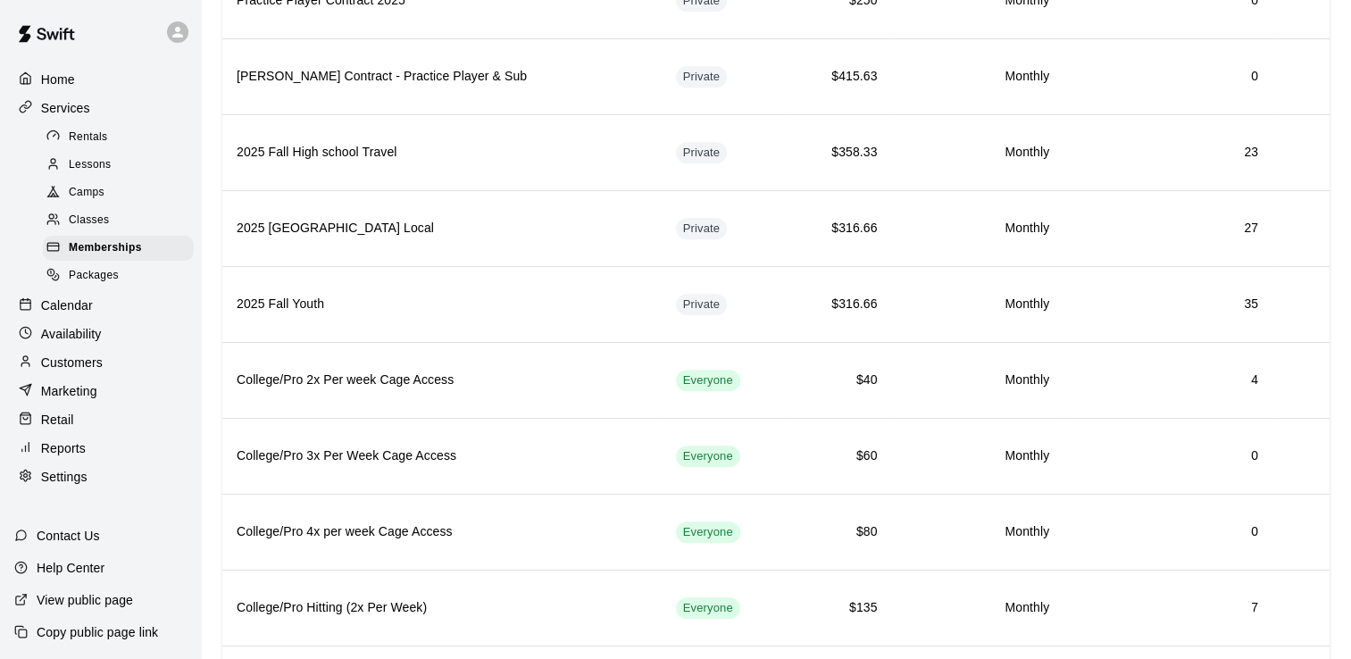
scroll to position [1055, 0]
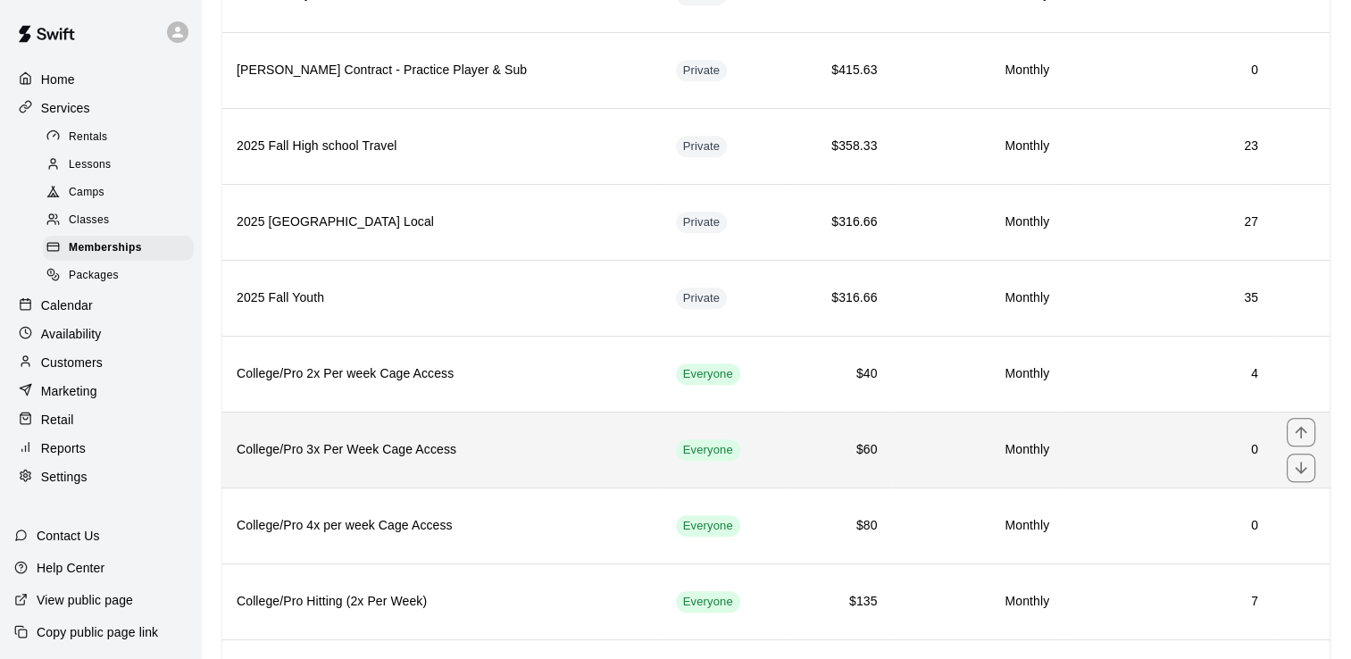
click at [676, 444] on span "Everyone" at bounding box center [708, 450] width 64 height 17
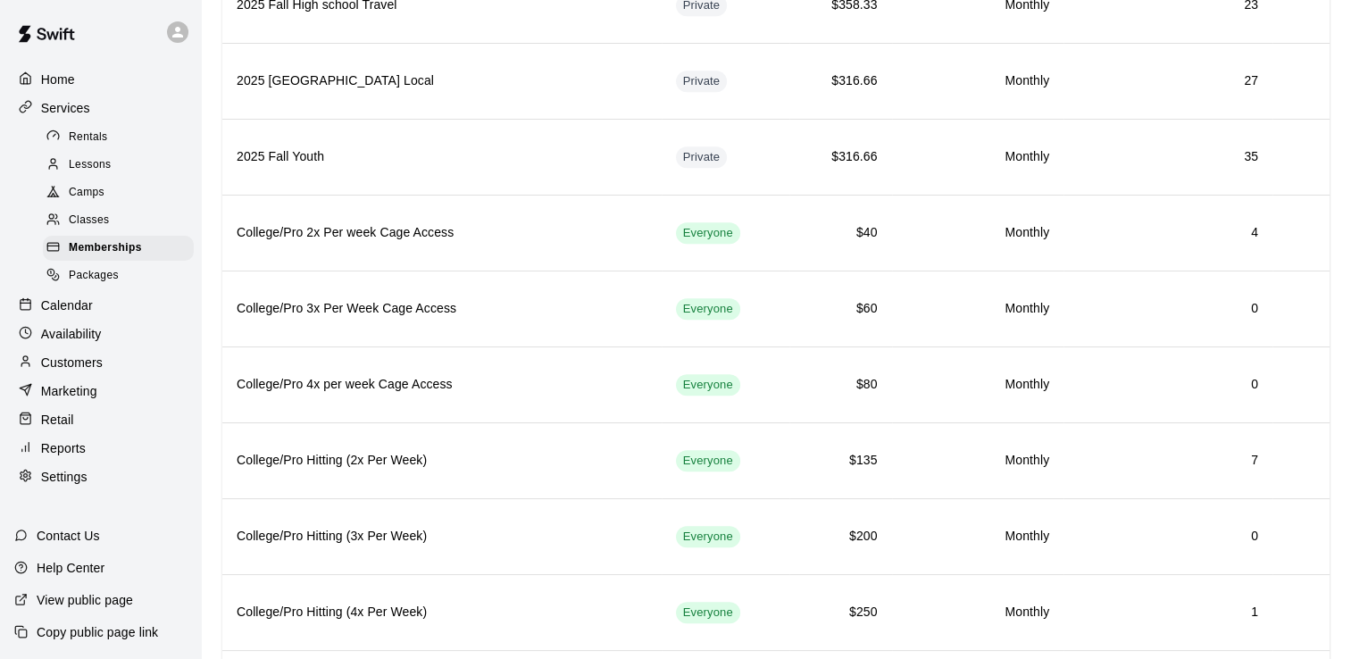
scroll to position [1200, 0]
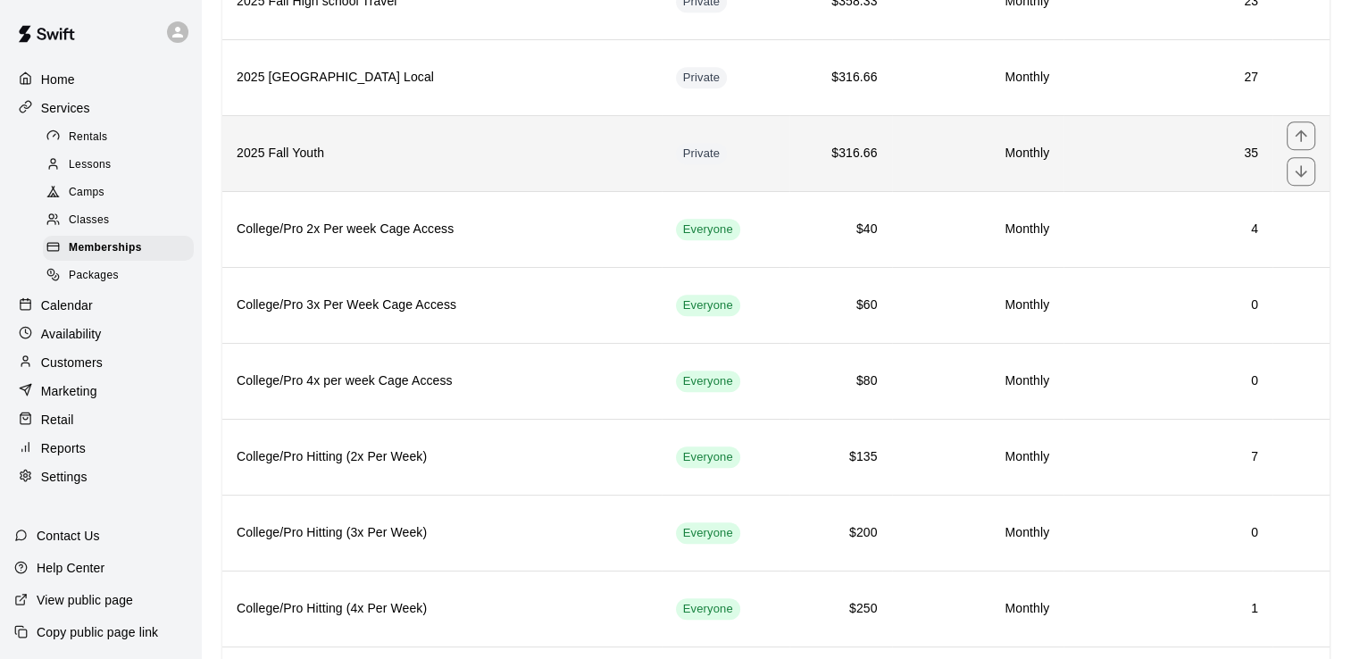
click at [306, 144] on h6 "2025 Fall Youth" at bounding box center [442, 154] width 411 height 20
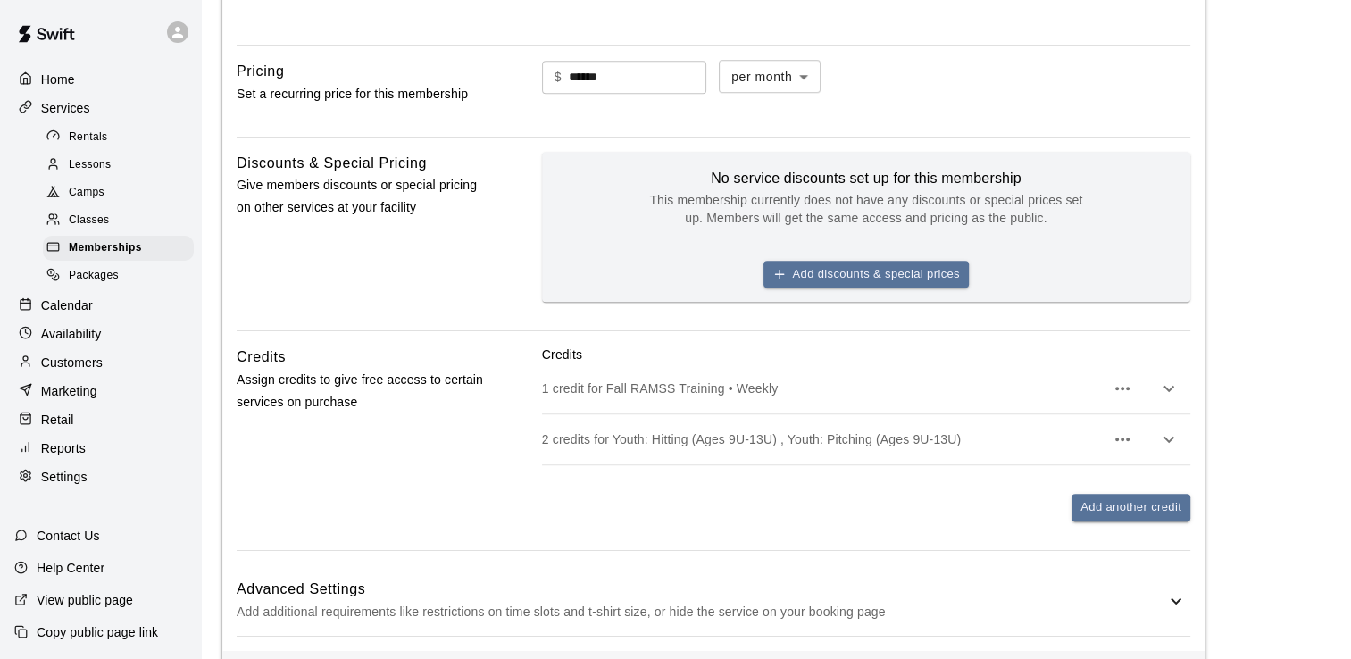
scroll to position [1337, 0]
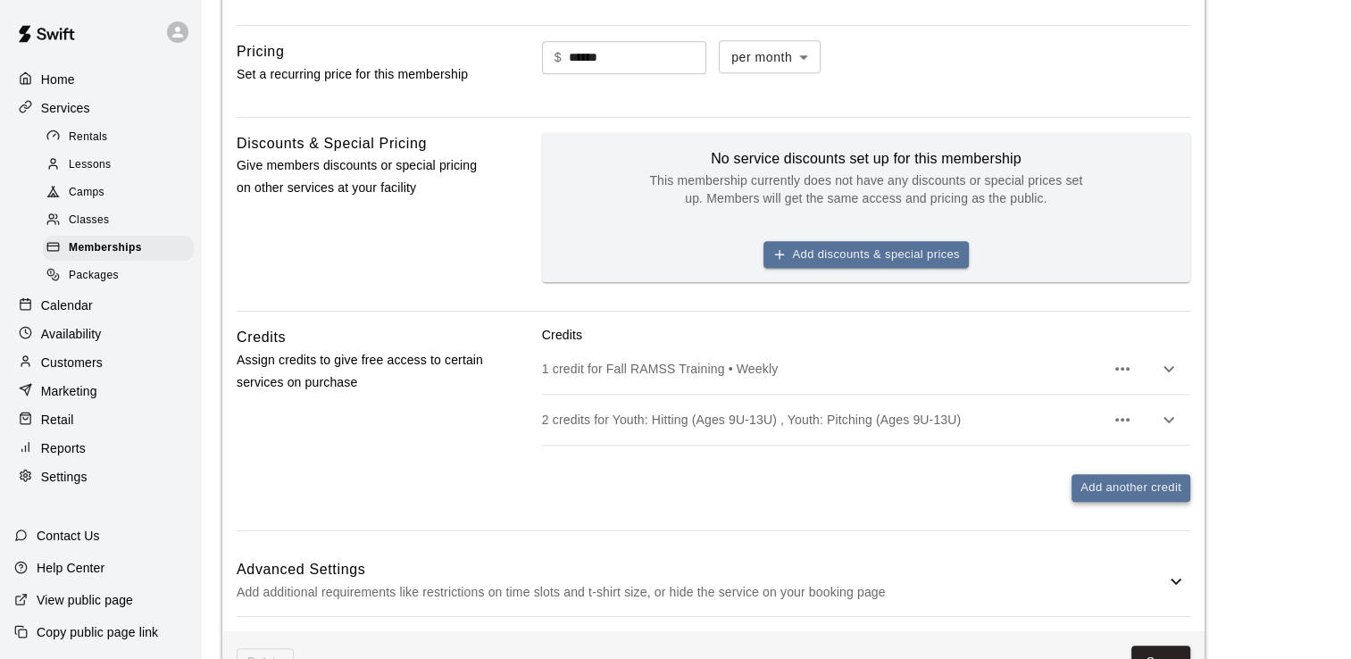
click at [1149, 502] on button "Add another credit" at bounding box center [1130, 488] width 119 height 28
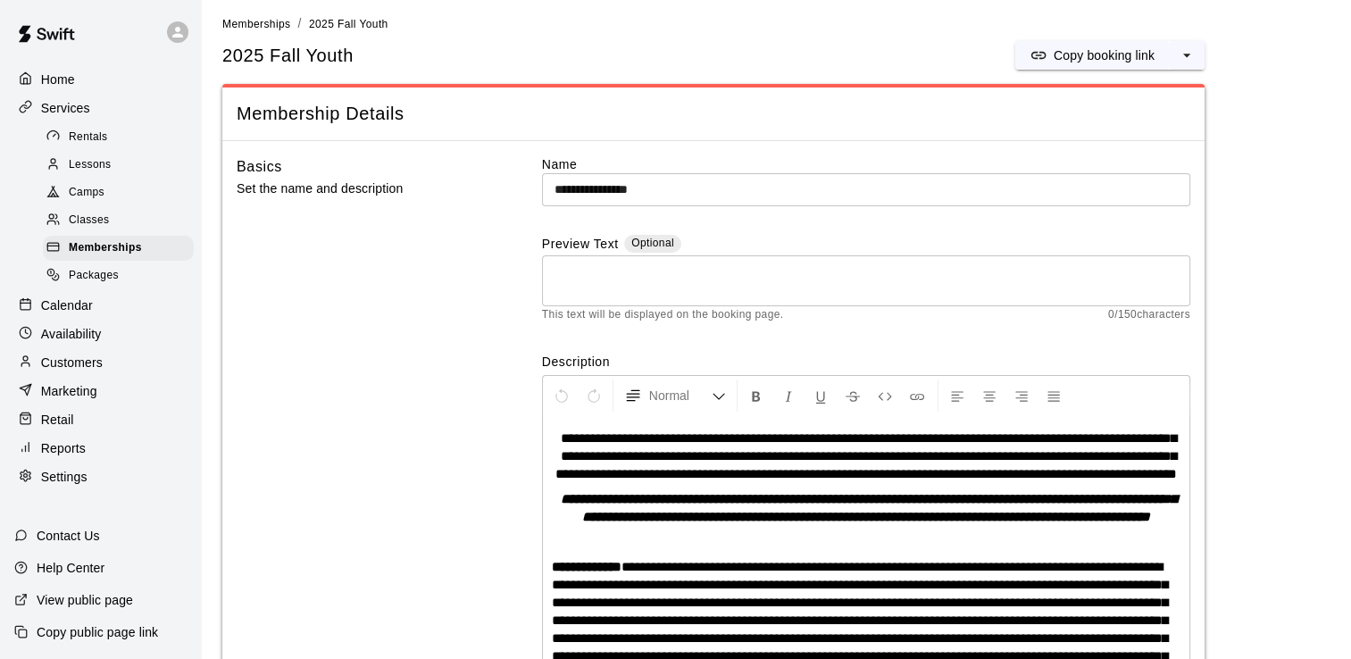
scroll to position [0, 0]
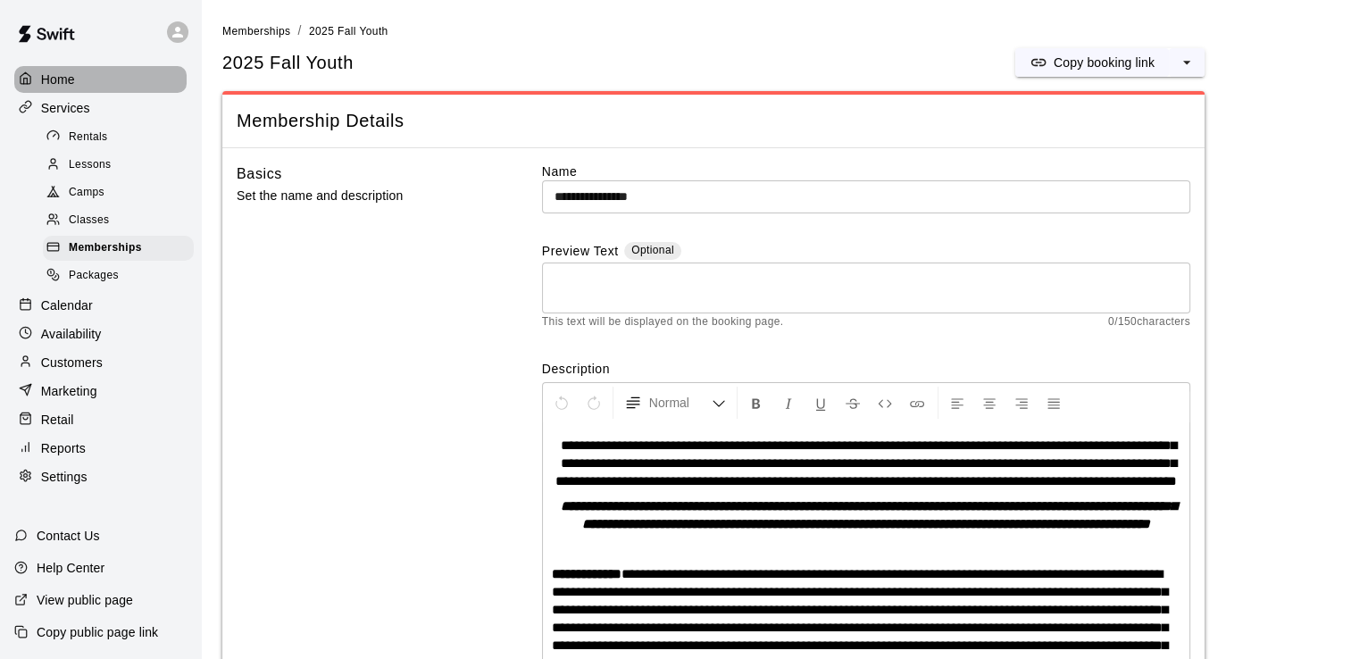
click at [61, 78] on p "Home" at bounding box center [58, 80] width 34 height 18
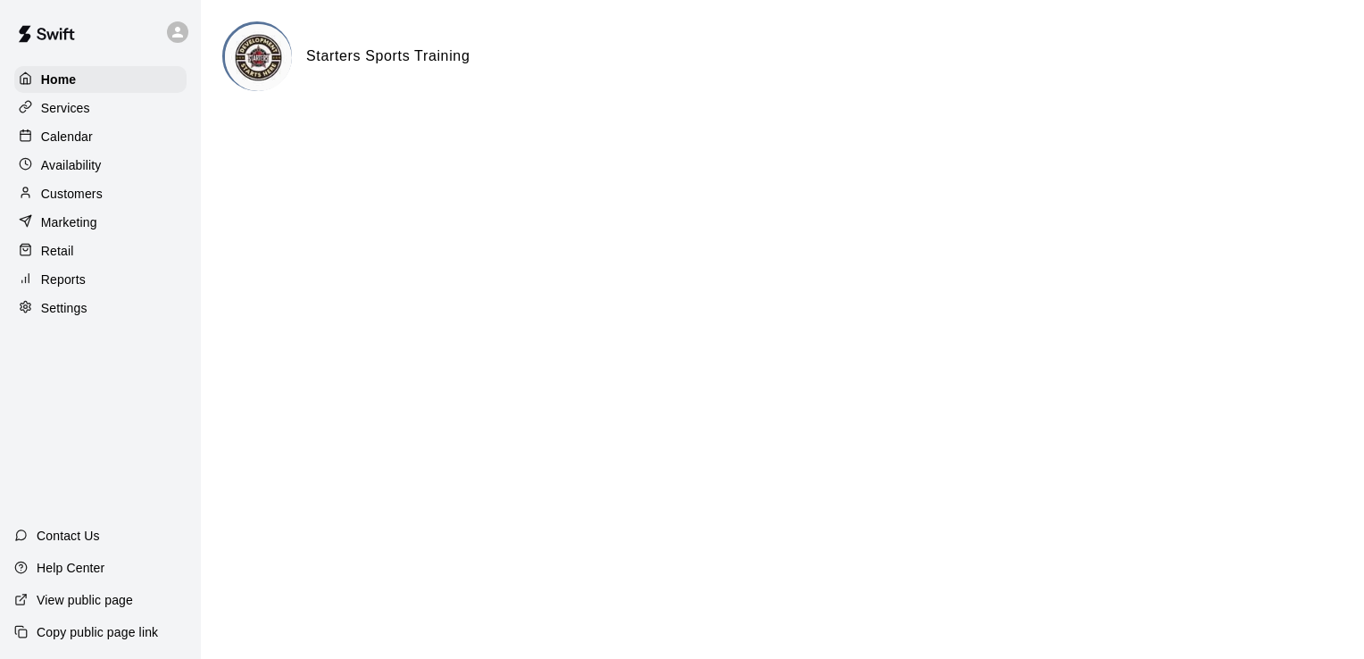
click at [75, 146] on p "Calendar" at bounding box center [67, 137] width 52 height 18
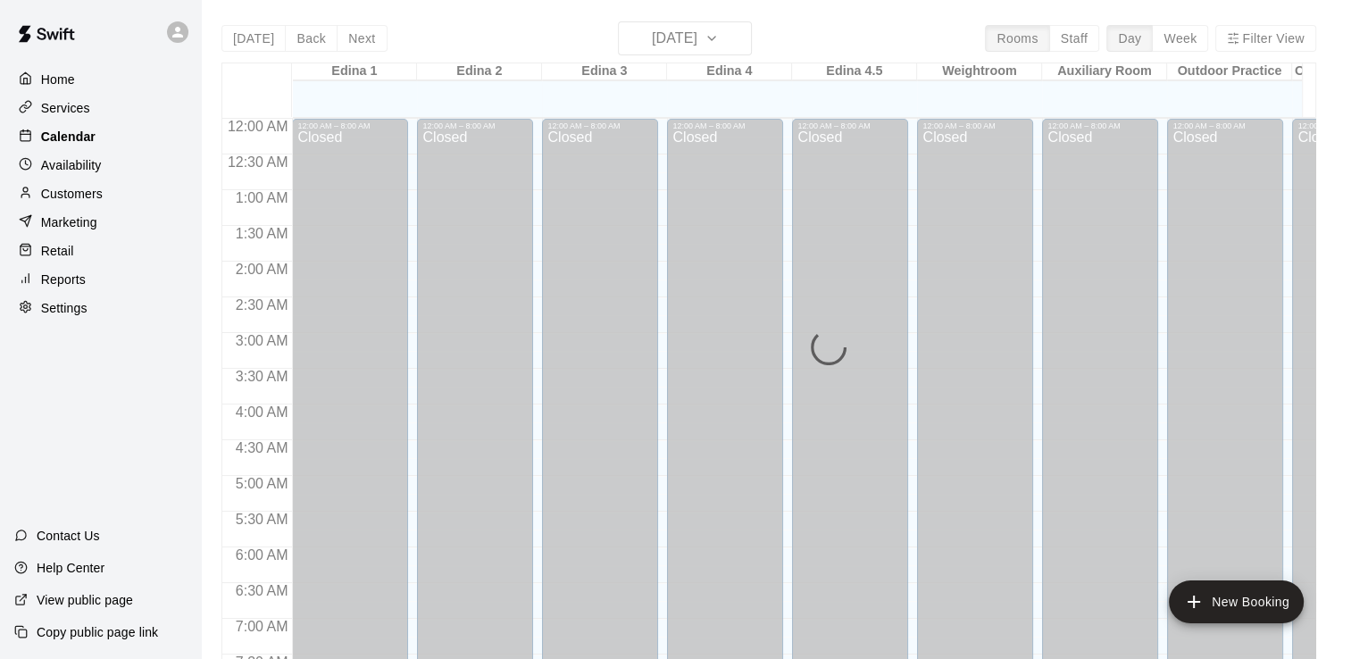
scroll to position [869, 0]
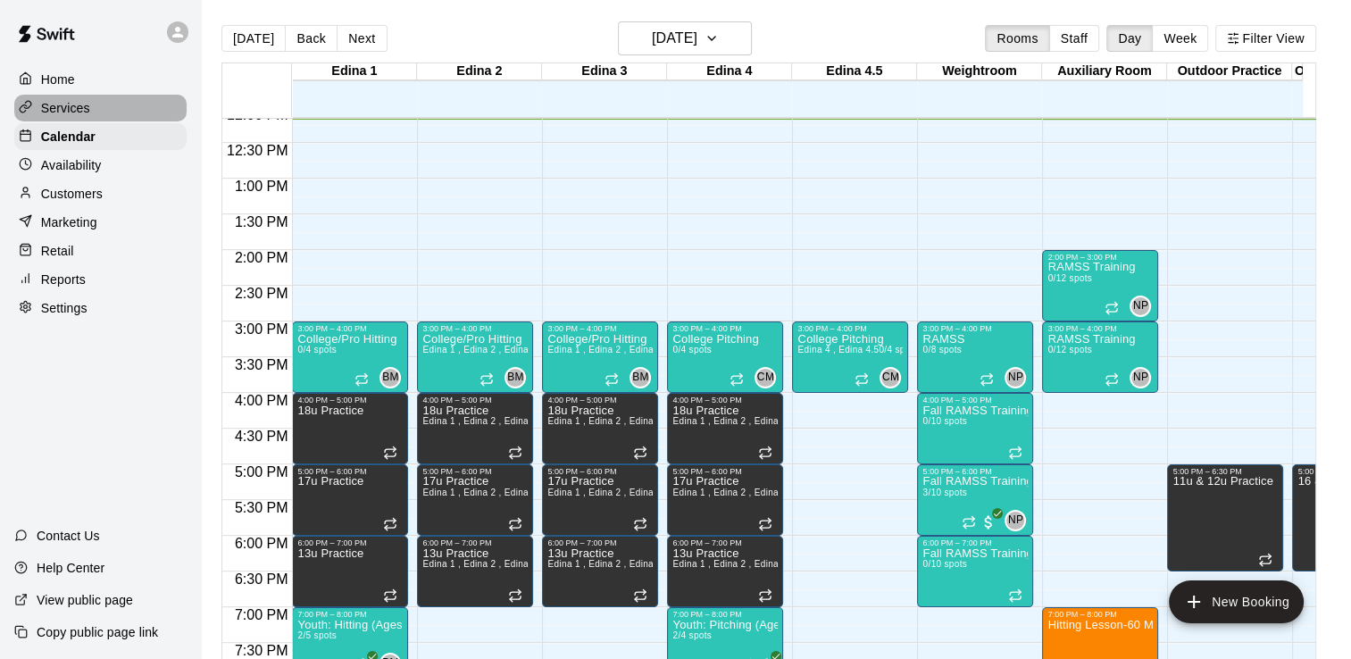
click at [96, 112] on div "Services" at bounding box center [100, 108] width 172 height 27
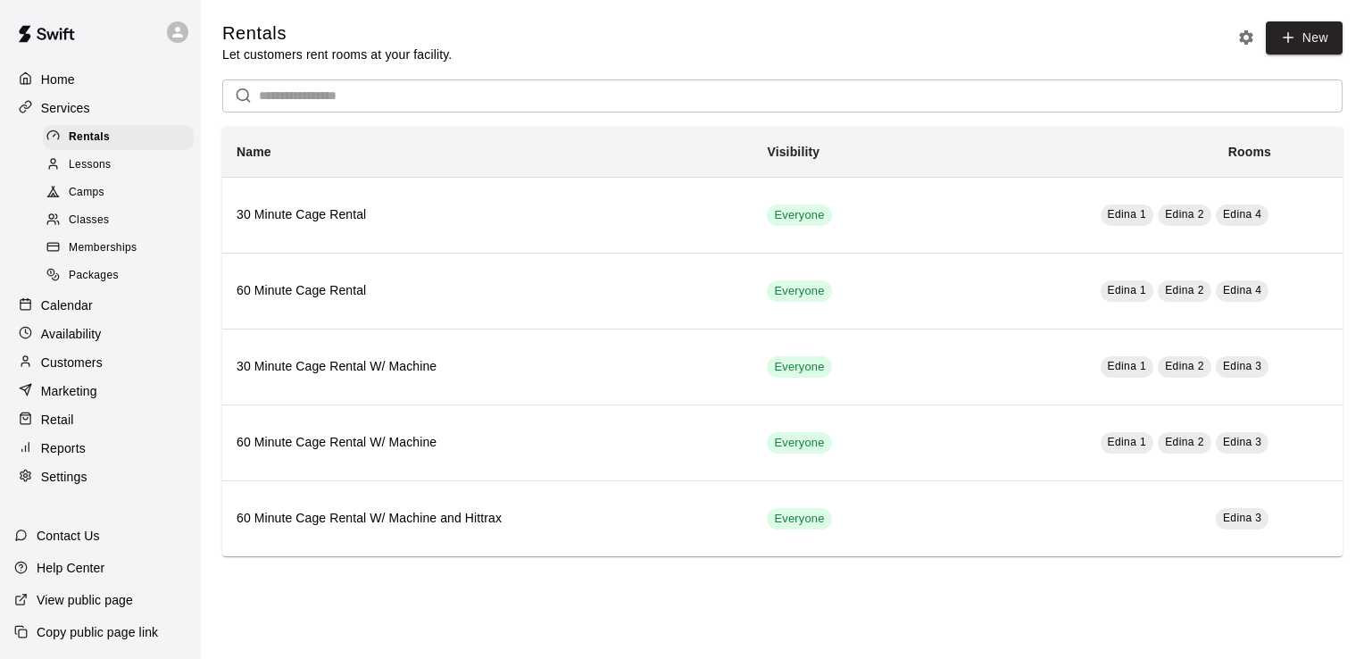
click at [107, 285] on span "Packages" at bounding box center [94, 276] width 50 height 18
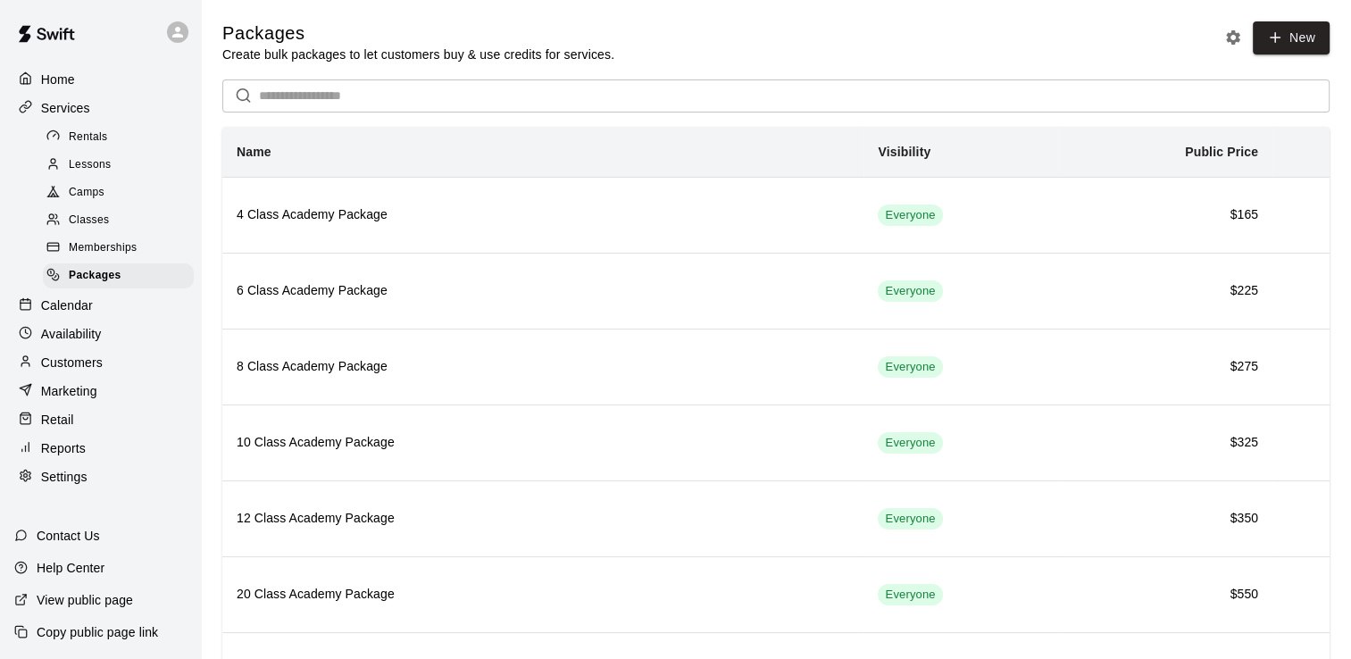
click at [63, 87] on p "Home" at bounding box center [58, 80] width 34 height 18
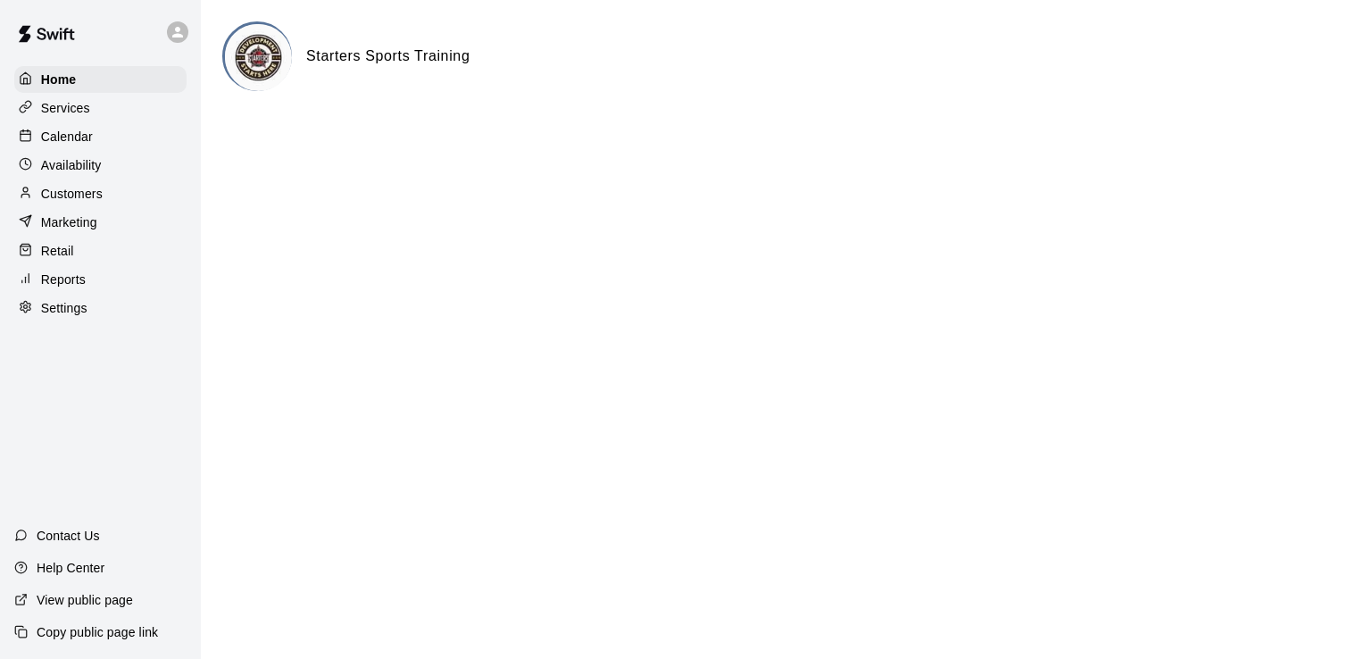
click at [79, 145] on p "Calendar" at bounding box center [67, 137] width 52 height 18
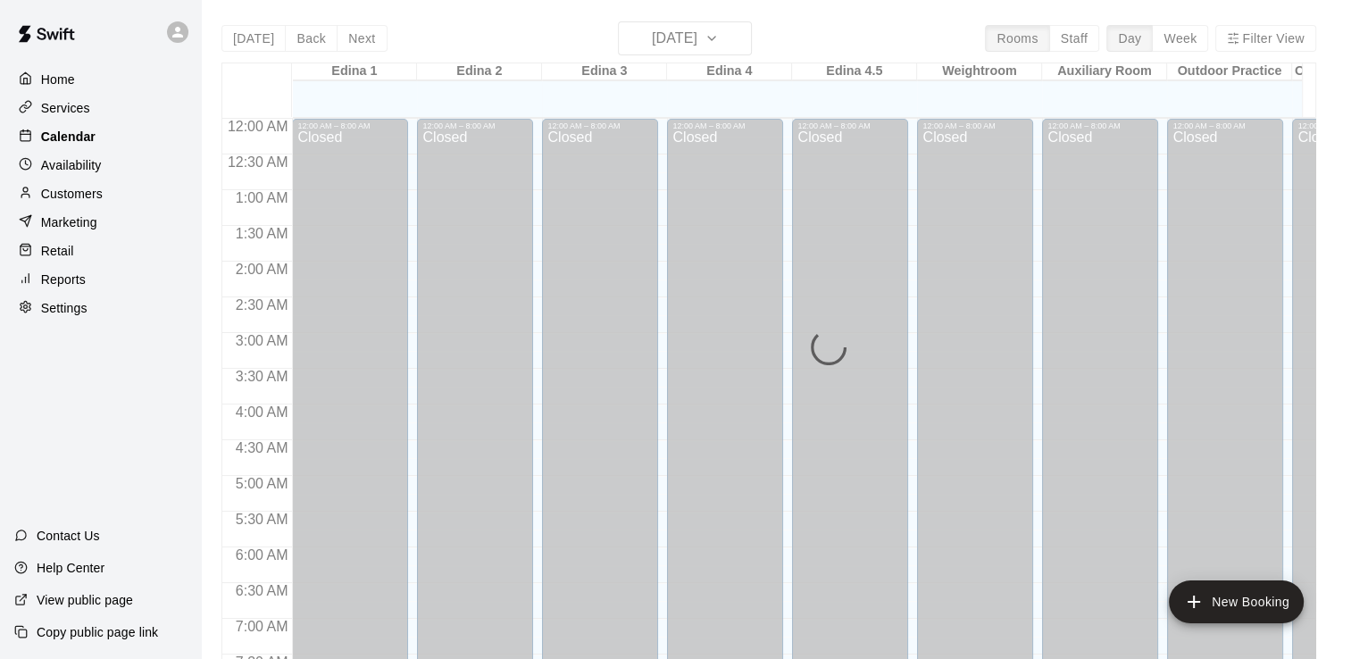
scroll to position [875, 0]
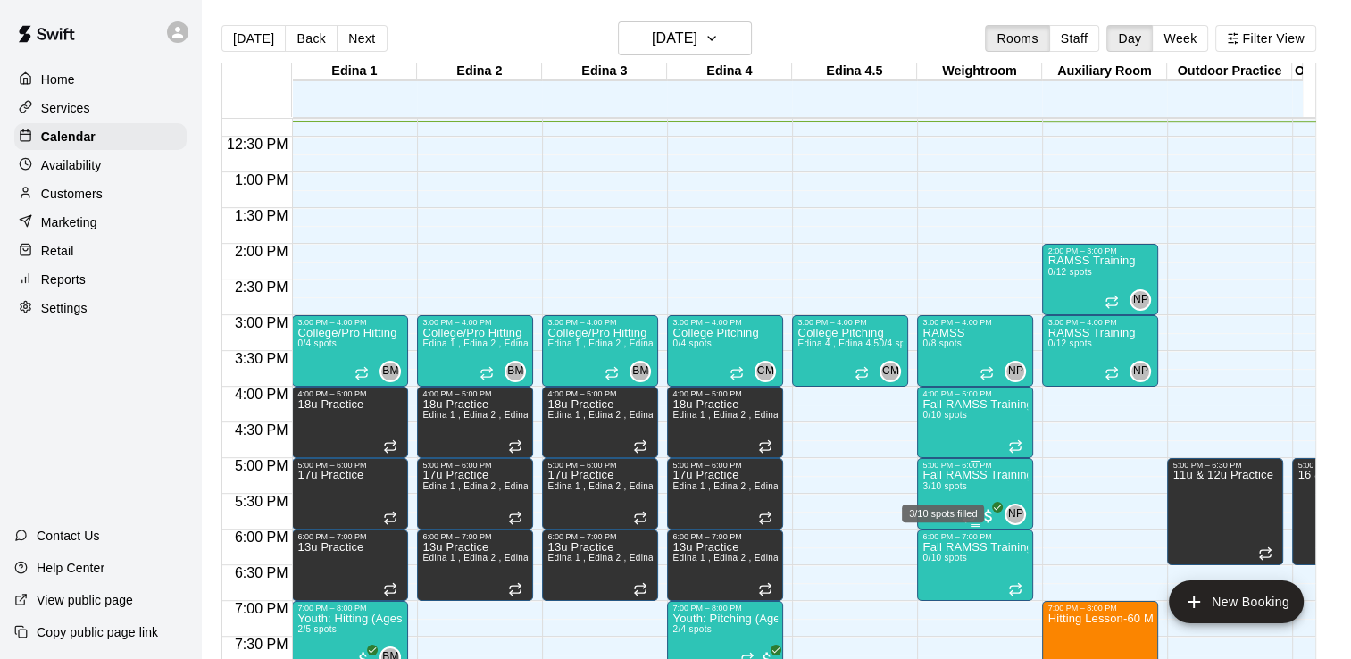
click at [950, 484] on span "3/10 spots" at bounding box center [944, 486] width 44 height 10
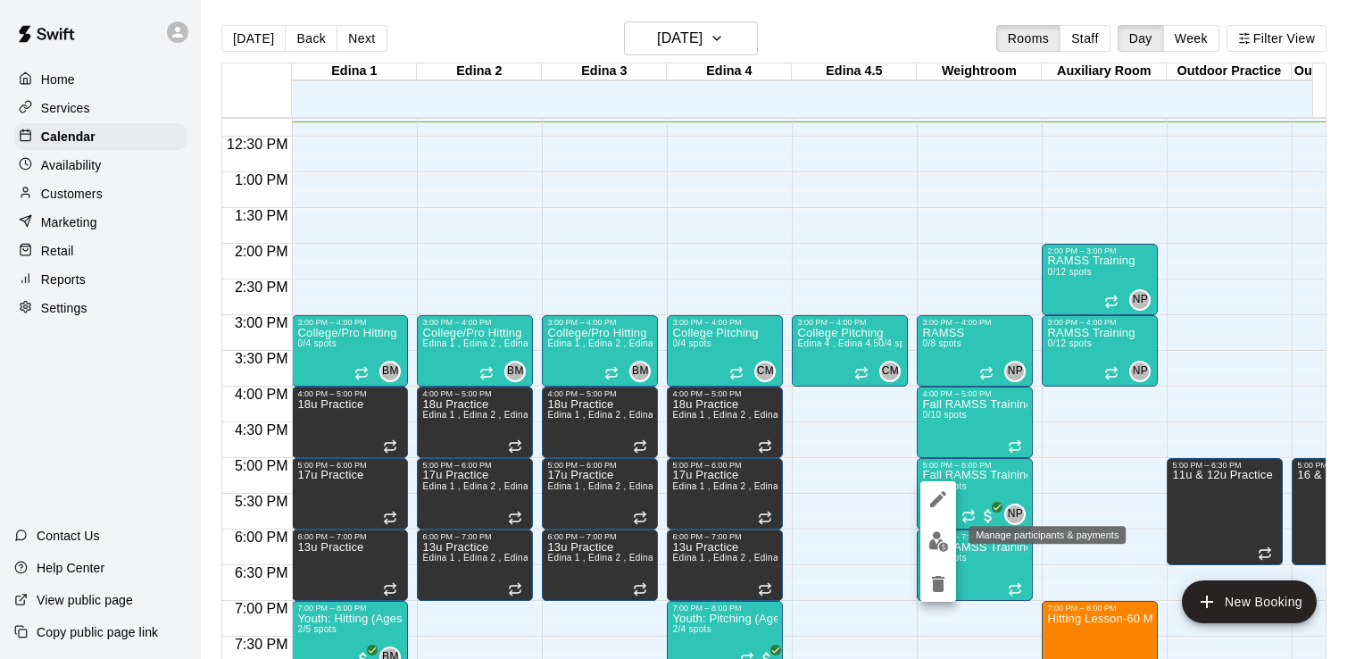
click at [933, 542] on img "edit" at bounding box center [939, 541] width 21 height 21
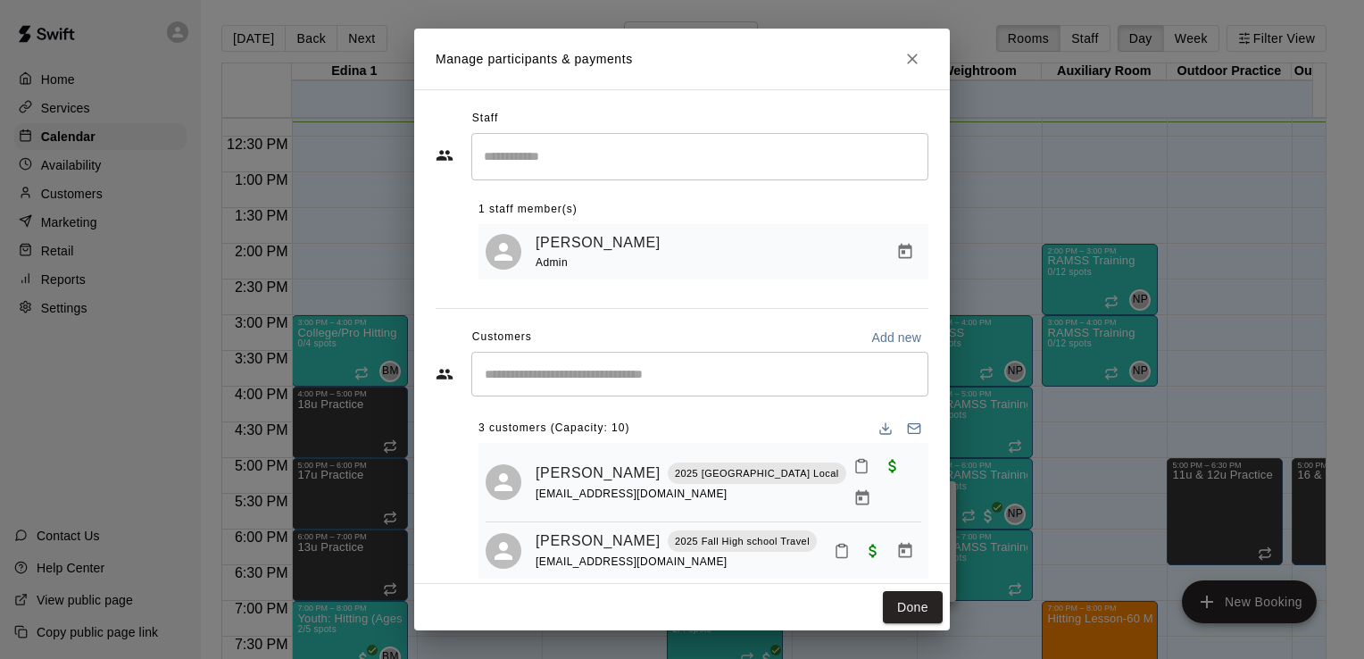
click at [530, 373] on input "Start typing to search customers..." at bounding box center [699, 374] width 441 height 18
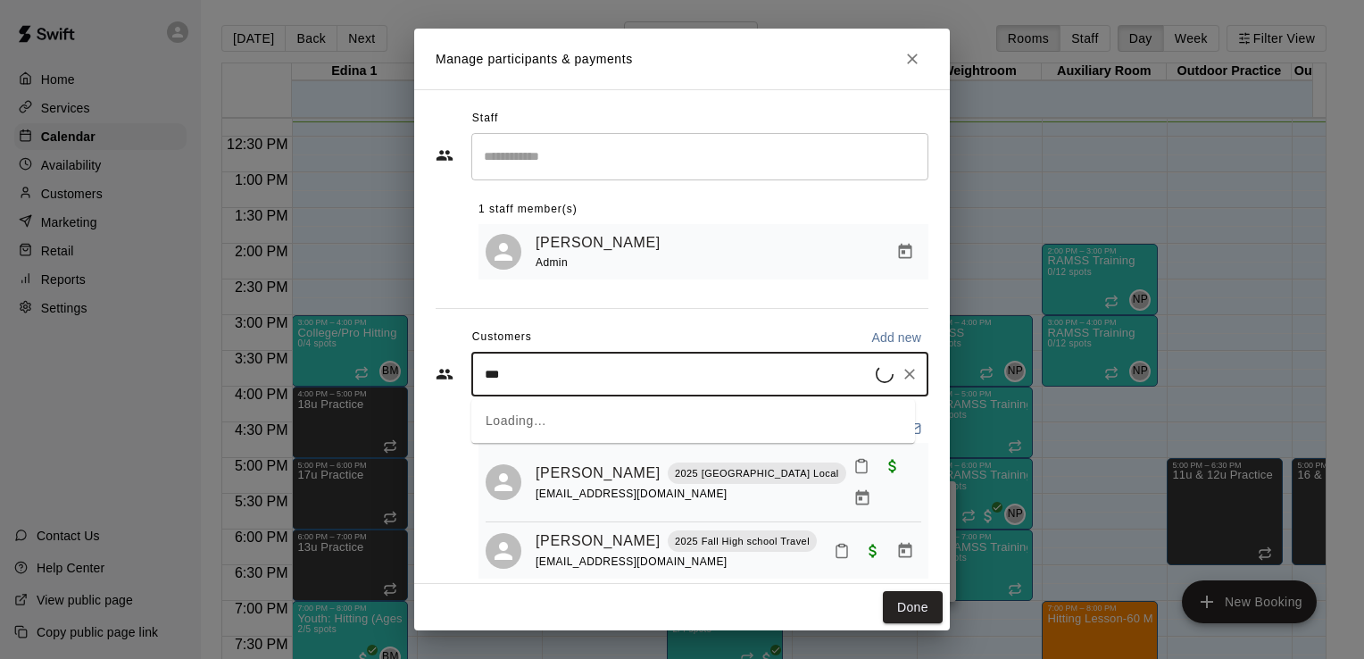
type input "****"
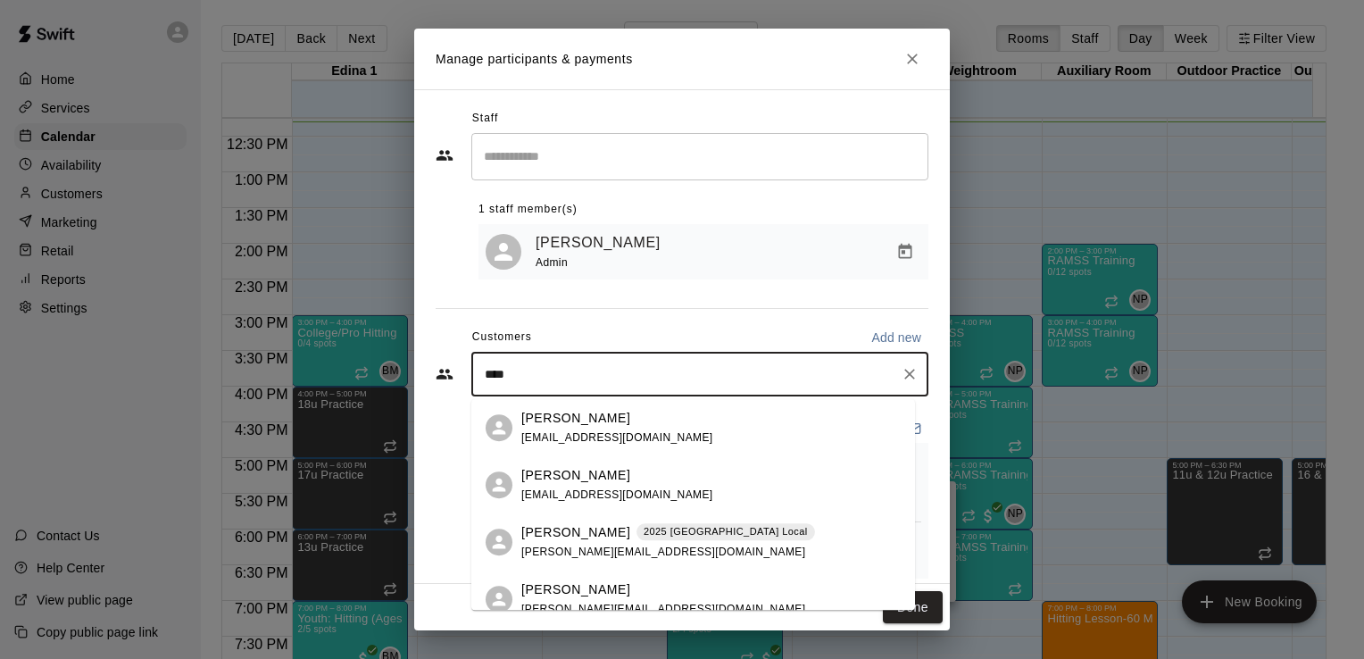
click at [555, 472] on p "[PERSON_NAME]" at bounding box center [575, 475] width 109 height 19
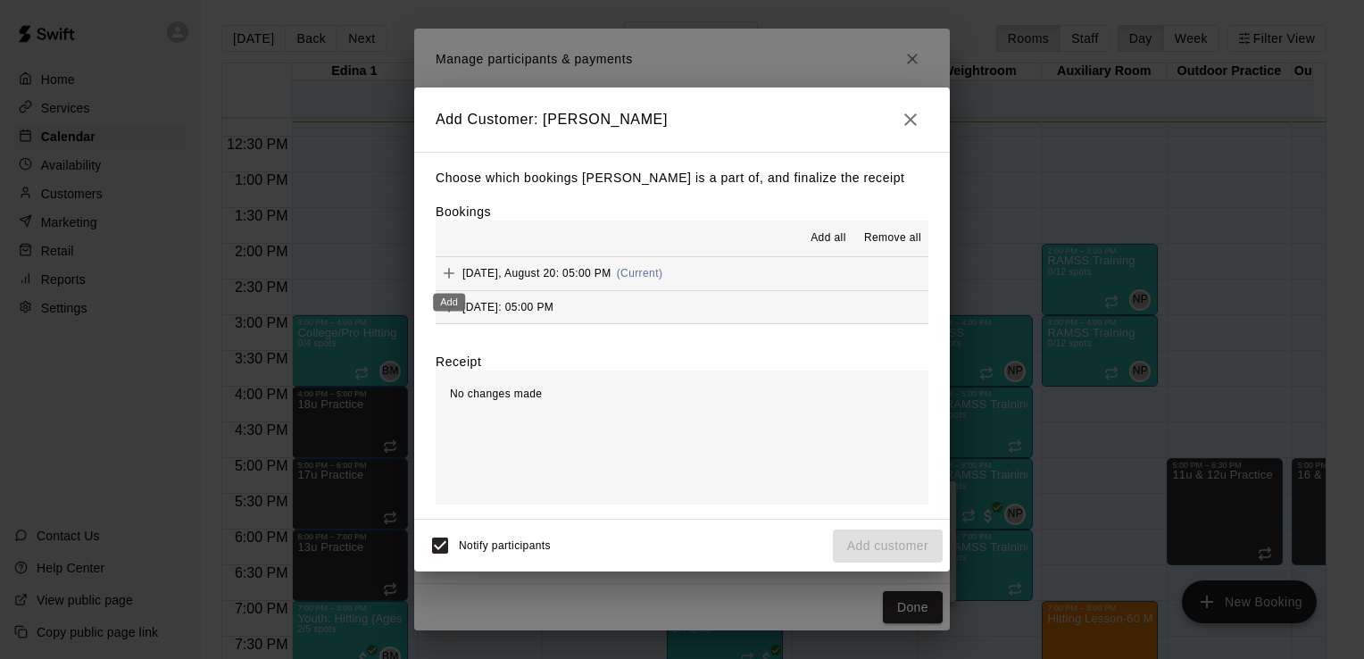
click at [447, 276] on icon "Add" at bounding box center [449, 273] width 18 height 18
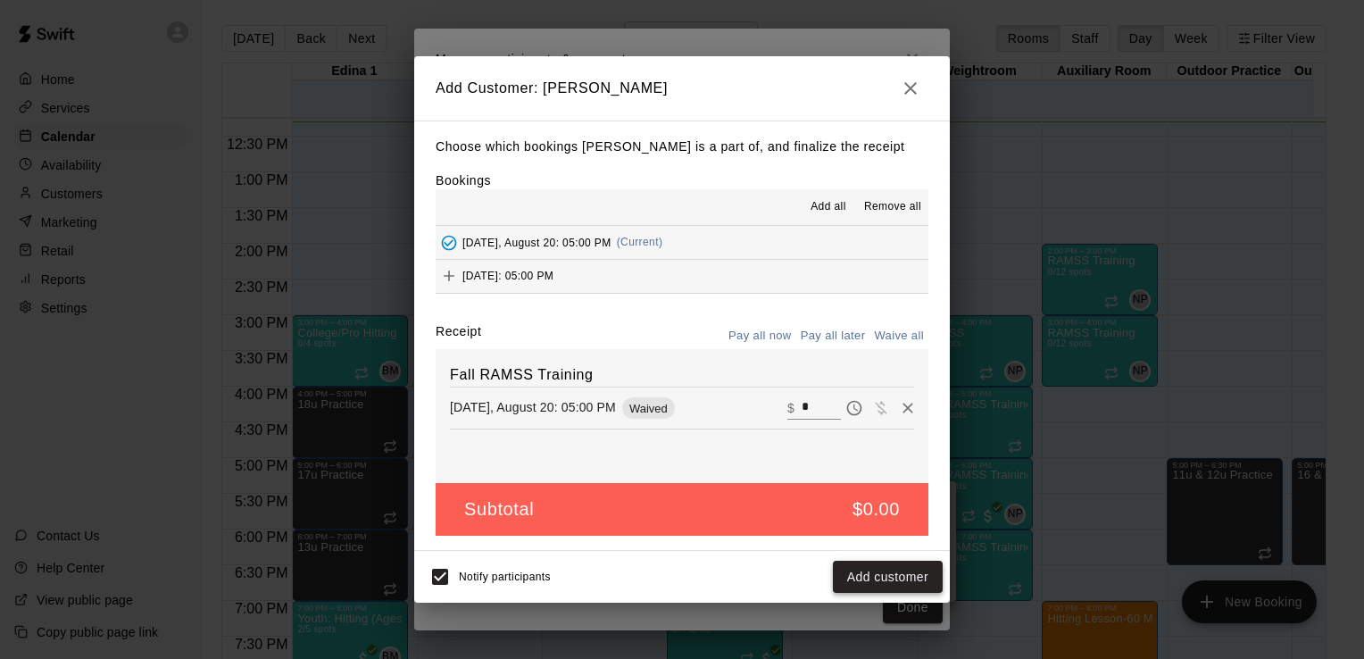
click at [886, 573] on button "Add customer" at bounding box center [888, 577] width 110 height 33
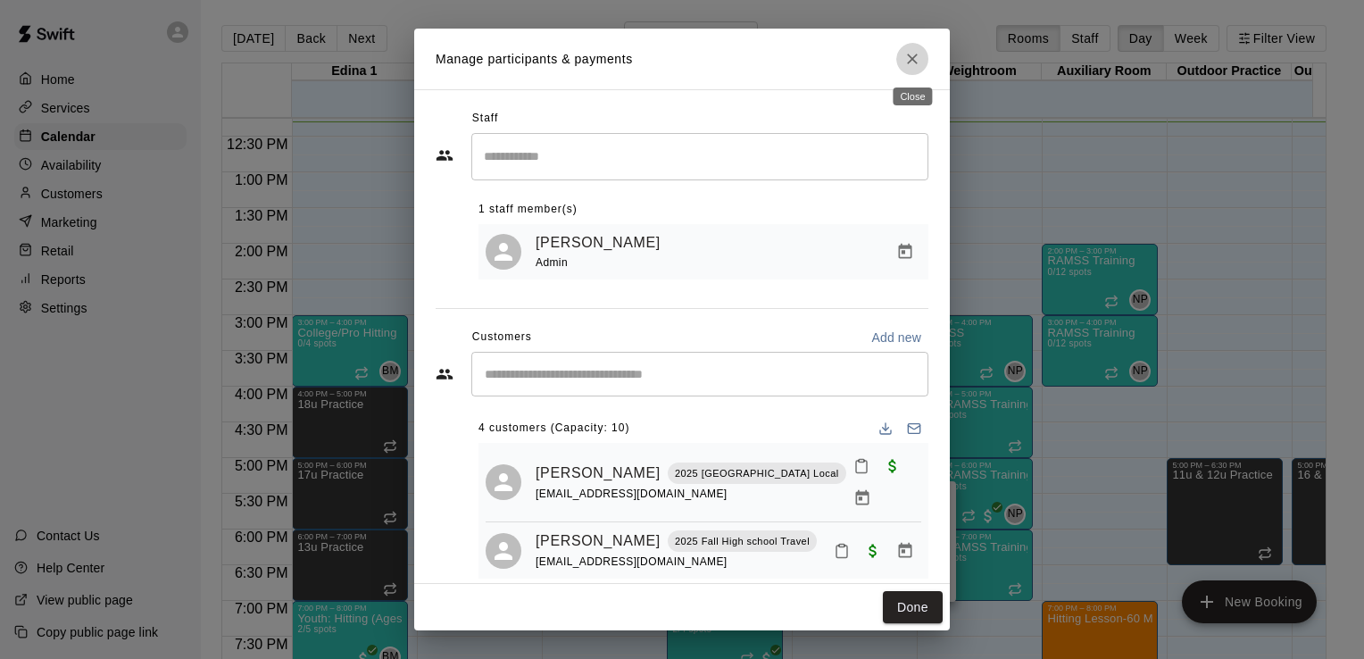
click at [914, 63] on icon "Close" at bounding box center [913, 59] width 18 height 18
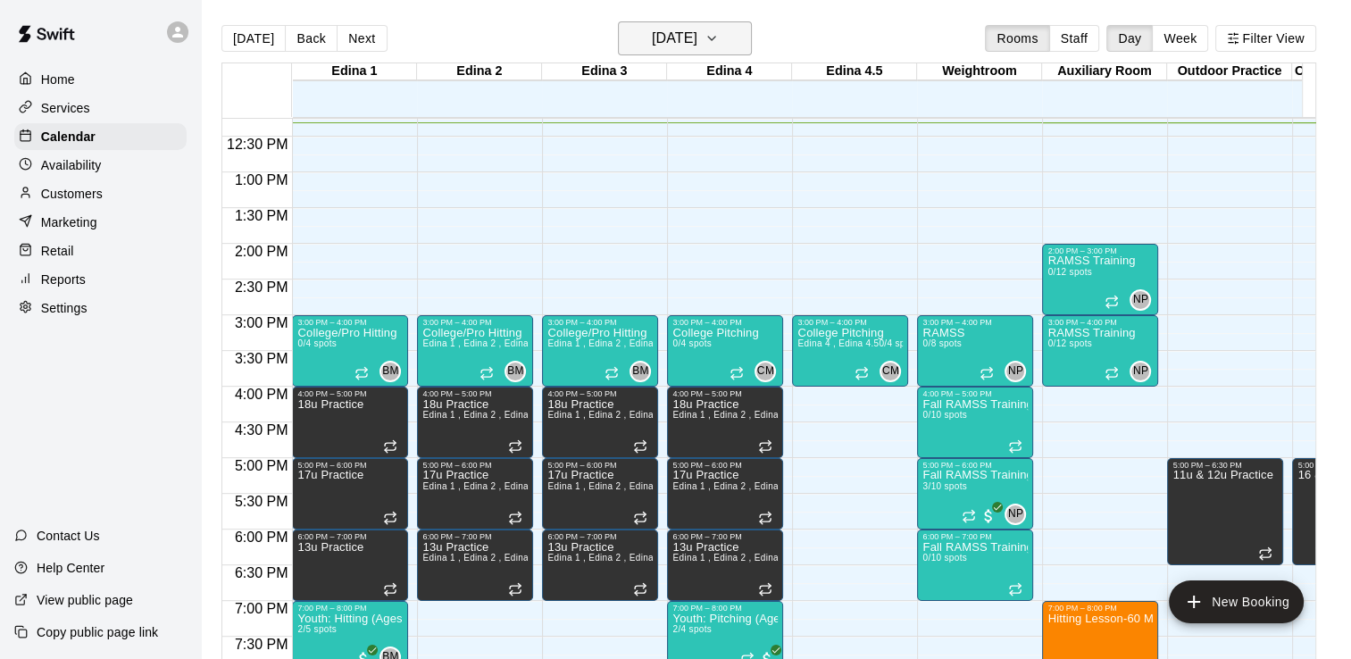
click at [719, 35] on icon "button" at bounding box center [711, 38] width 14 height 21
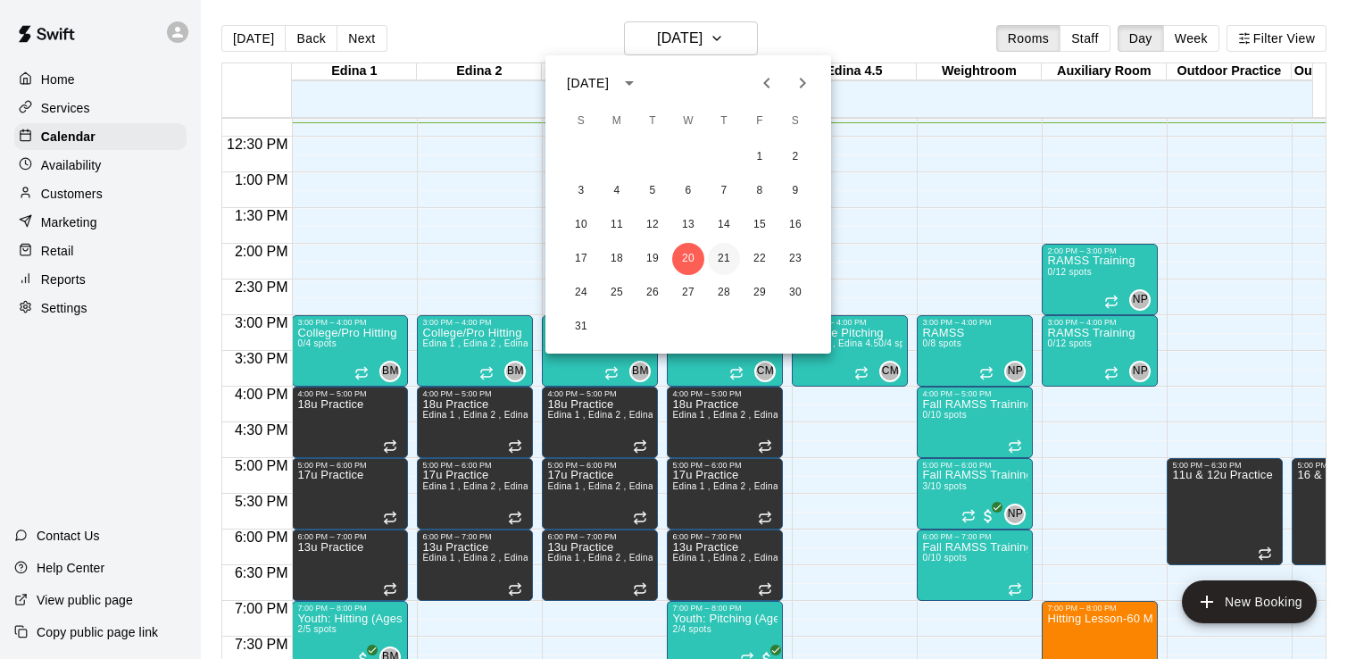
click at [725, 255] on button "21" at bounding box center [724, 259] width 32 height 32
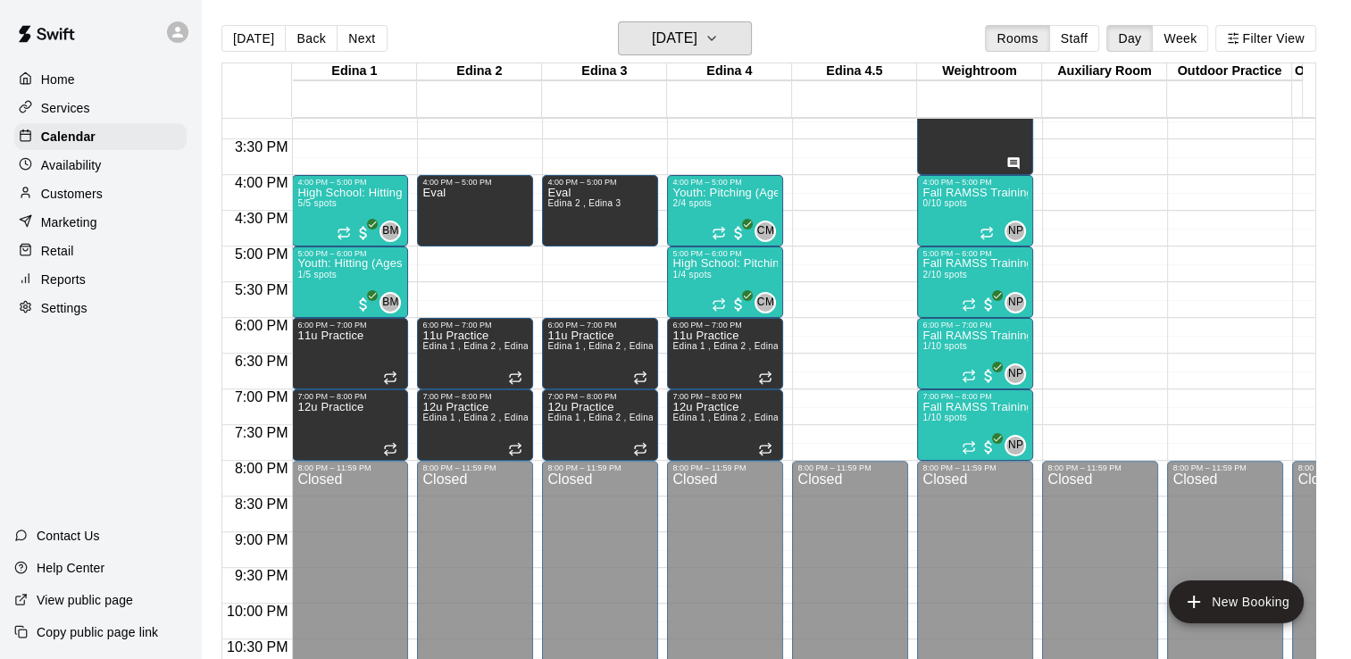
scroll to position [1089, 0]
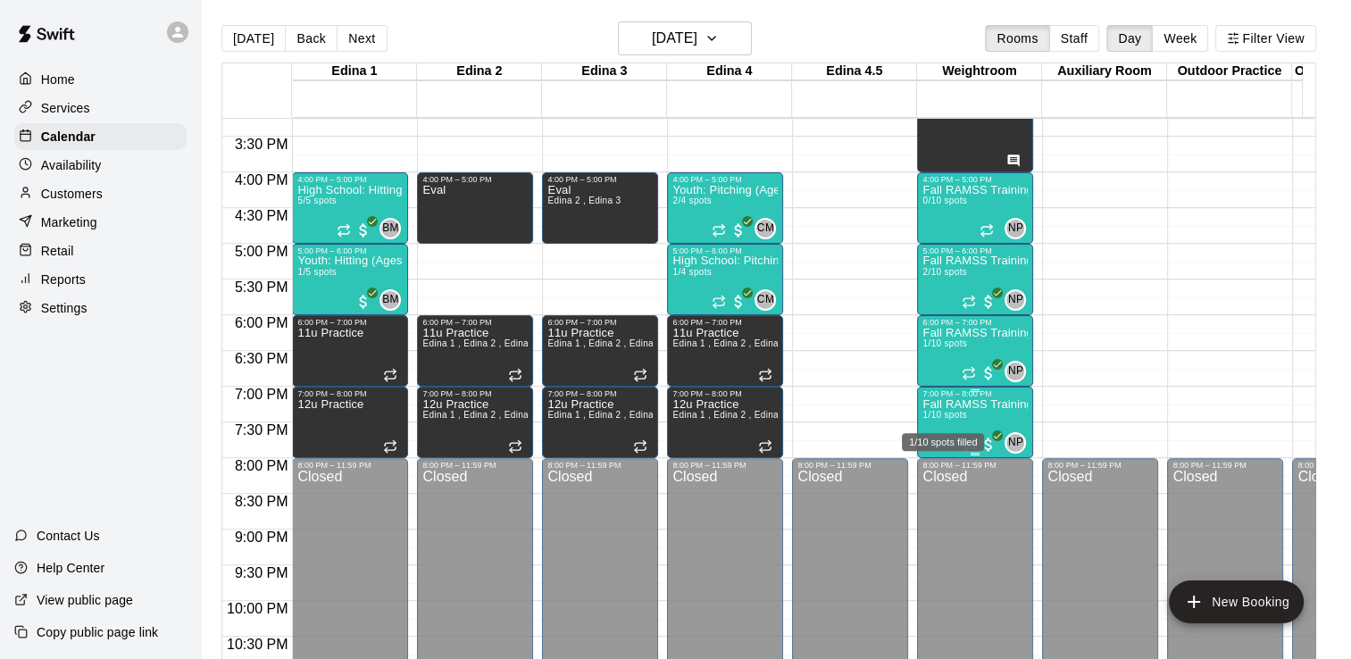
click at [952, 411] on span "1/10 spots" at bounding box center [944, 415] width 44 height 10
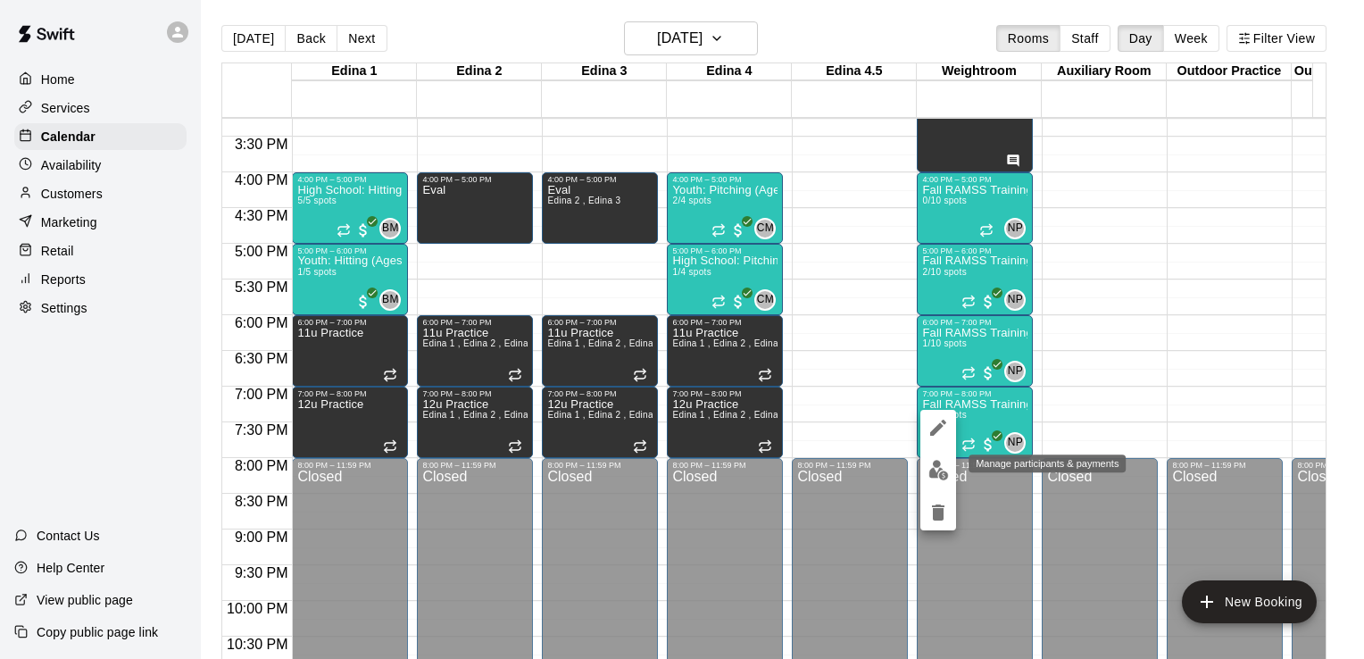
click at [938, 466] on img "edit" at bounding box center [939, 470] width 21 height 21
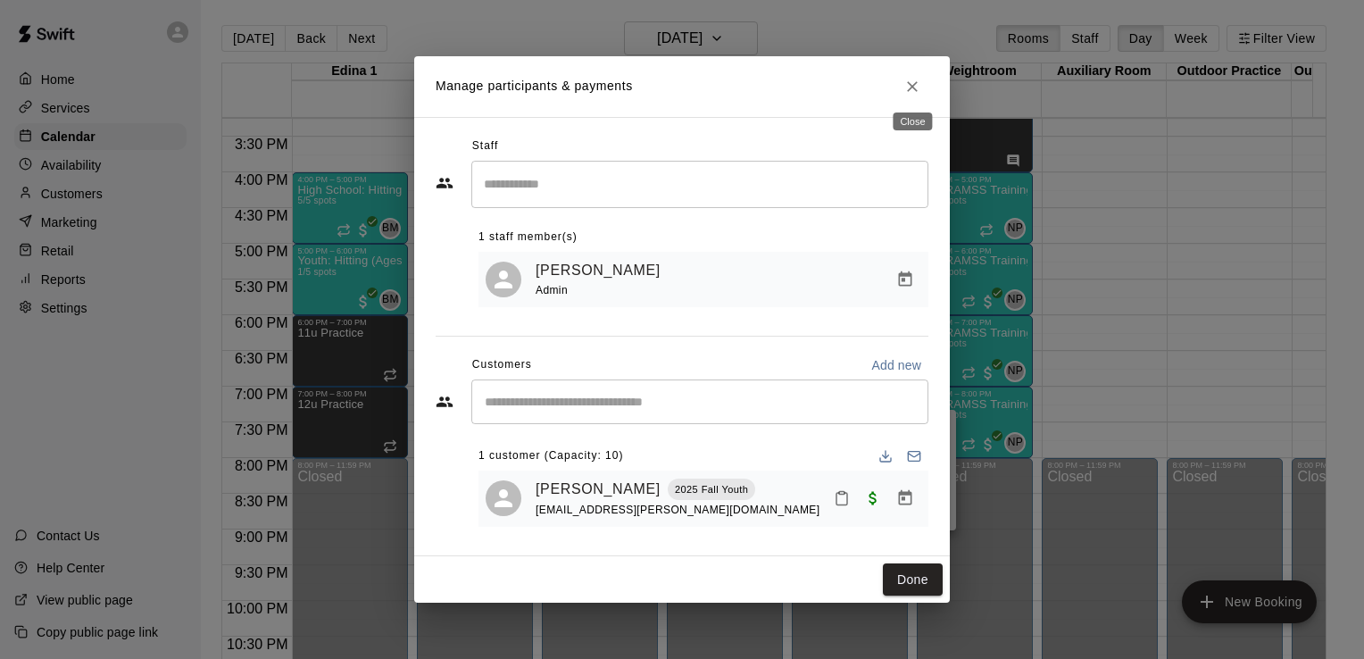
click at [912, 87] on icon "Close" at bounding box center [913, 87] width 18 height 18
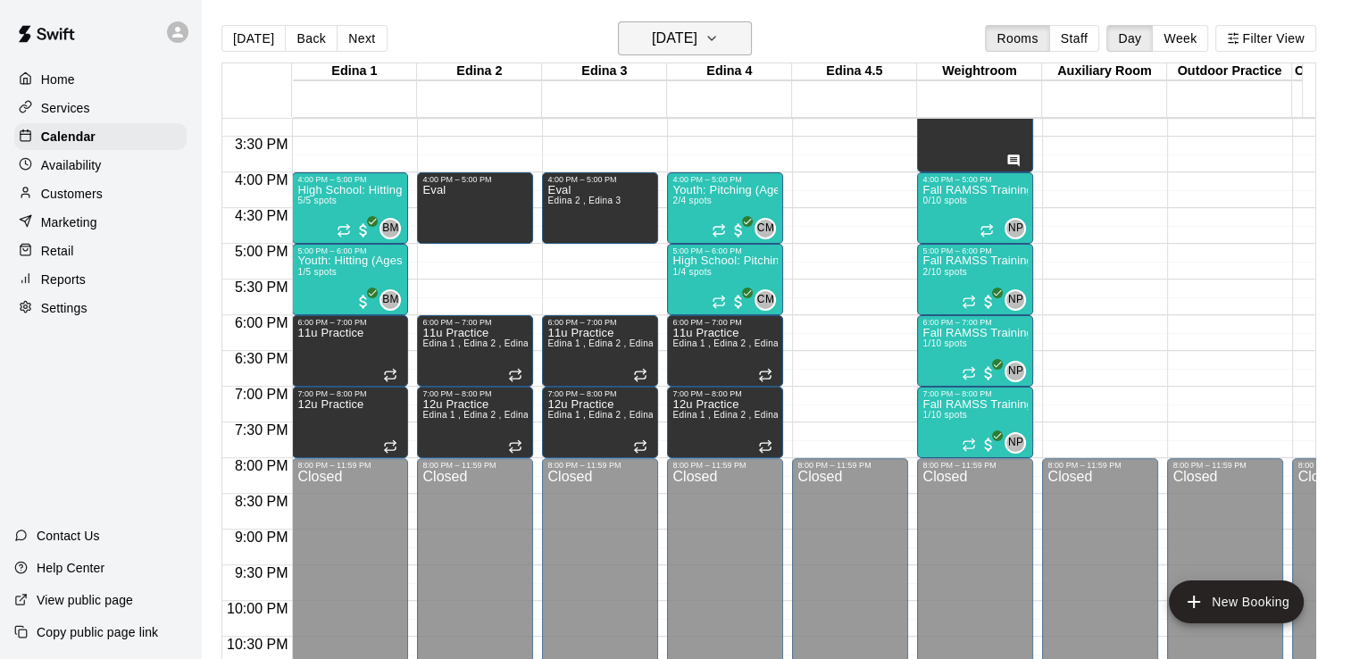
click at [719, 37] on icon "button" at bounding box center [711, 38] width 14 height 21
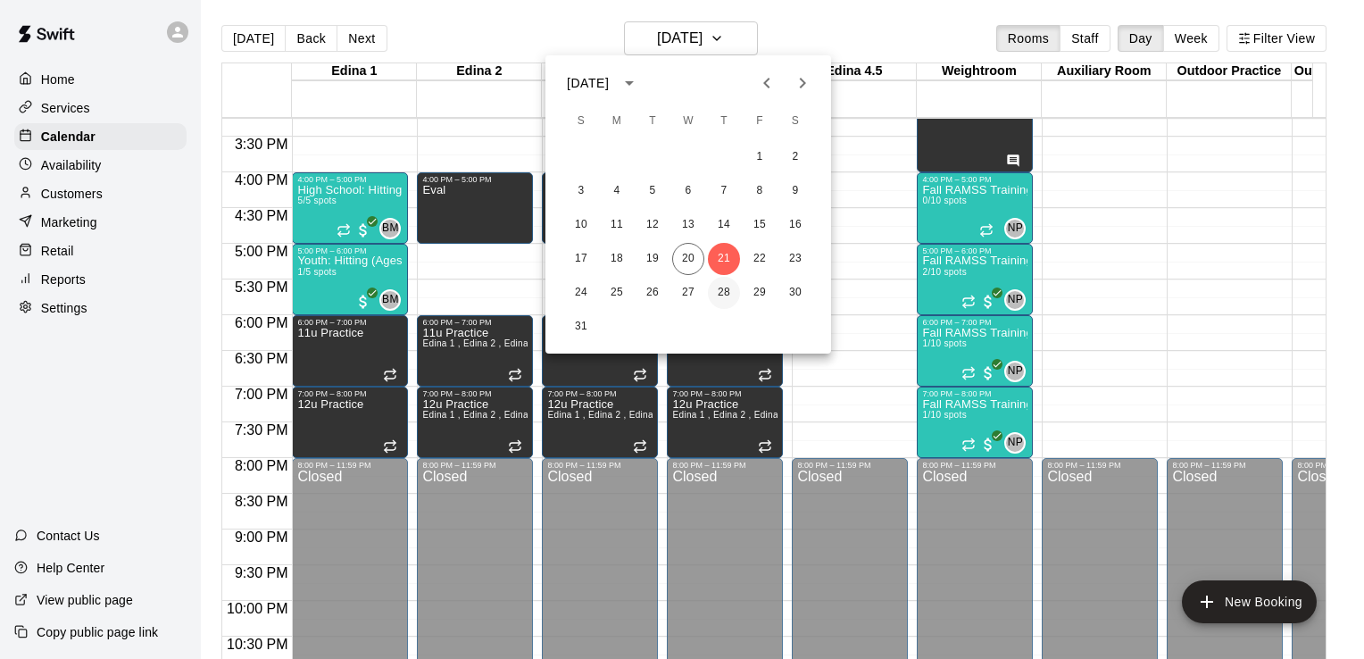
click at [727, 290] on button "28" at bounding box center [724, 293] width 32 height 32
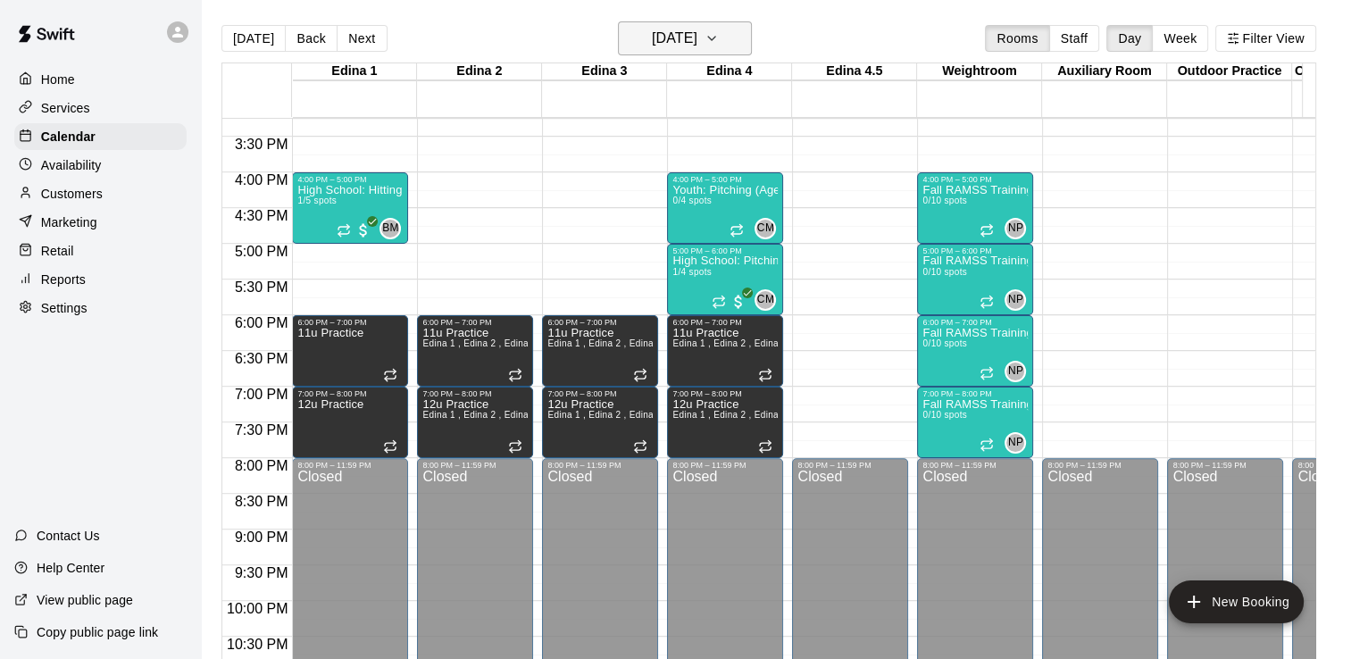
click at [715, 38] on icon "button" at bounding box center [711, 39] width 7 height 4
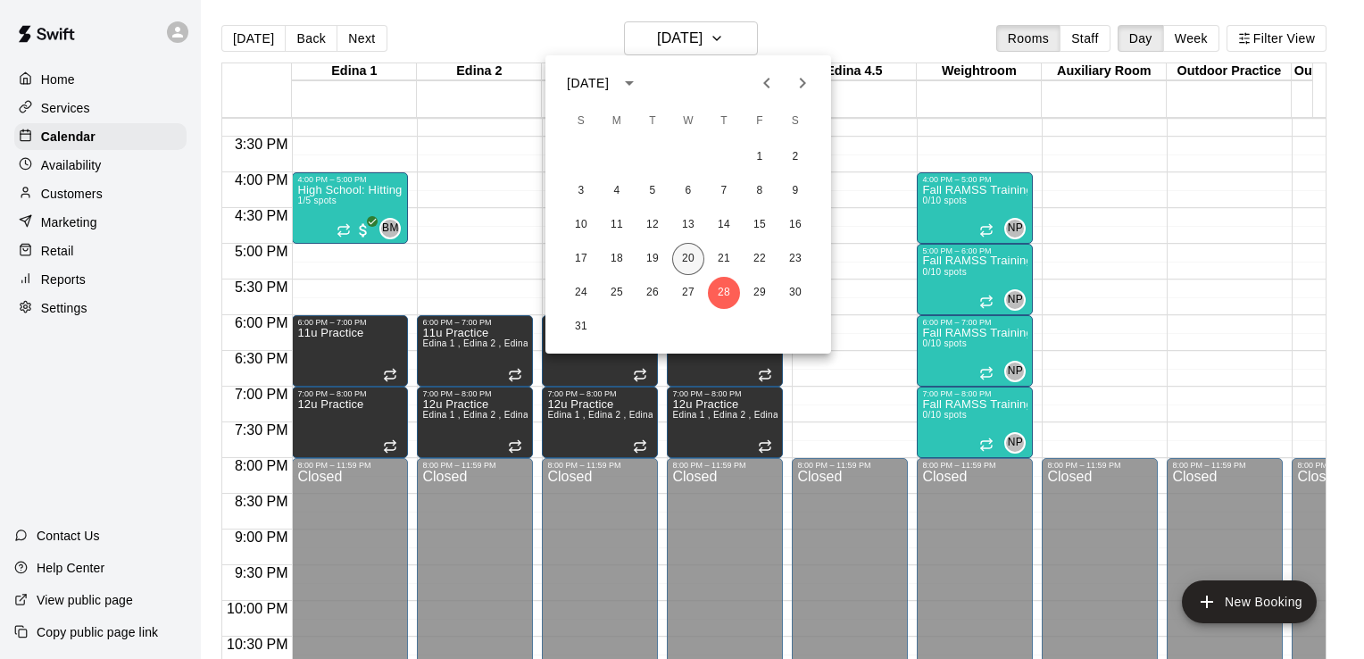
click at [689, 256] on button "20" at bounding box center [688, 259] width 32 height 32
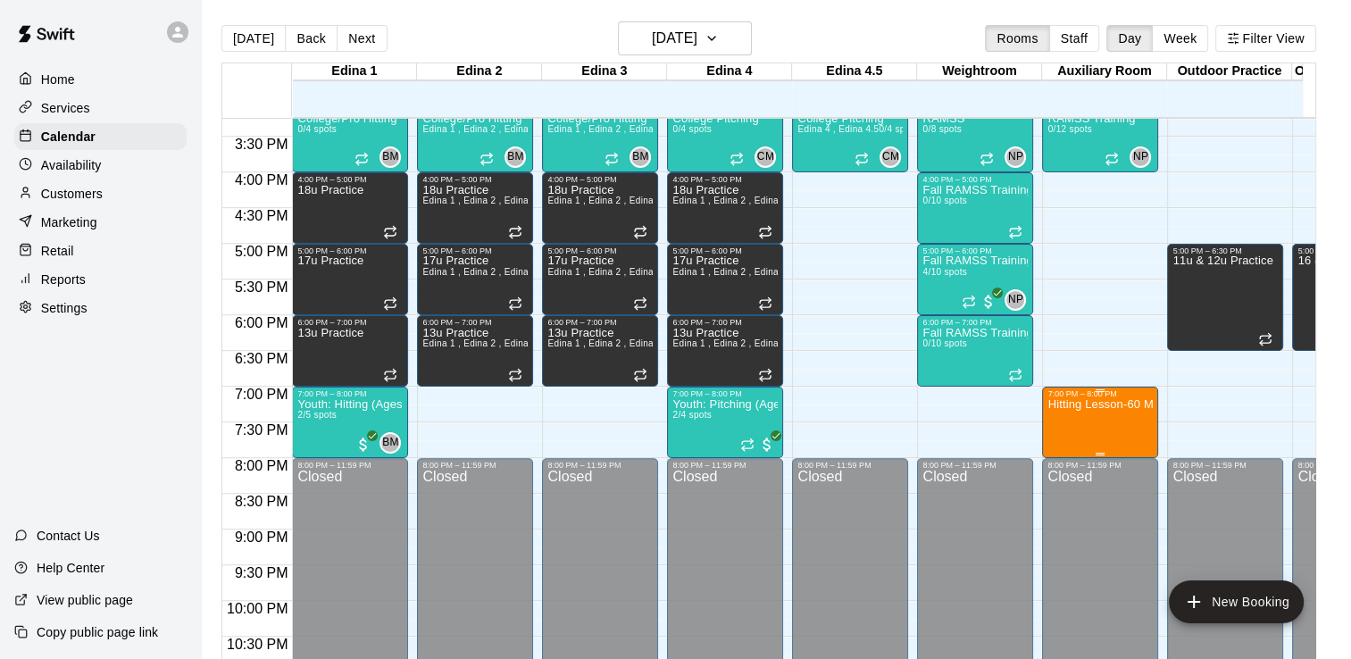
click at [1098, 404] on p "Hitting Lesson-60 Minutes" at bounding box center [1099, 404] width 105 height 0
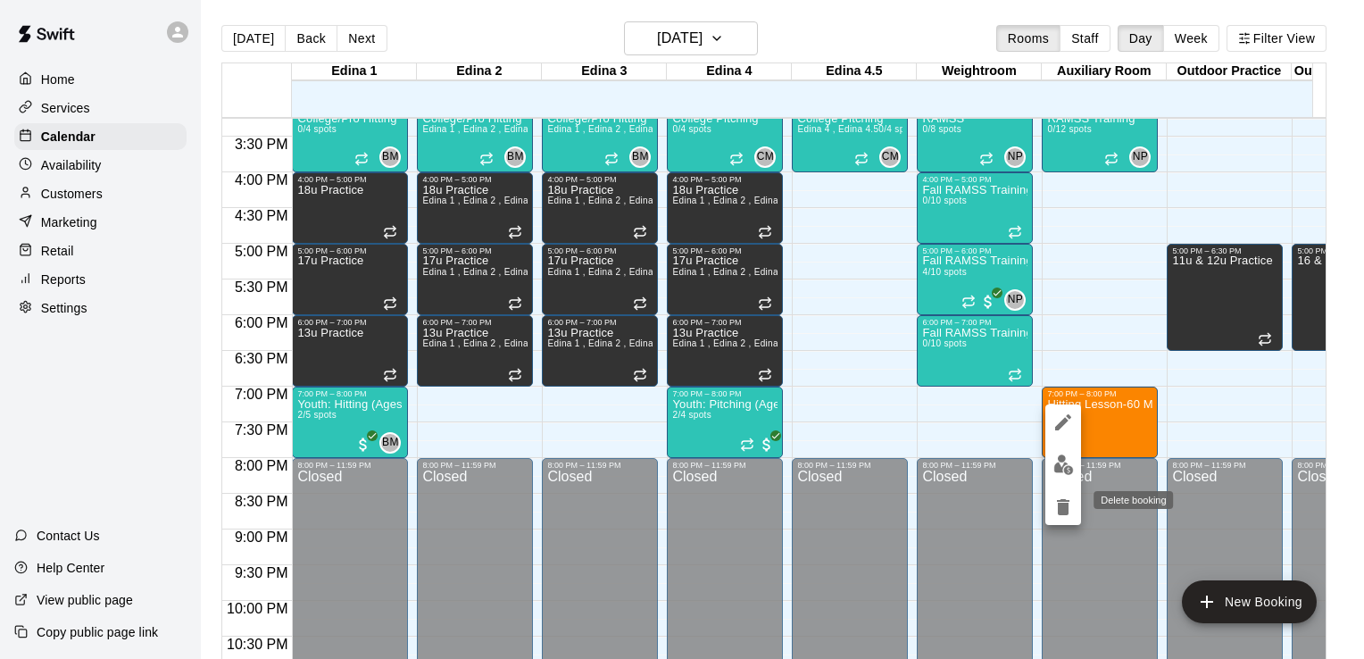
click at [1067, 504] on icon "delete" at bounding box center [1063, 507] width 12 height 16
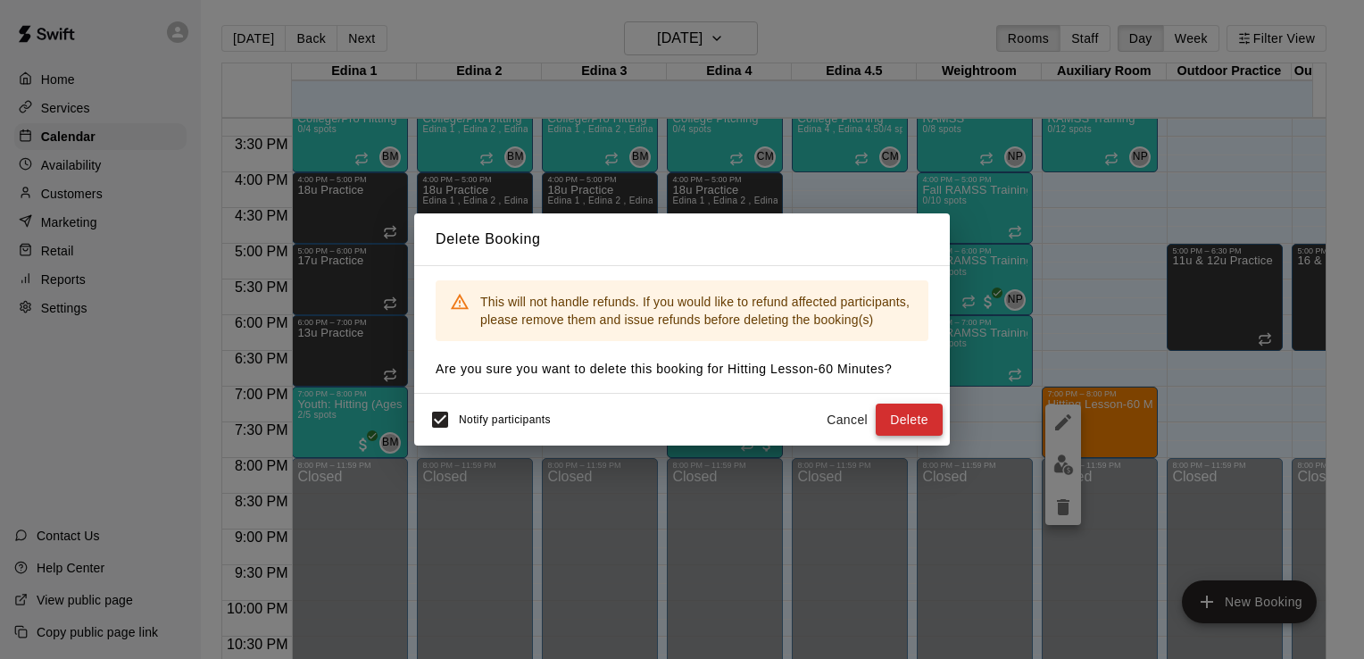
click at [912, 421] on button "Delete" at bounding box center [909, 420] width 67 height 33
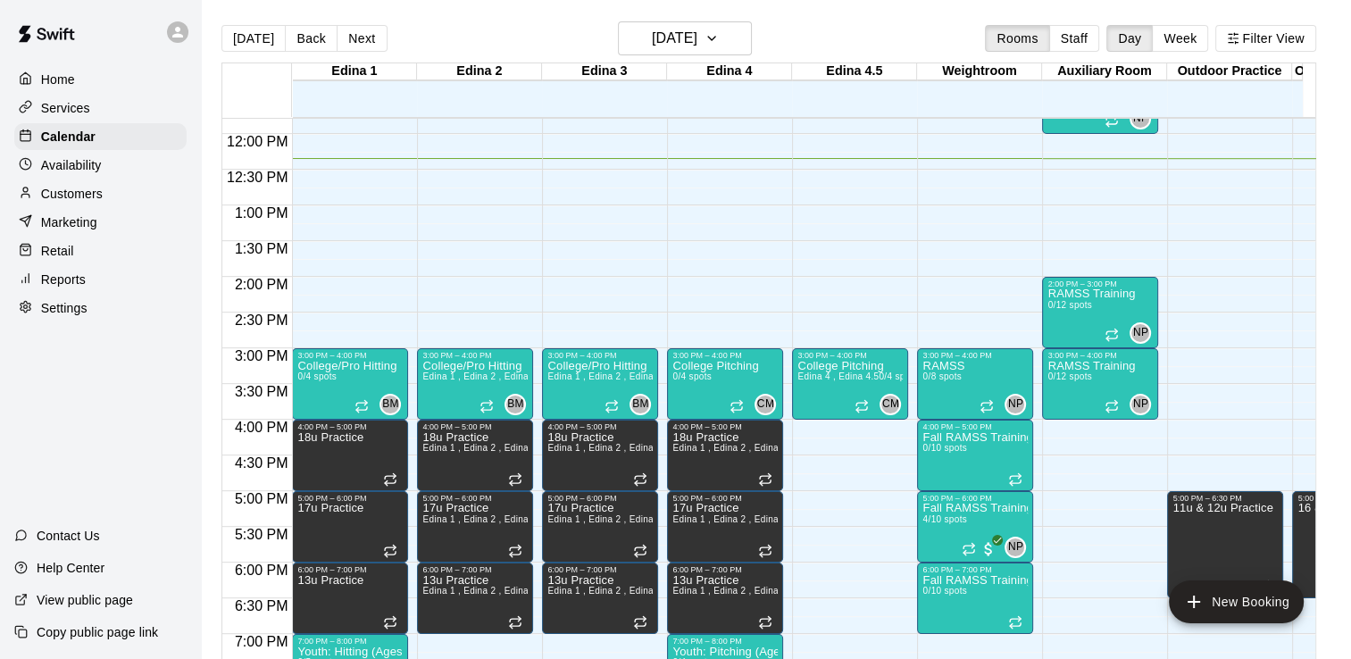
scroll to position [1122, 0]
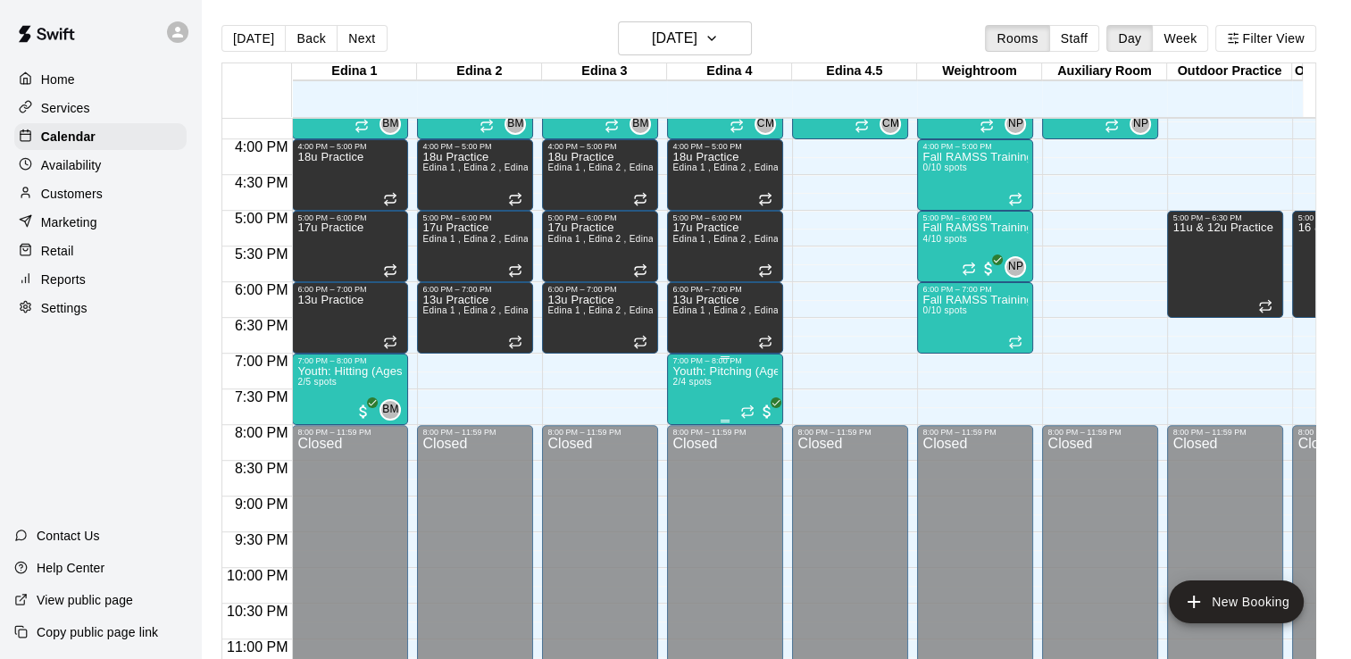
click at [719, 371] on p "Youth: Pitching (Ages 9U-13U)" at bounding box center [724, 371] width 105 height 0
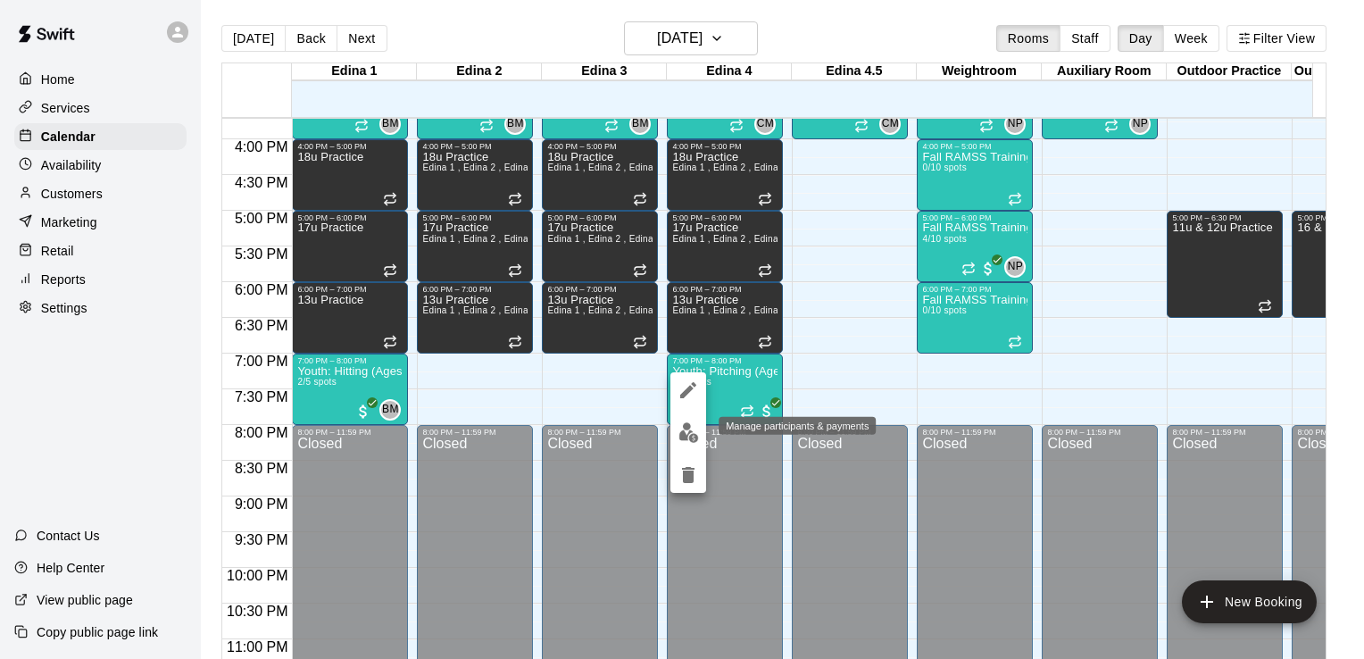
click at [691, 427] on img "edit" at bounding box center [689, 432] width 21 height 21
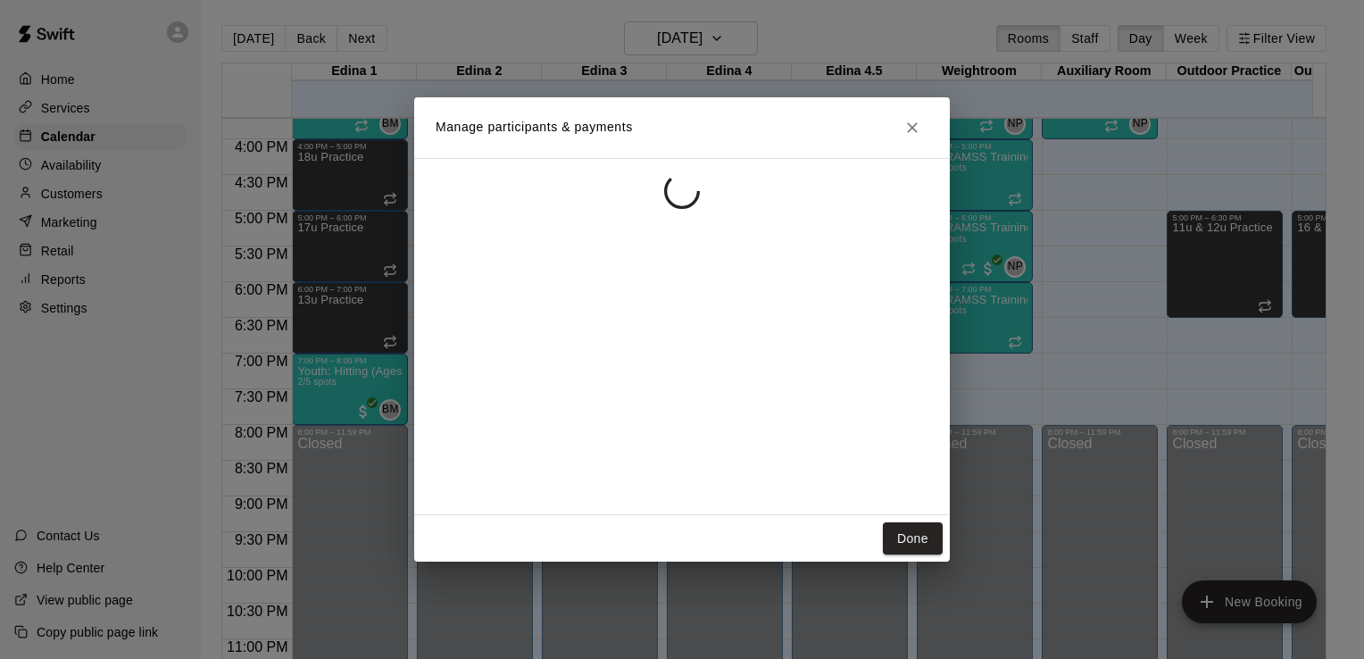
click at [691, 427] on div at bounding box center [682, 336] width 536 height 357
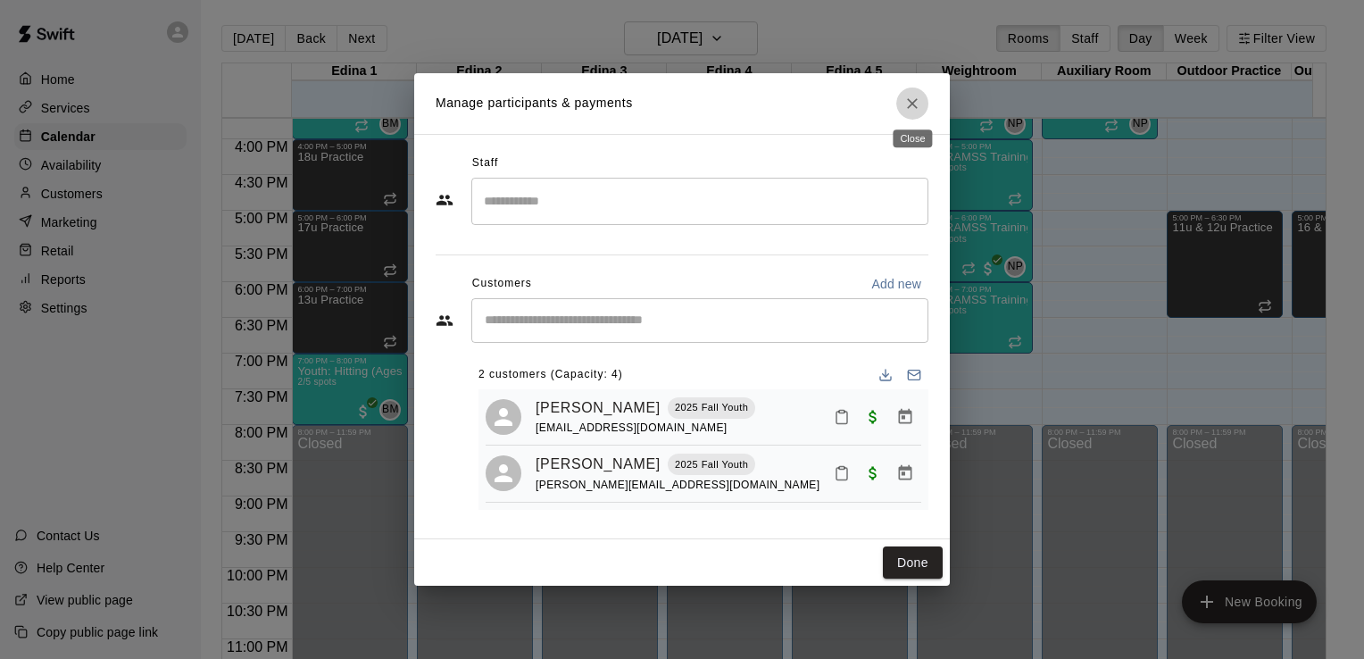
click at [913, 102] on icon "Close" at bounding box center [912, 103] width 11 height 11
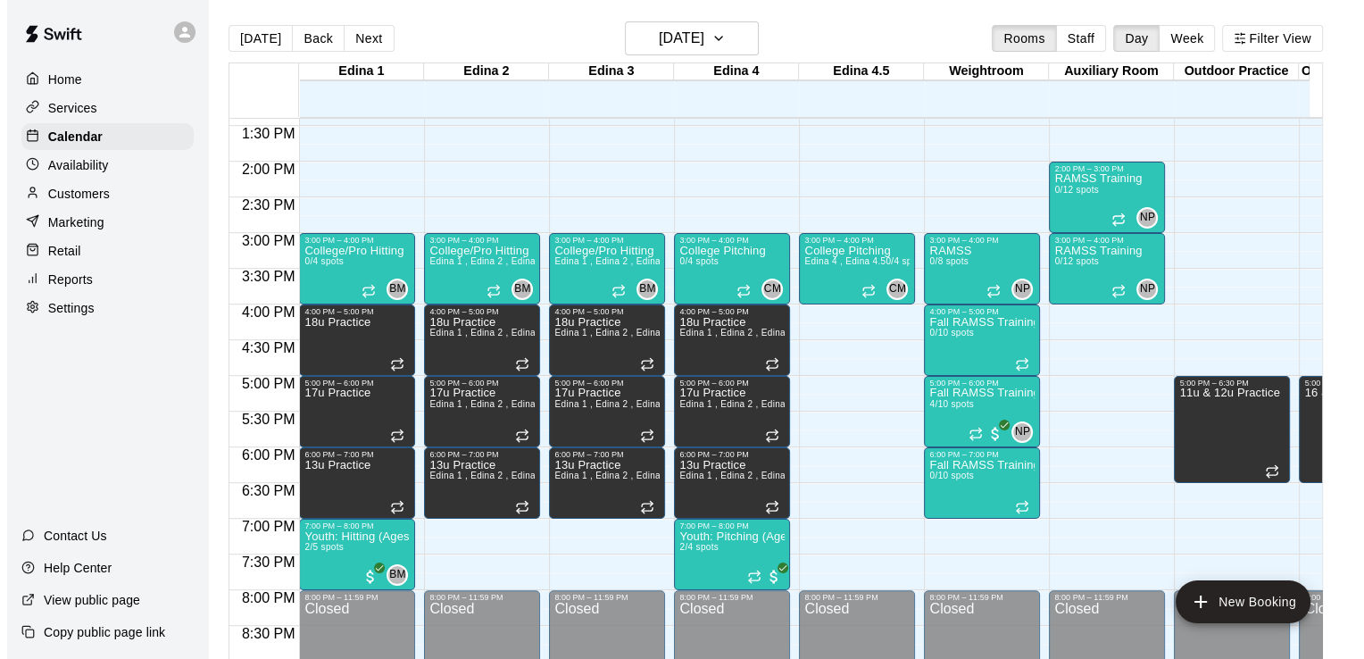
scroll to position [970, 0]
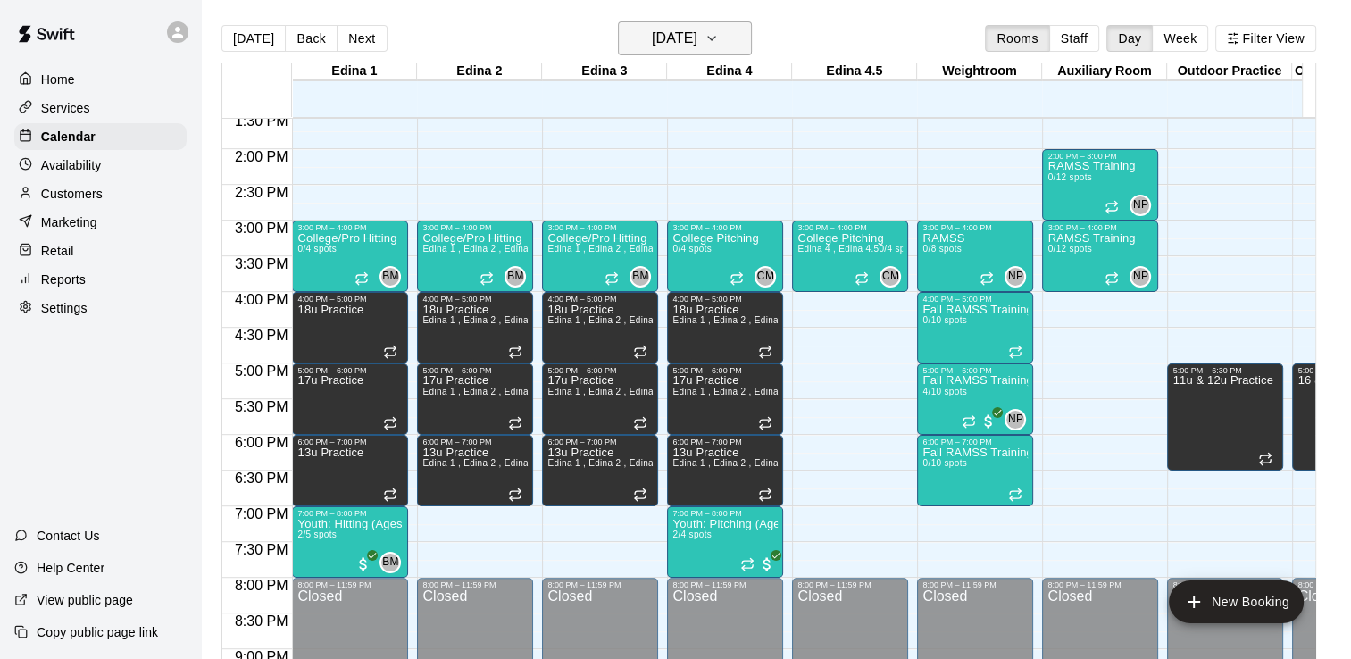
click at [719, 38] on icon "button" at bounding box center [711, 38] width 14 height 21
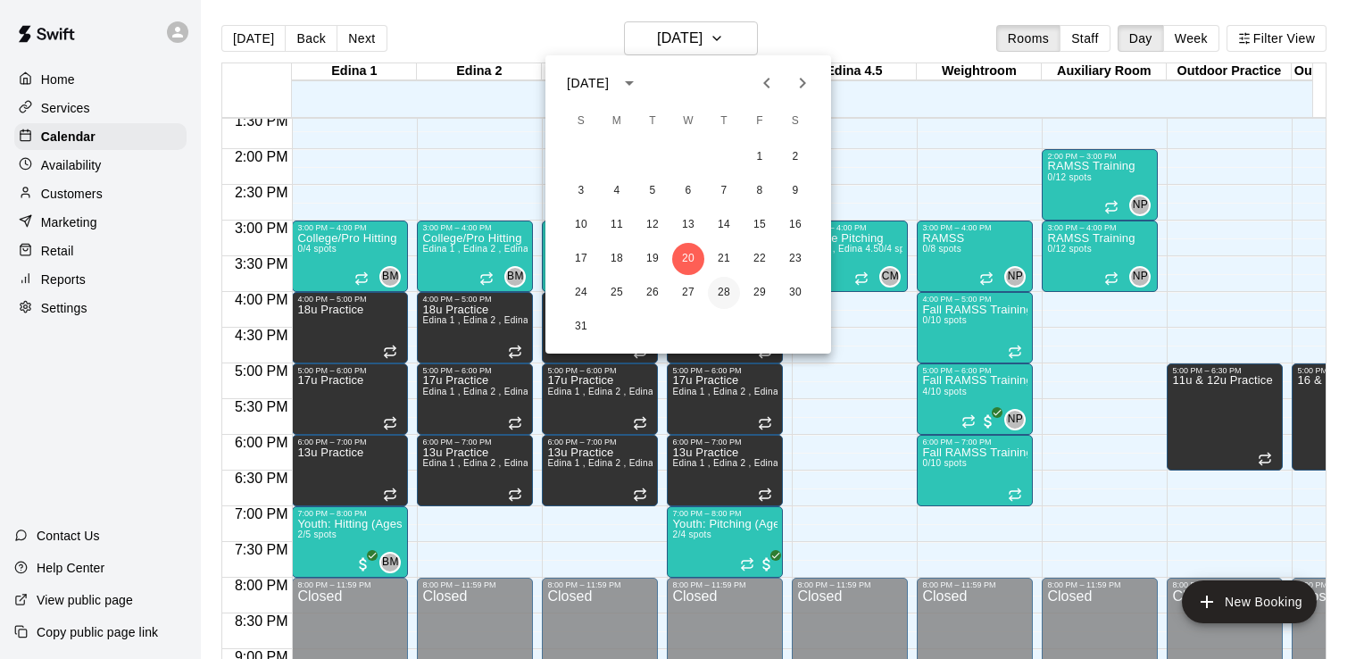
click at [727, 291] on button "28" at bounding box center [724, 293] width 32 height 32
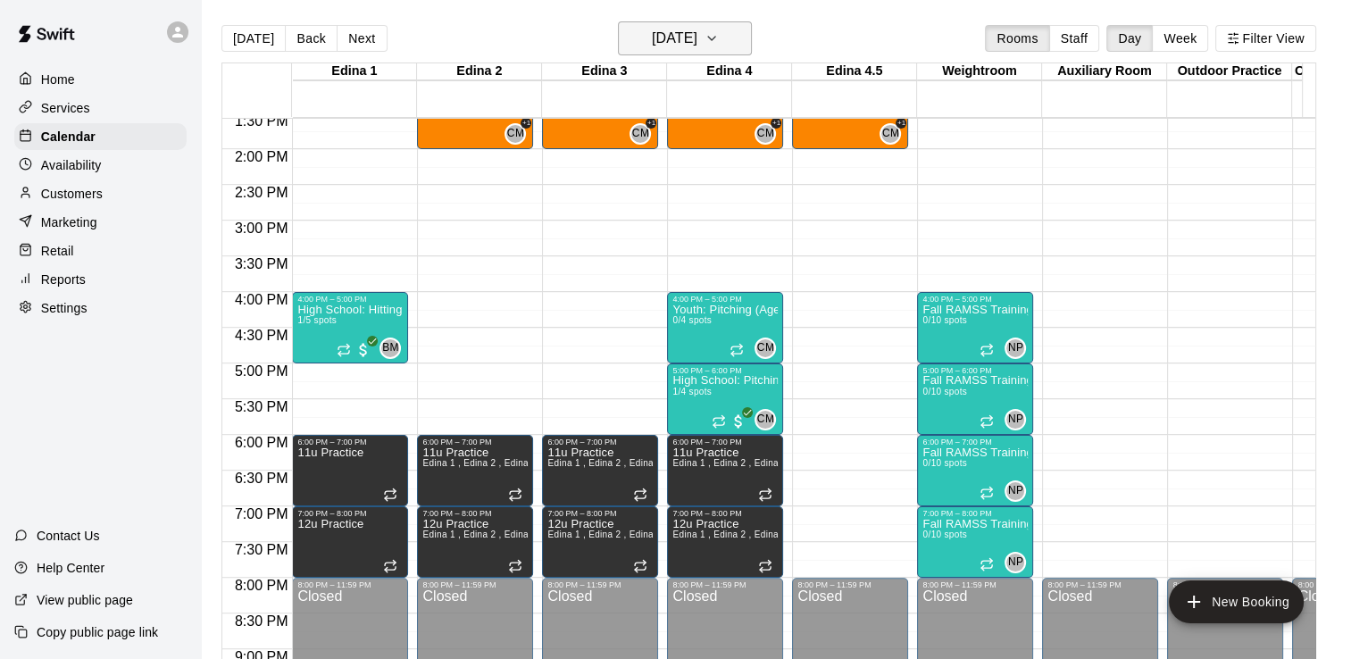
click at [719, 37] on icon "button" at bounding box center [711, 38] width 14 height 21
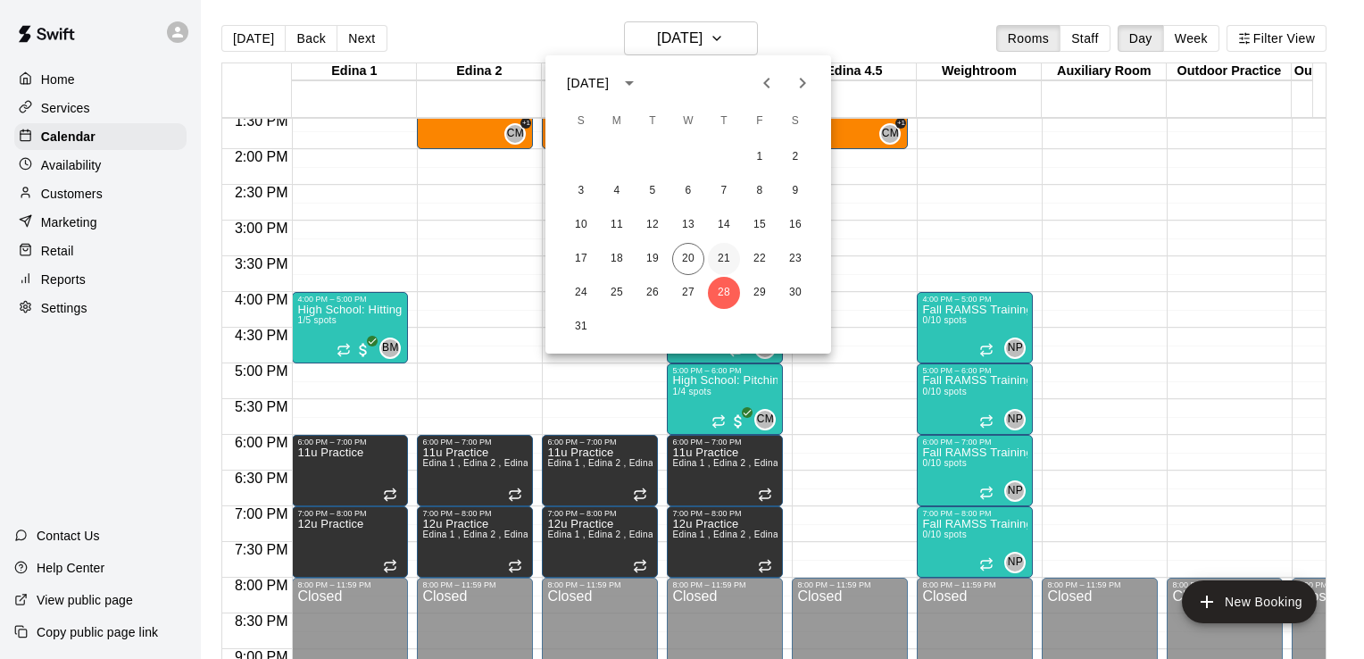
click at [721, 252] on button "21" at bounding box center [724, 259] width 32 height 32
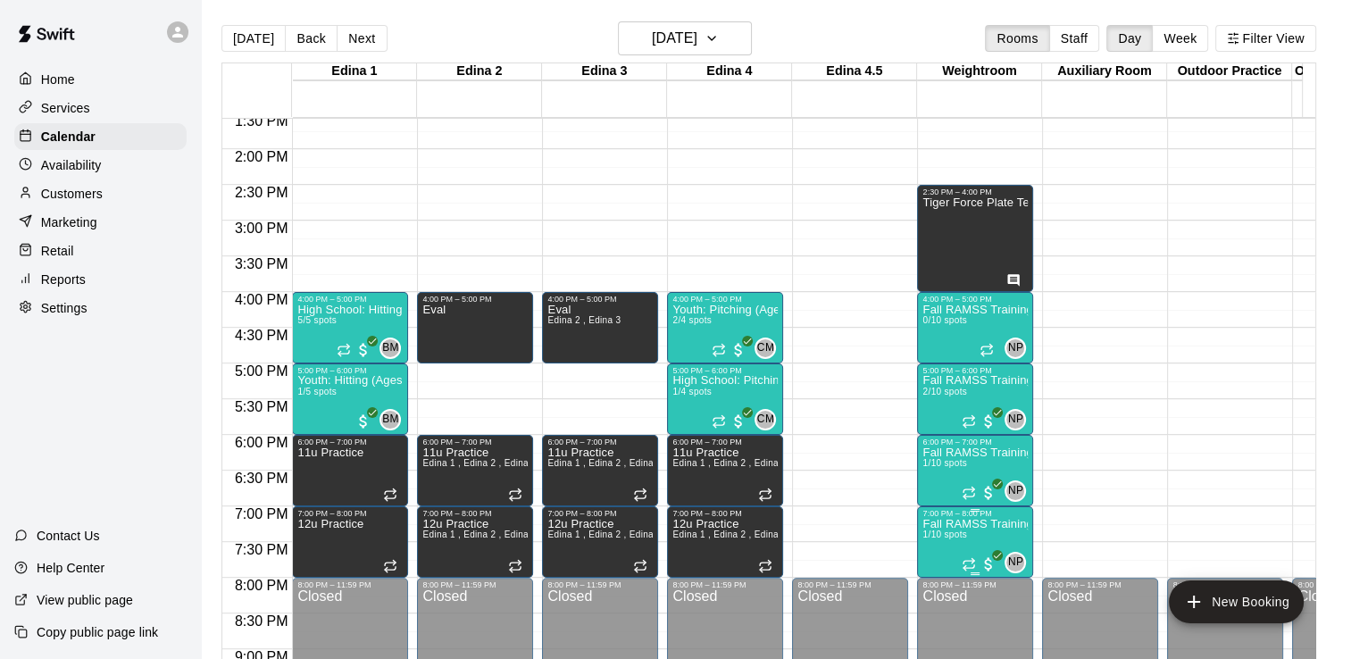
click at [946, 524] on p "Fall RAMSS Training" at bounding box center [974, 524] width 105 height 0
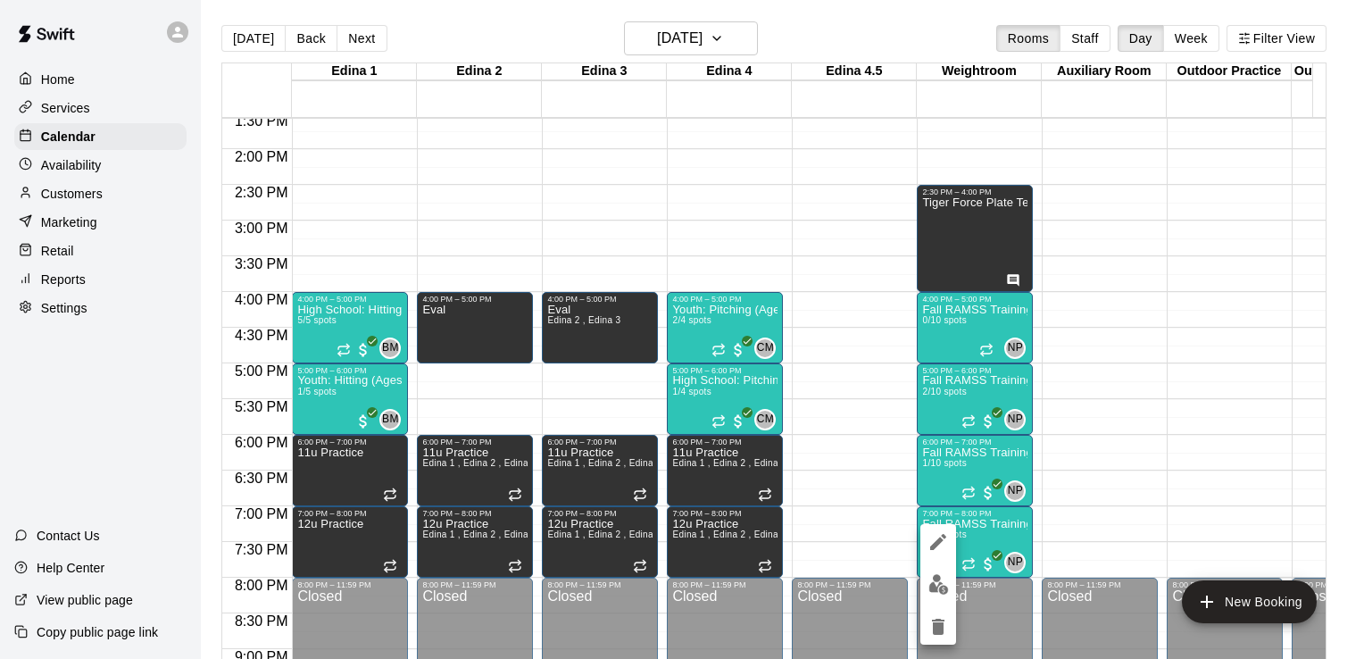
click at [854, 478] on div at bounding box center [682, 329] width 1364 height 659
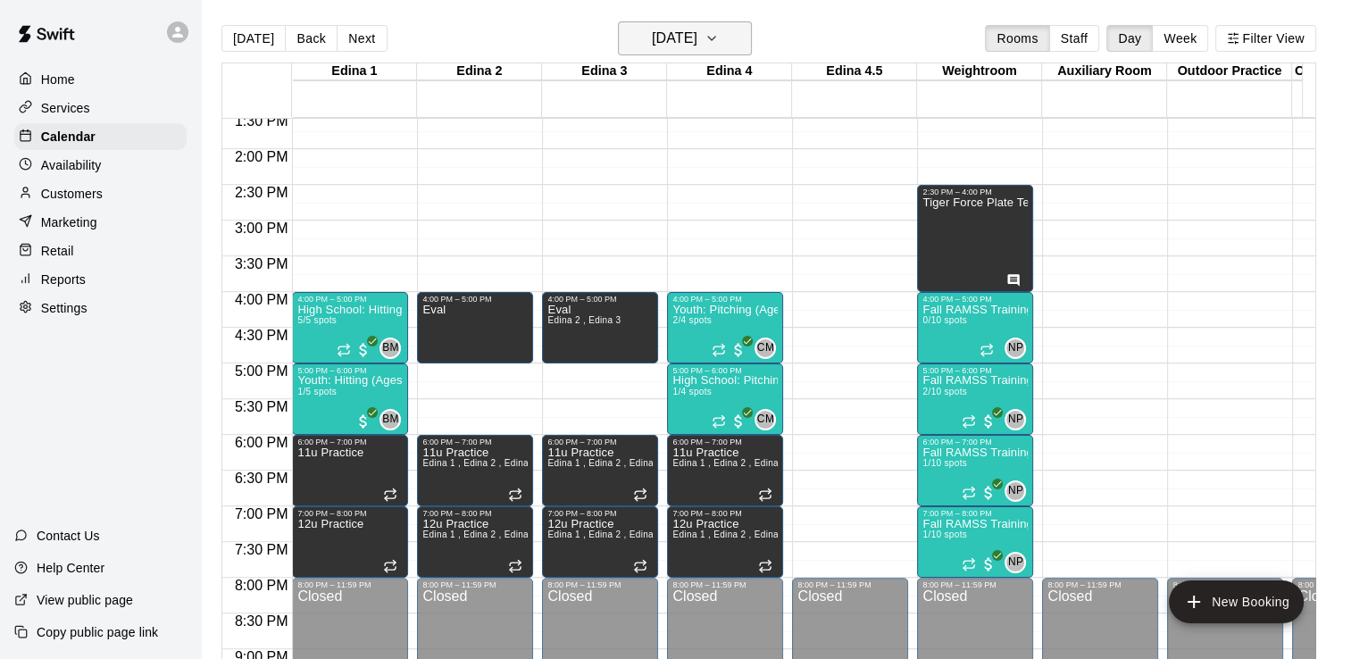
click at [719, 45] on icon "button" at bounding box center [711, 38] width 14 height 21
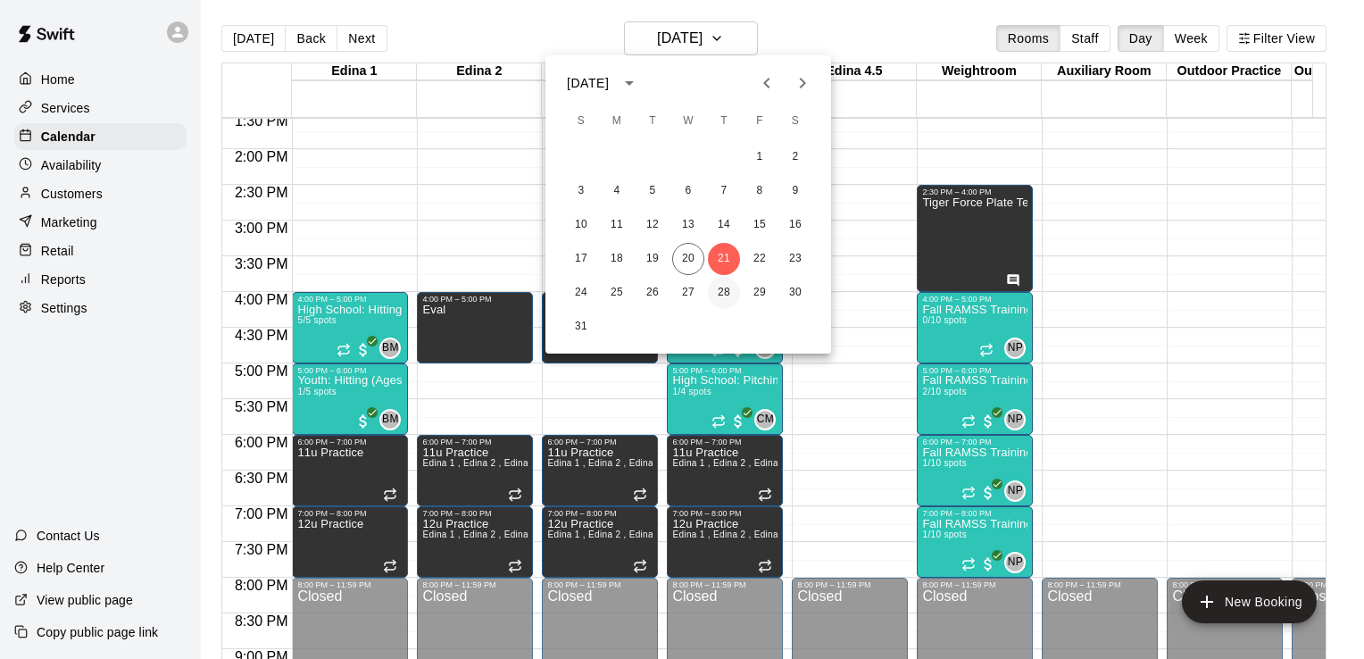
click at [725, 287] on button "28" at bounding box center [724, 293] width 32 height 32
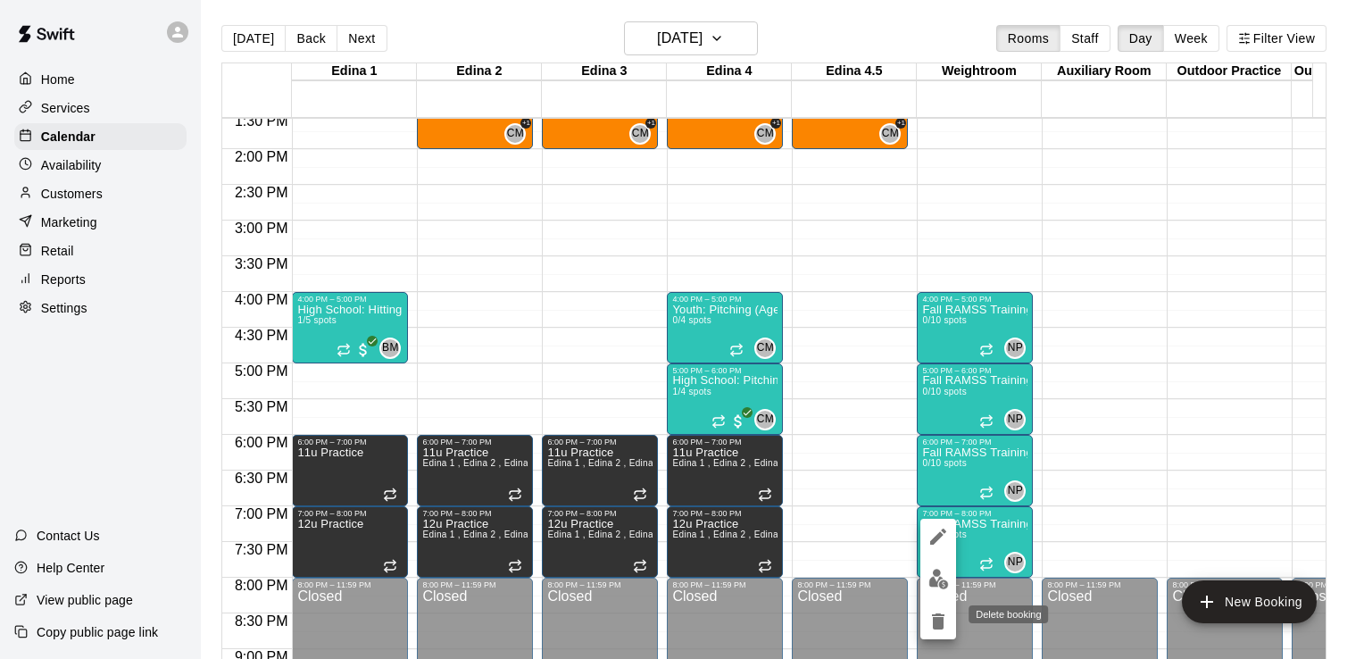
click at [937, 623] on icon "delete" at bounding box center [938, 621] width 12 height 16
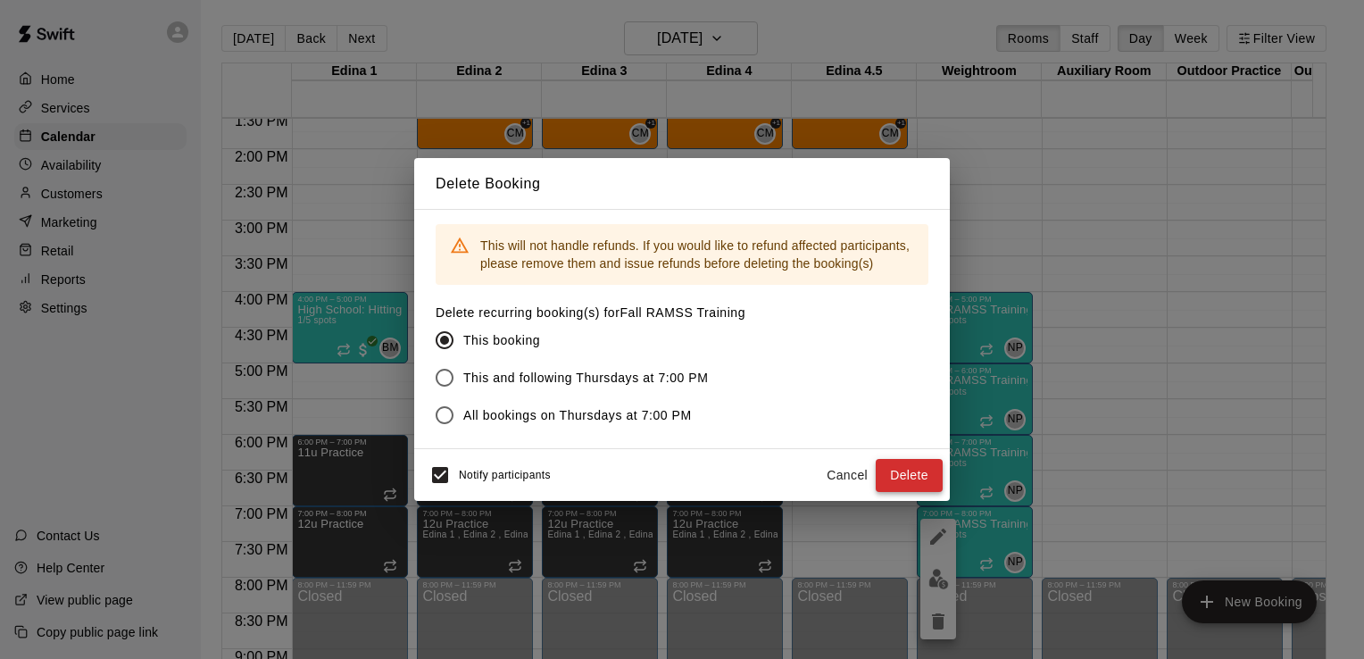
click at [918, 481] on button "Delete" at bounding box center [909, 475] width 67 height 33
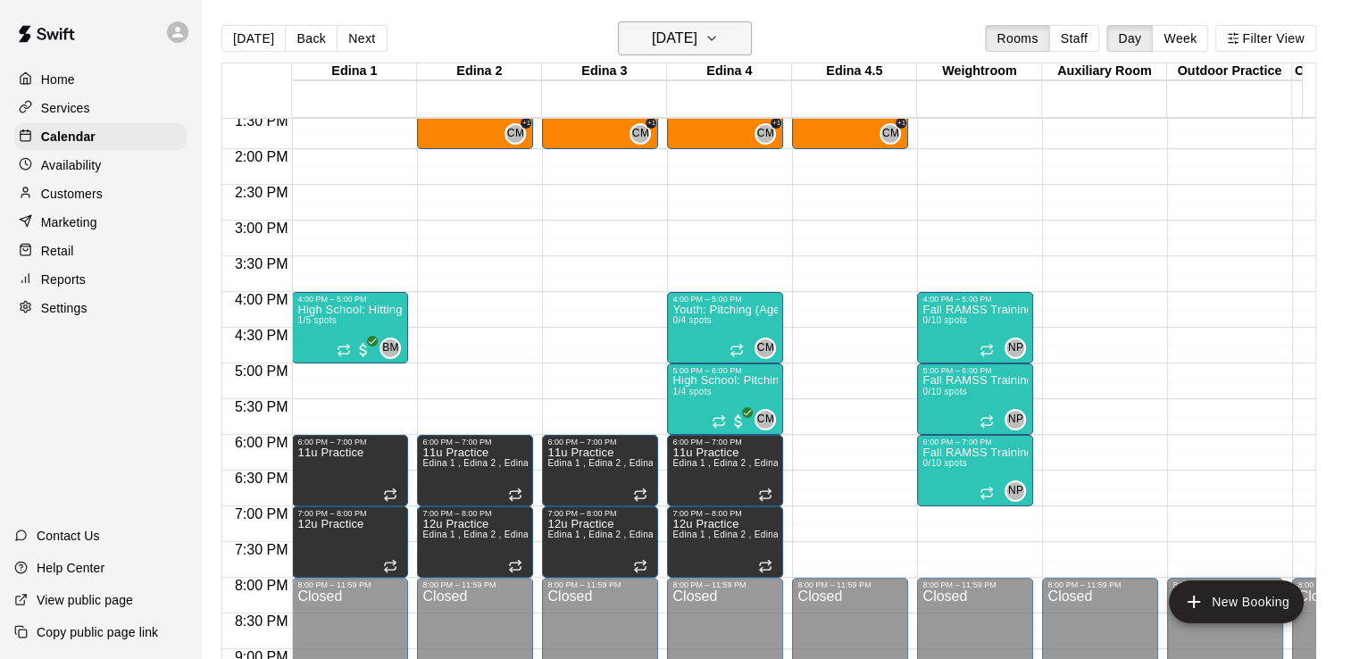
click at [719, 37] on icon "button" at bounding box center [711, 38] width 14 height 21
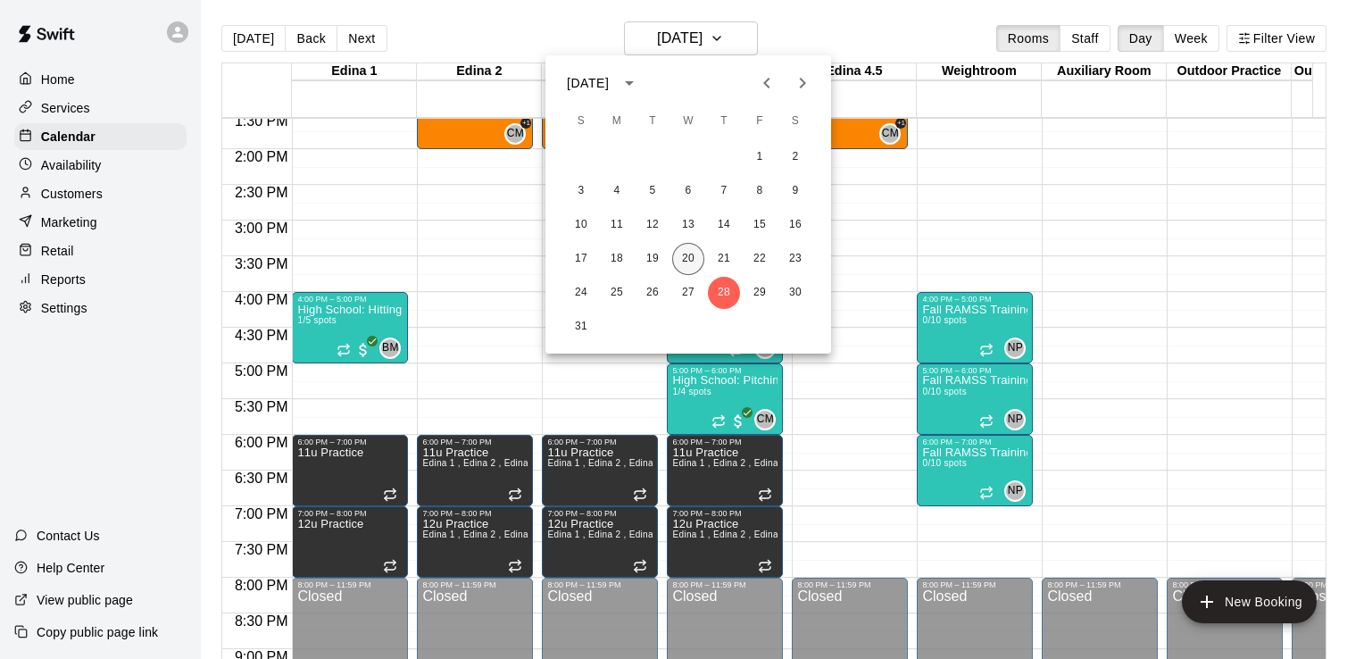
click at [689, 262] on button "20" at bounding box center [688, 259] width 32 height 32
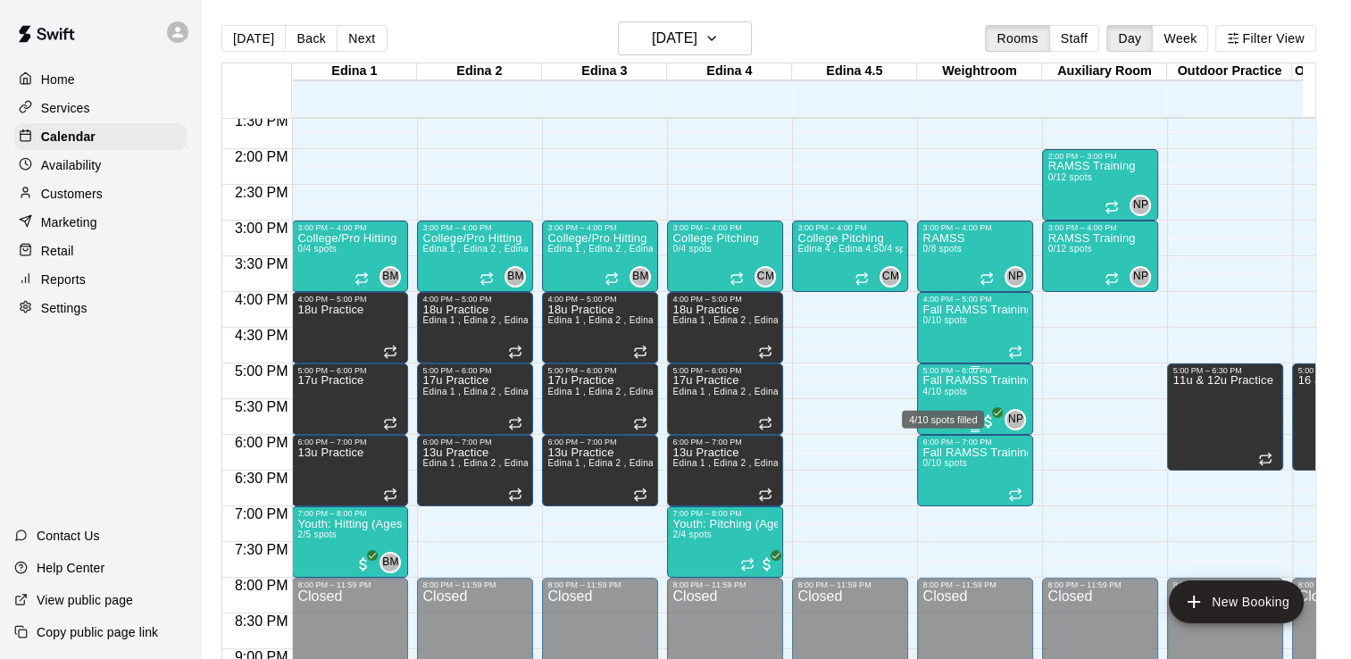
click at [949, 387] on span "4/10 spots" at bounding box center [944, 392] width 44 height 10
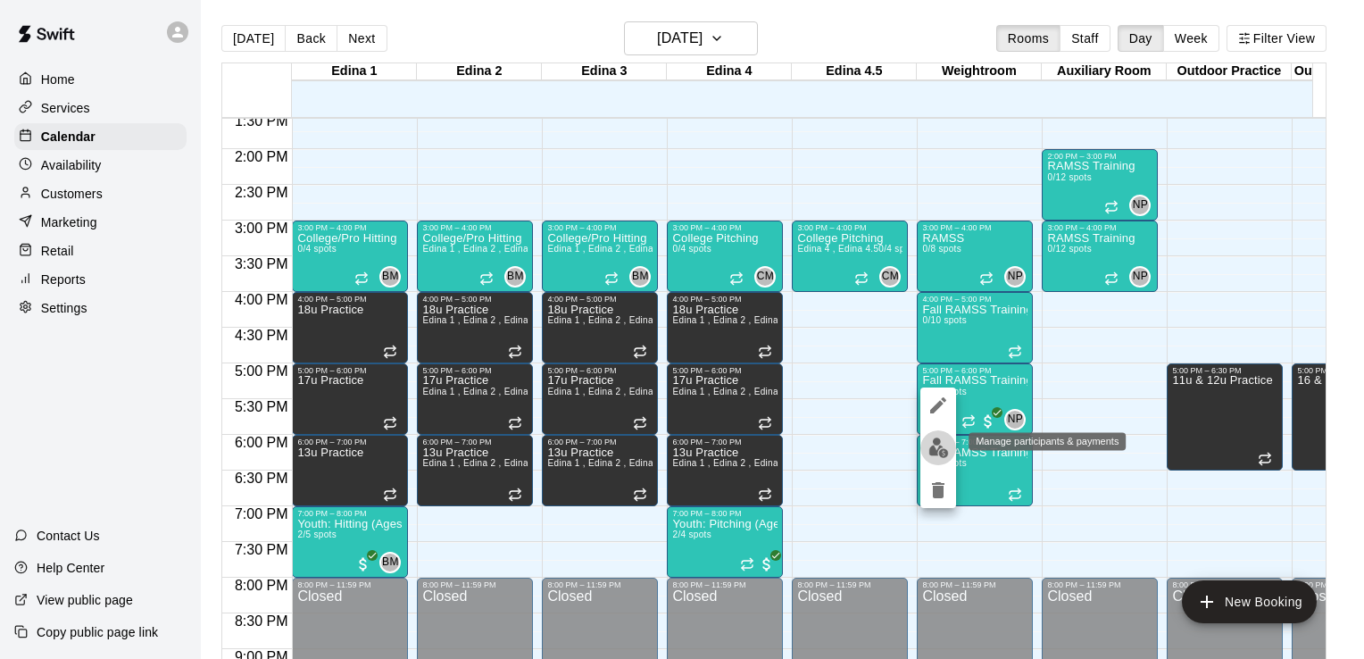
click at [938, 440] on img "edit" at bounding box center [939, 447] width 21 height 21
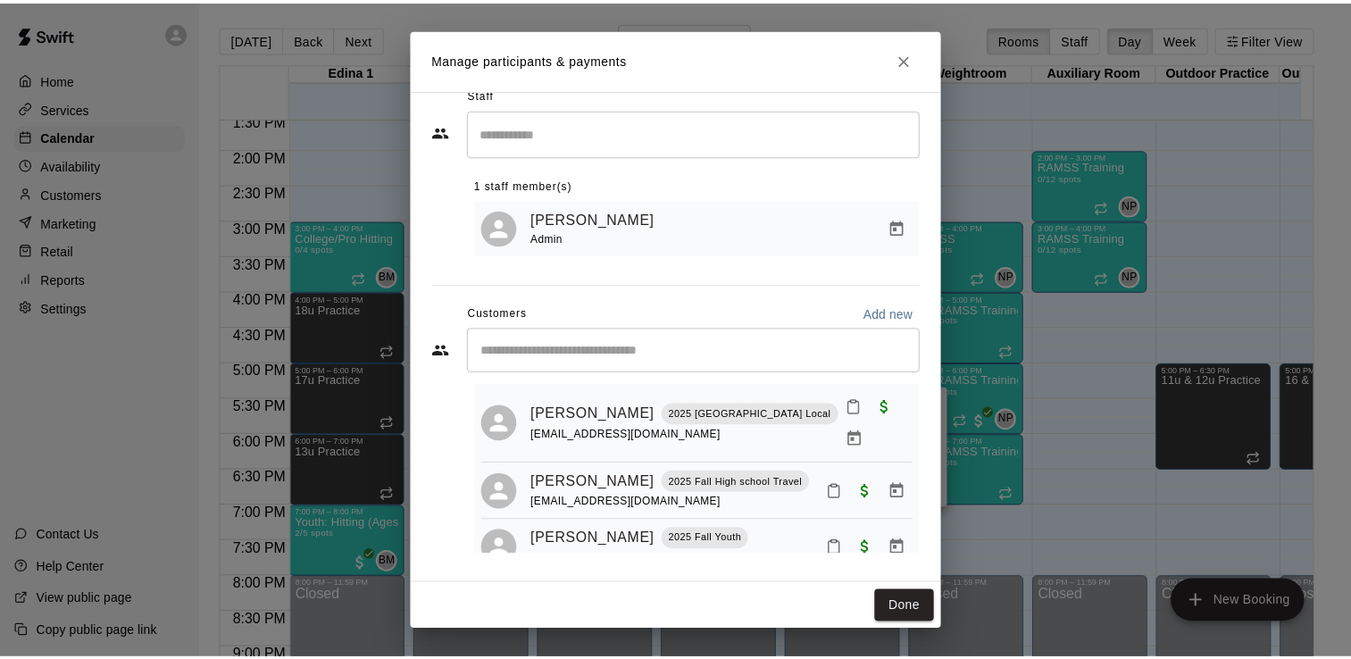
scroll to position [0, 0]
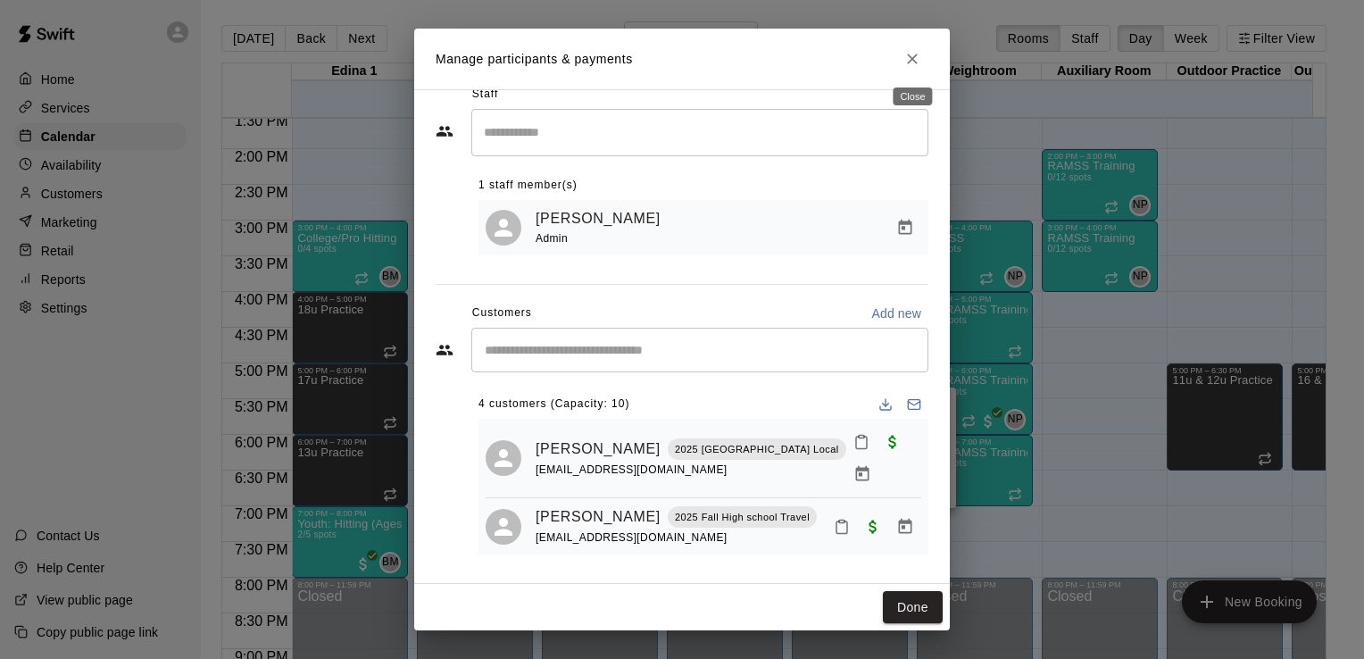
click at [909, 55] on icon "Close" at bounding box center [912, 59] width 11 height 11
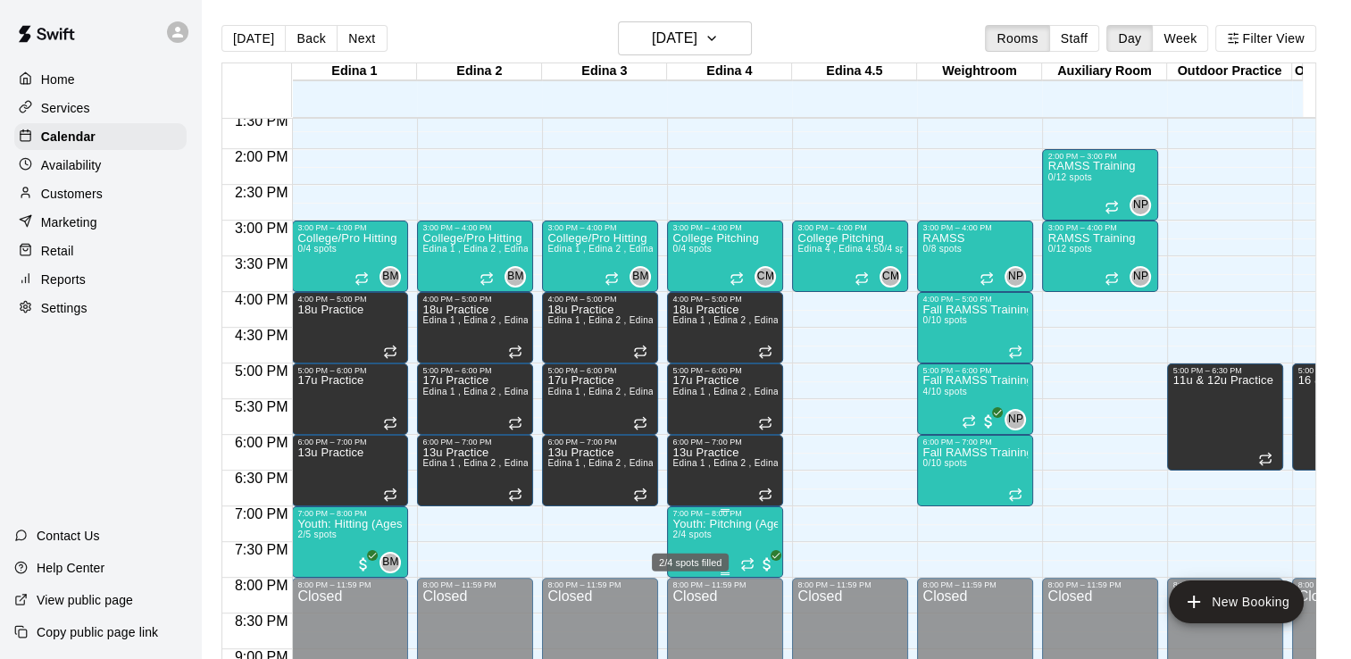
click at [696, 530] on span "2/4 spots" at bounding box center [691, 534] width 39 height 10
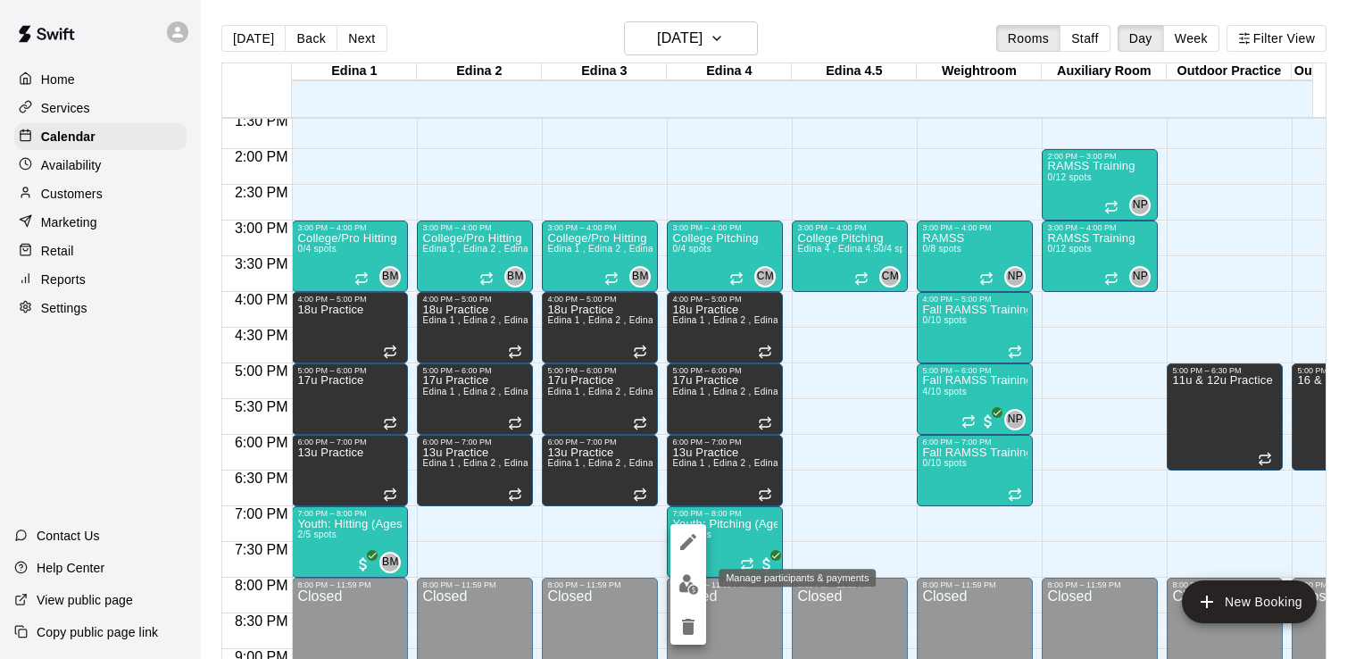
click at [686, 580] on img "edit" at bounding box center [689, 584] width 21 height 21
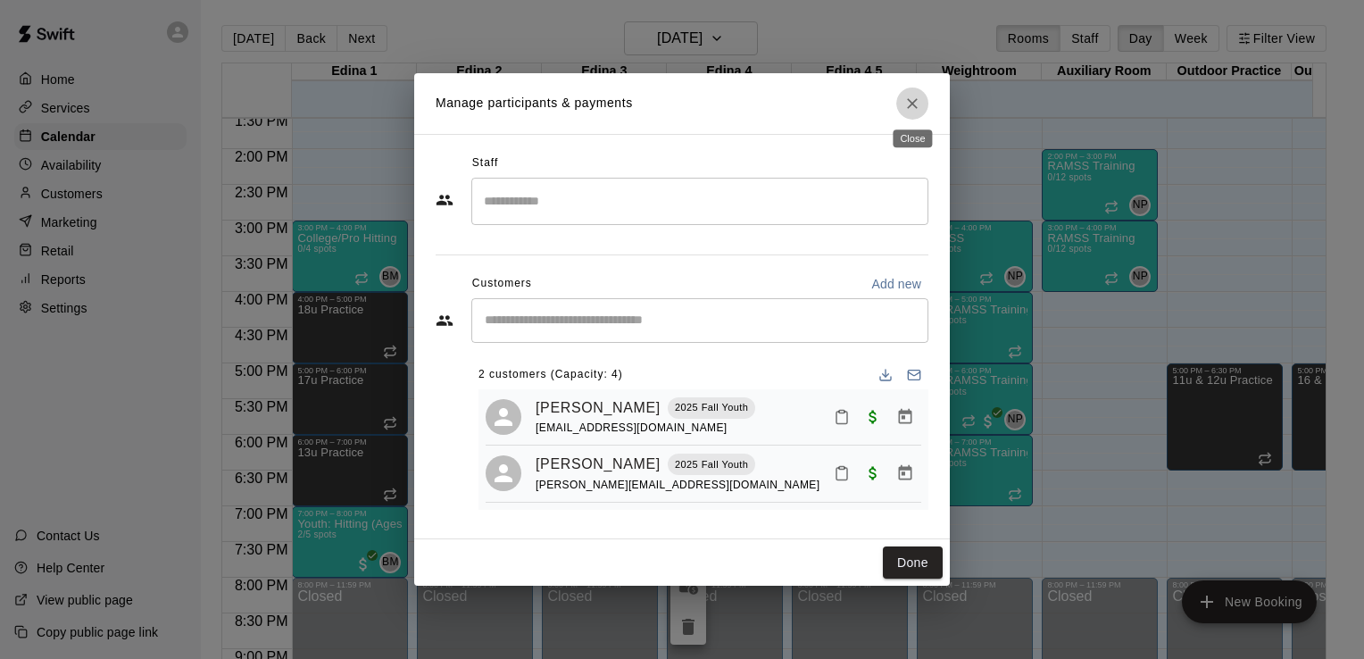
click at [914, 102] on icon "Close" at bounding box center [913, 104] width 18 height 18
